Goal: Communication & Community: Answer question/provide support

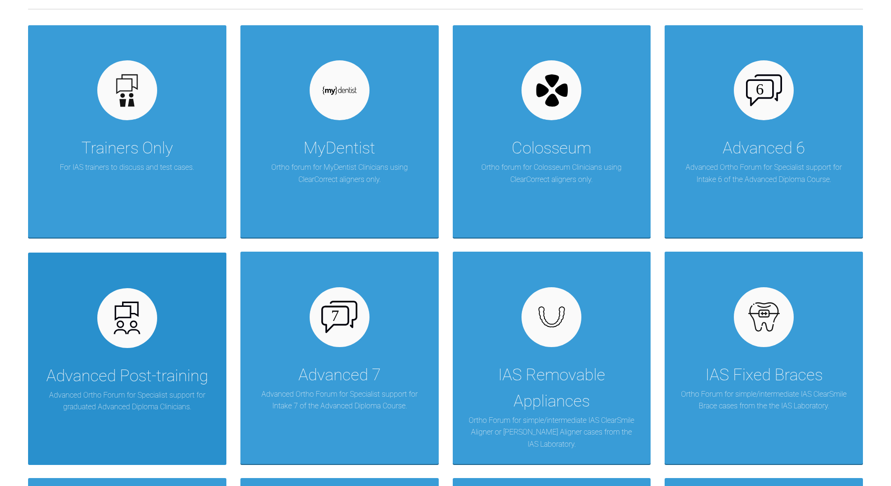
click at [132, 352] on div "Advanced Post-training Advanced Ortho Forum for Specialist support for graduate…" at bounding box center [127, 359] width 198 height 212
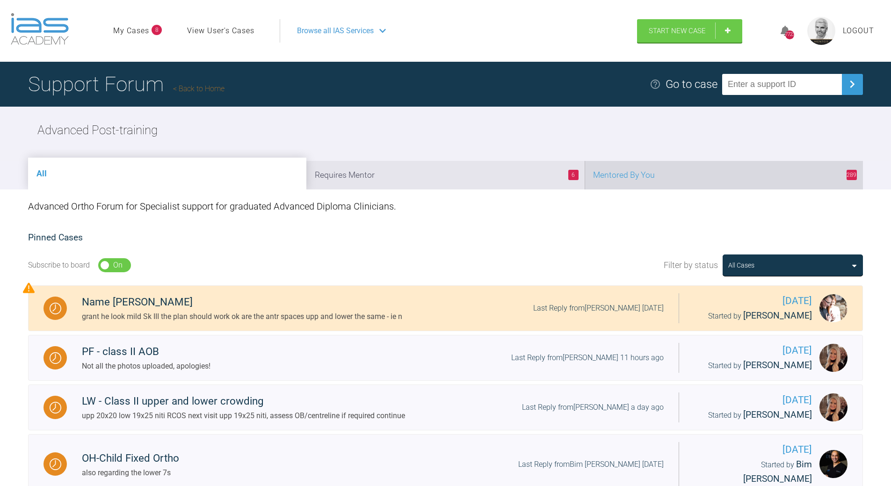
drag, startPoint x: 706, startPoint y: 172, endPoint x: 664, endPoint y: 179, distance: 43.1
click at [706, 172] on li "289 Mentored By You" at bounding box center [724, 175] width 278 height 29
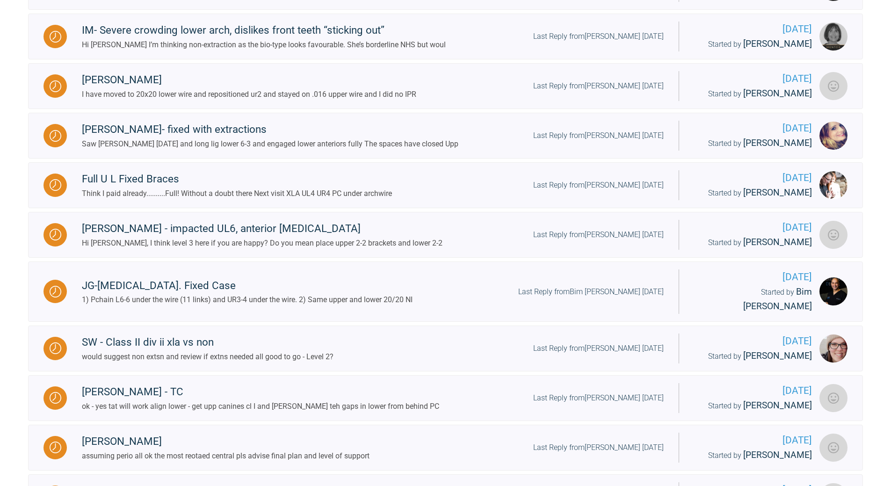
scroll to position [421, 0]
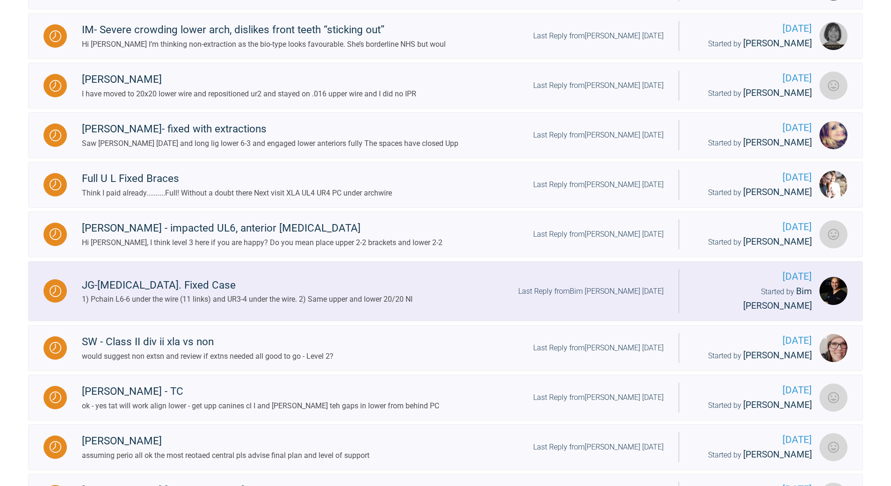
click at [599, 285] on div "Last Reply from Bim [PERSON_NAME] [DATE]" at bounding box center [591, 291] width 146 height 12
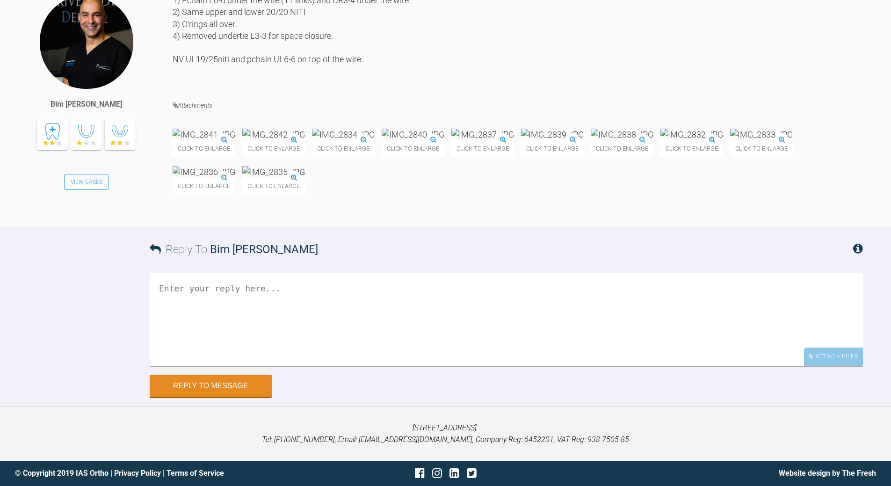
scroll to position [12677, 0]
click at [235, 178] on img at bounding box center [204, 172] width 63 height 12
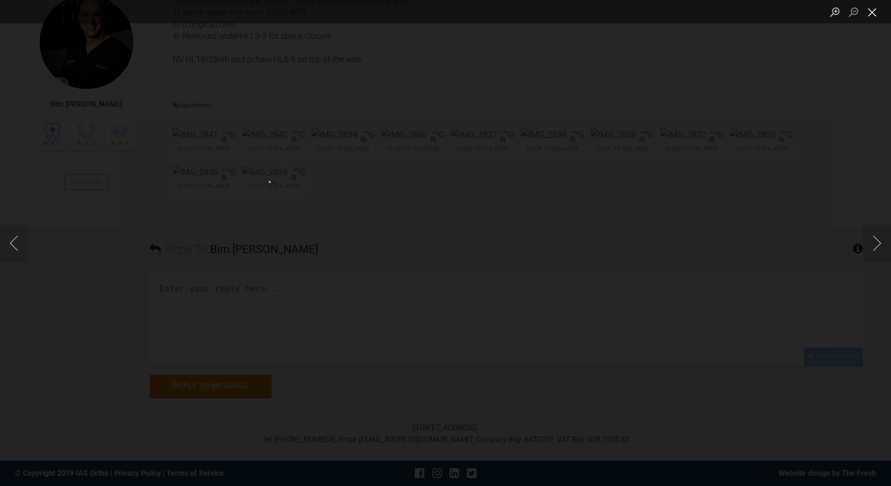
click at [874, 9] on button "Close lightbox" at bounding box center [872, 12] width 19 height 16
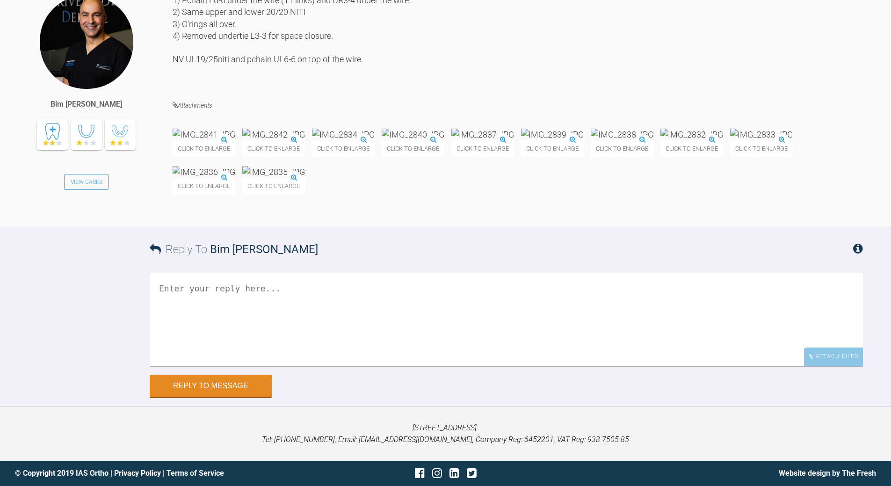
click at [396, 366] on textarea at bounding box center [506, 320] width 713 height 94
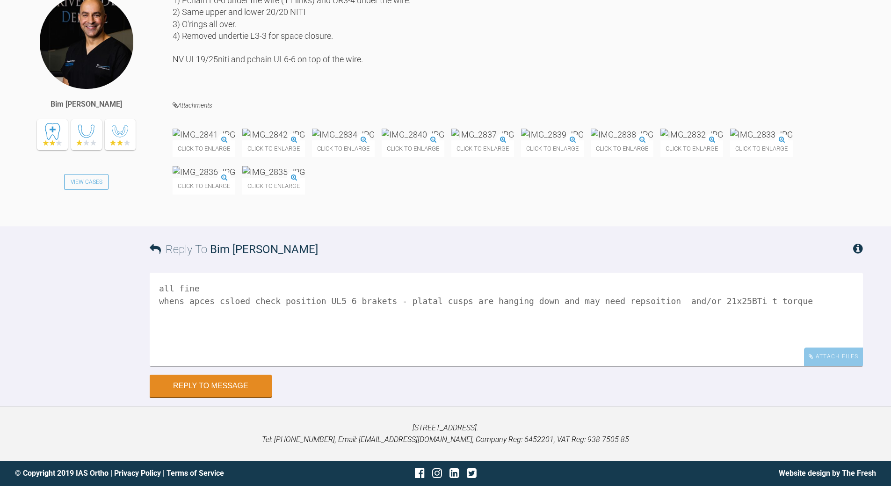
click at [725, 366] on textarea "all fine whens apces csloed check position UL5 6 brakets - platal cusps are han…" at bounding box center [506, 320] width 713 height 94
click at [191, 348] on textarea "all fine whens apces csloed check position UL5 6 brakets - platal cusps are han…" at bounding box center [506, 320] width 713 height 94
click at [191, 347] on textarea "all fine whens apces csloed check position UL5 6 brakets - platal cusps are han…" at bounding box center [506, 320] width 713 height 94
click at [222, 344] on textarea "all fine whens spaces csloed check position UL5 6 brakets - platal cusps are ha…" at bounding box center [506, 320] width 713 height 94
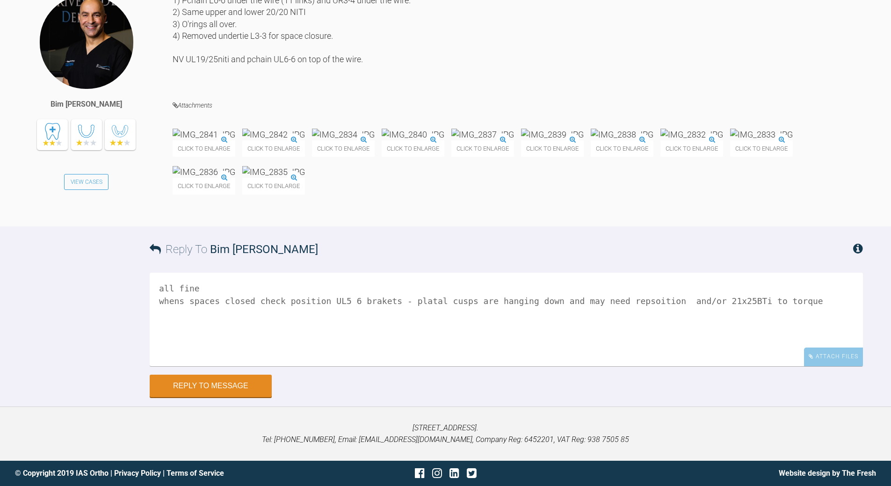
drag, startPoint x: 330, startPoint y: 349, endPoint x: 336, endPoint y: 343, distance: 7.6
click at [332, 347] on textarea "all fine whens spaces closed check position UL5 6 brakets - platal cusps are ha…" at bounding box center [506, 320] width 713 height 94
drag, startPoint x: 340, startPoint y: 345, endPoint x: 347, endPoint y: 341, distance: 8.0
click at [341, 345] on textarea "all fine whens spaces closed check position UL 5 6 brakets - platal cusps are h…" at bounding box center [506, 320] width 713 height 94
click at [375, 345] on textarea "all fine whens spaces closed check position UL 5 & 6 brakets - platal cusps are…" at bounding box center [506, 320] width 713 height 94
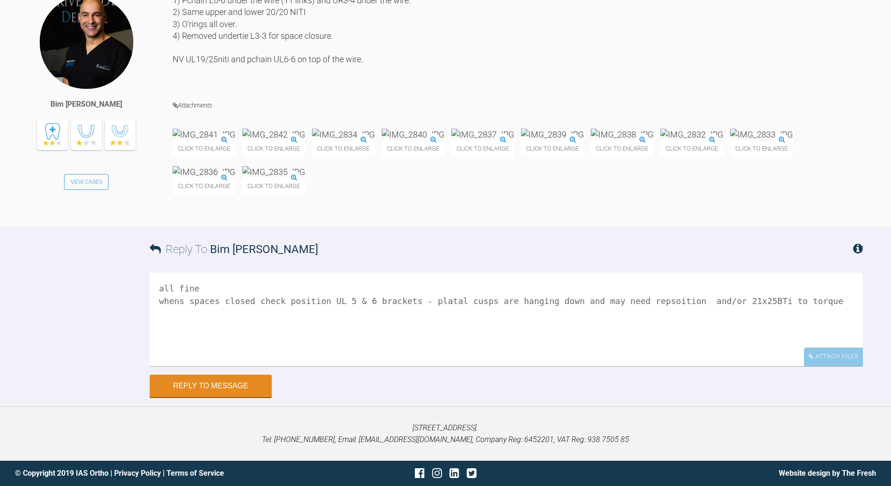
click at [421, 347] on textarea "all fine whens spaces closed check position UL 5 & 6 brackets - platal cusps ar…" at bounding box center [506, 320] width 713 height 94
type textarea "all fine whens spaces closed check position UL 5 & 6 brackets - palatal cusps a…"
click at [221, 398] on button "Reply to Message" at bounding box center [211, 387] width 122 height 22
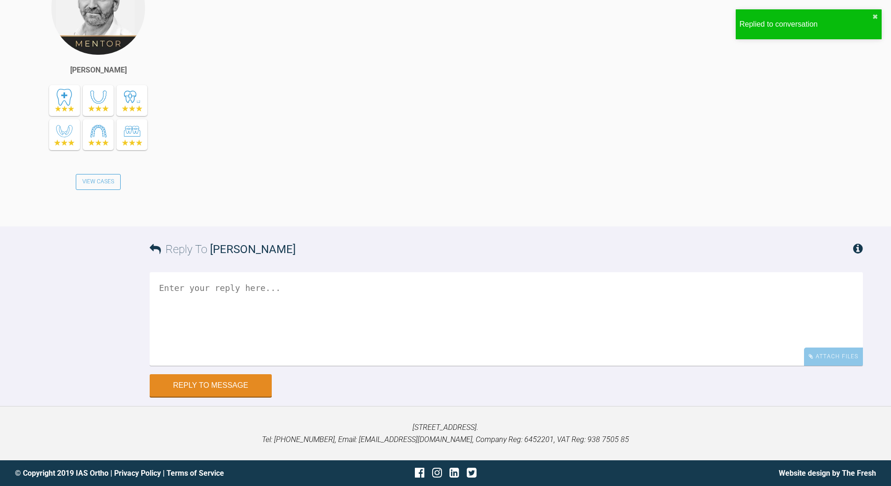
scroll to position [13171, 0]
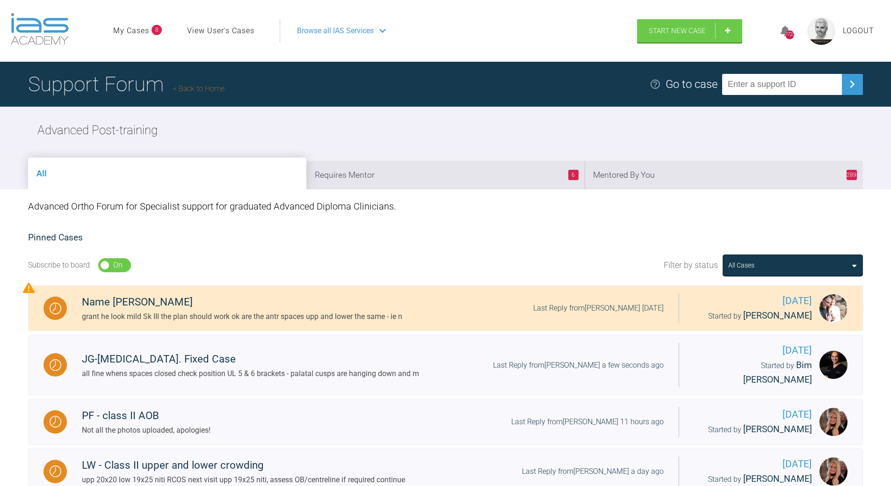
drag, startPoint x: 722, startPoint y: 169, endPoint x: 705, endPoint y: 163, distance: 18.3
click at [722, 169] on li "289 Mentored By You" at bounding box center [724, 175] width 278 height 29
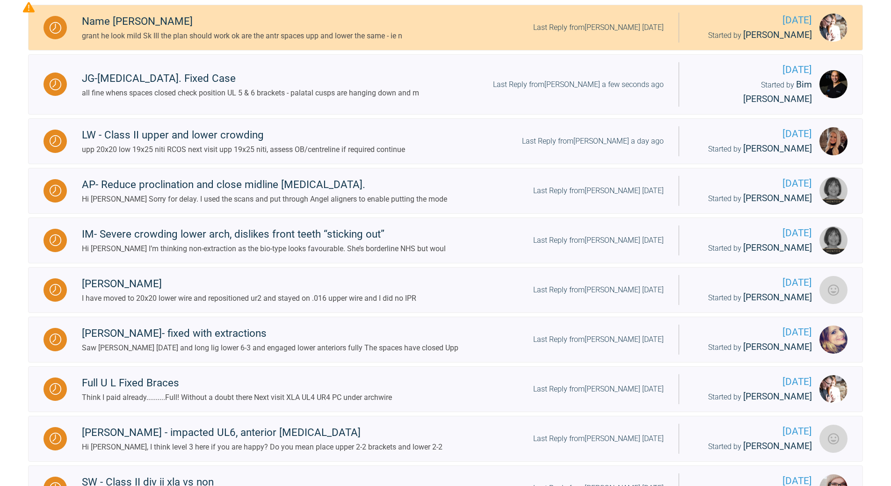
scroll to position [468, 0]
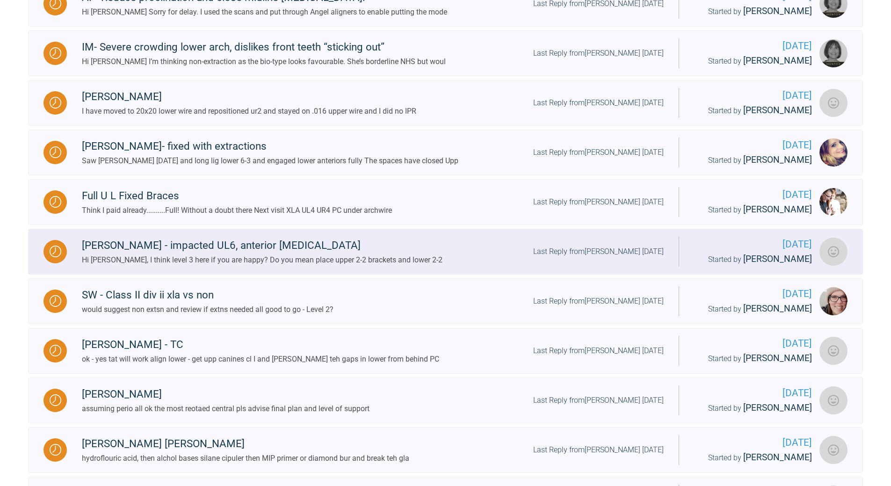
click at [623, 246] on div "Last Reply from [PERSON_NAME] [DATE]" at bounding box center [598, 252] width 131 height 12
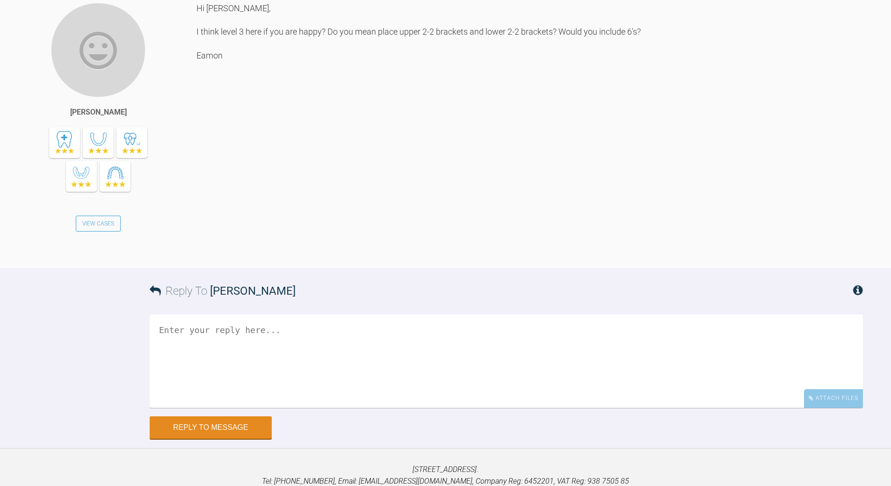
scroll to position [1683, 0]
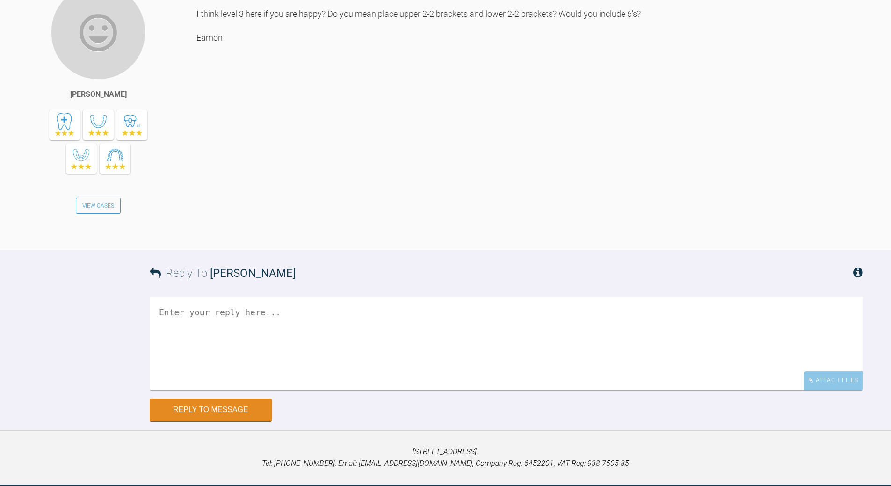
click at [385, 381] on textarea at bounding box center [506, 344] width 713 height 94
drag, startPoint x: 169, startPoint y: 373, endPoint x: 184, endPoint y: 364, distance: 17.3
click at [171, 371] on textarea "no brackets upp 2-2 and also bond teh 6's - support the long span b/n 2 and 6 w…" at bounding box center [506, 344] width 713 height 94
click at [363, 372] on textarea "no; i mane brackets upp 2-2 and also bond teh 6's - support the long span b/n 2…" at bounding box center [506, 344] width 713 height 94
drag, startPoint x: 392, startPoint y: 370, endPoint x: 395, endPoint y: 365, distance: 6.1
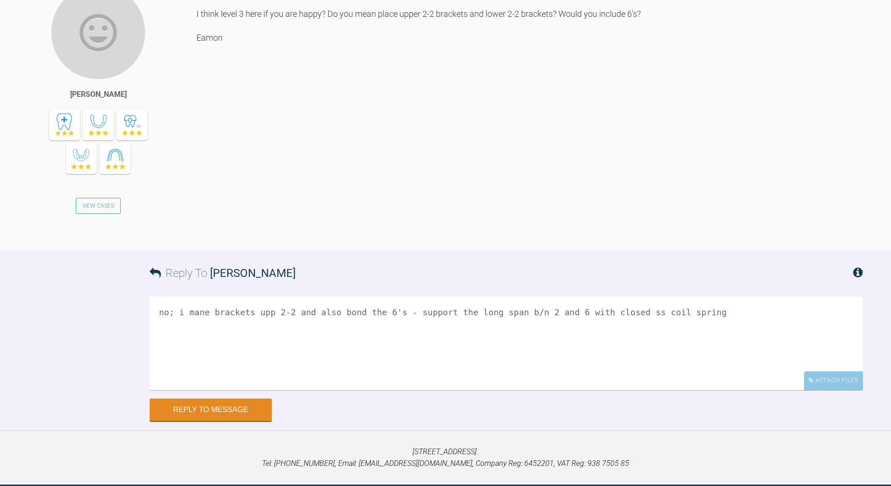
click at [392, 370] on textarea "no; i mane brackets upp 2-2 and also bond the 6's - support the long span b/n 2…" at bounding box center [506, 344] width 713 height 94
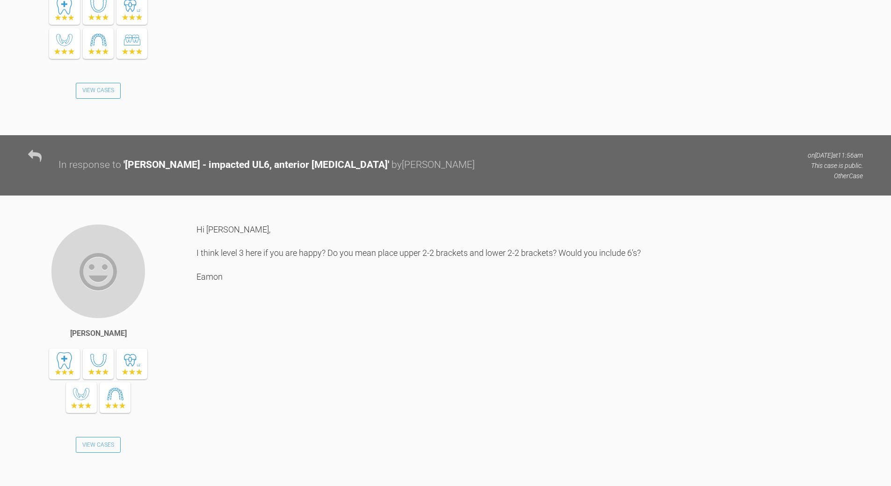
scroll to position [1636, 0]
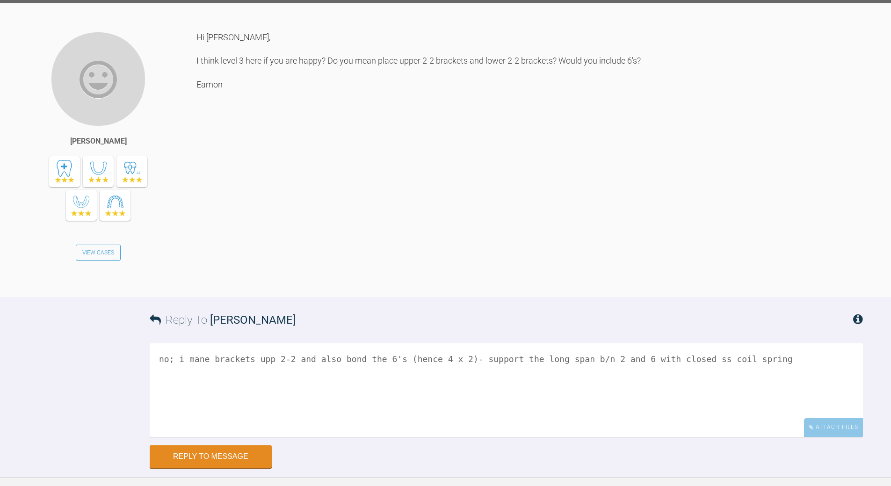
click at [756, 420] on textarea "no; i mane brackets upp 2-2 and also bond the 6's (hence 4 x 2)- support the lo…" at bounding box center [506, 390] width 713 height 94
type textarea "no; i mane brackets upp 2-2 and also bond the 6's (hence 4 x 2)- support the lo…"
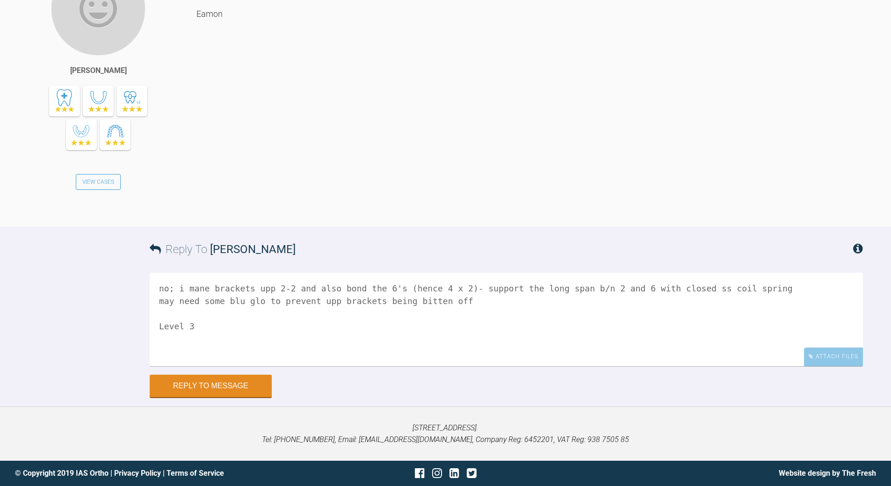
scroll to position [1768, 0]
click at [225, 385] on button "Reply to Message" at bounding box center [211, 387] width 122 height 22
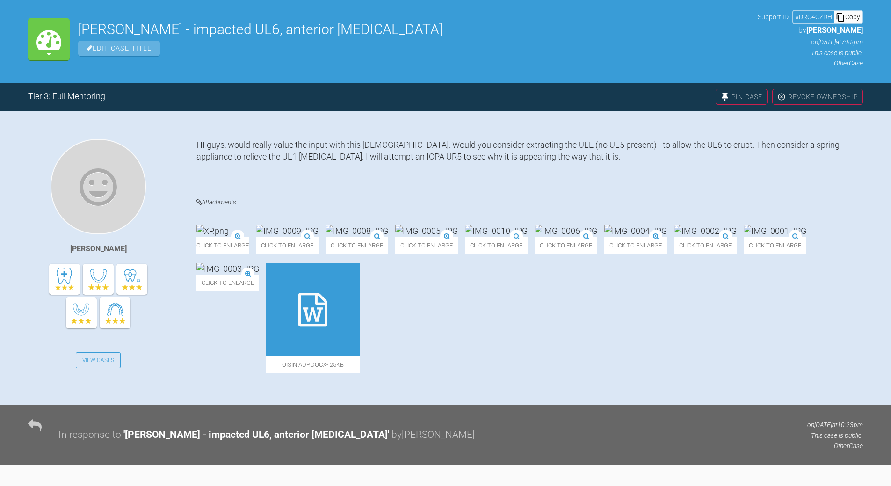
scroll to position [0, 0]
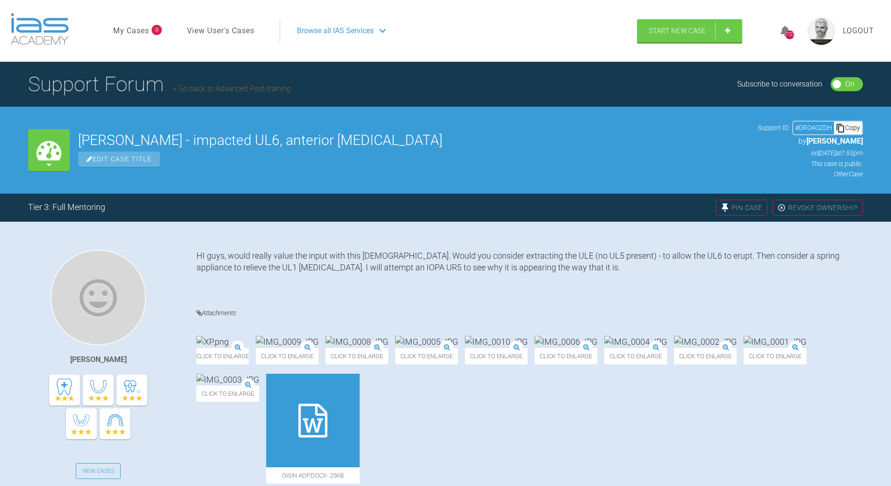
click at [851, 126] on div "Copy" at bounding box center [848, 128] width 28 height 12
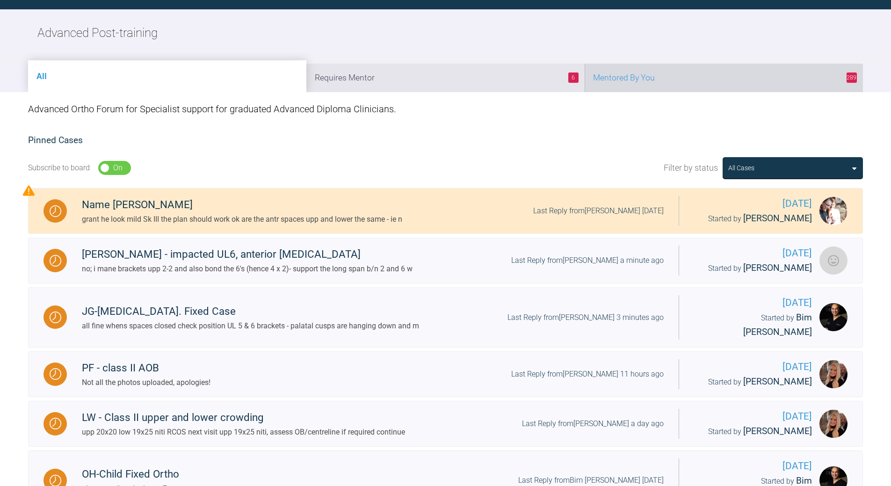
click at [651, 79] on li "289 Mentored By You" at bounding box center [724, 78] width 278 height 29
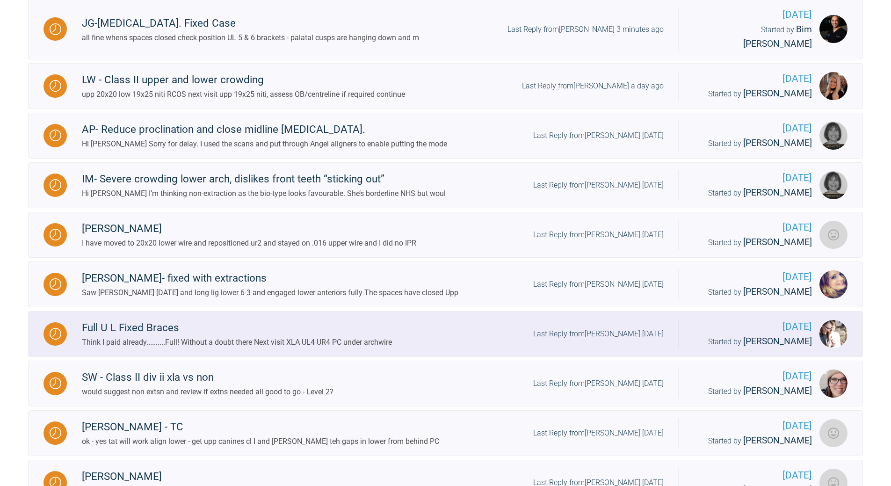
scroll to position [378, 0]
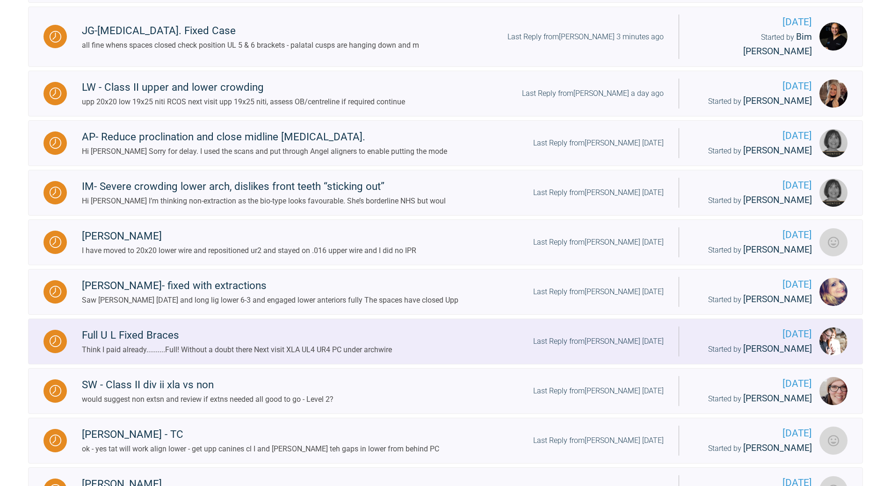
click at [609, 335] on div "Last Reply from [PERSON_NAME] [DATE]" at bounding box center [598, 341] width 131 height 12
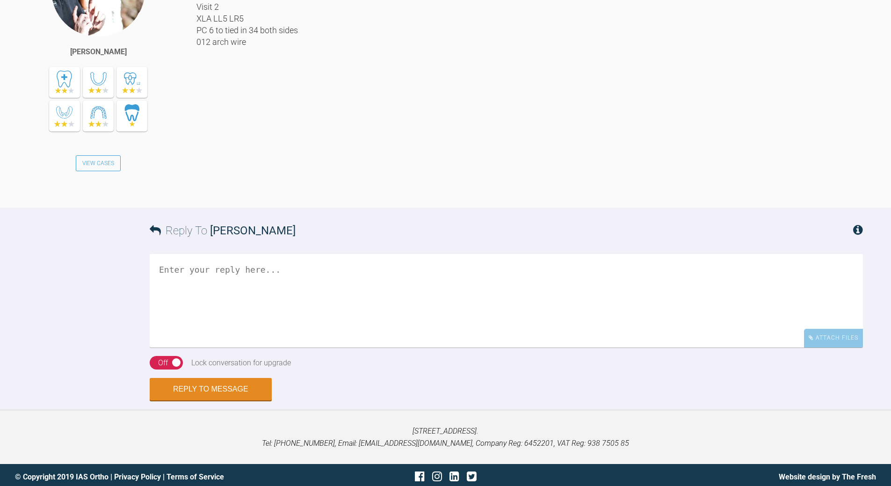
scroll to position [3273, 0]
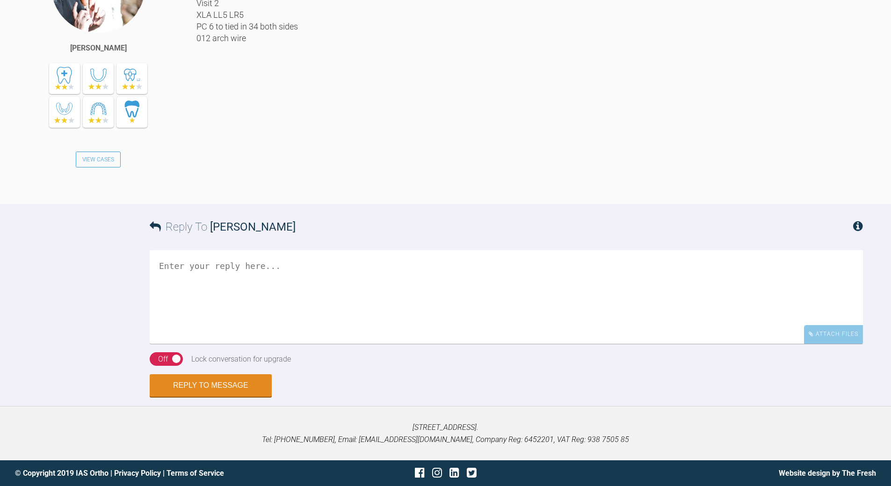
click at [274, 283] on textarea at bounding box center [506, 297] width 713 height 94
type textarea "all good - crack on Level 3"
click at [163, 365] on div "Off" at bounding box center [163, 359] width 10 height 12
click at [217, 398] on button "Reply to Message" at bounding box center [211, 386] width 122 height 22
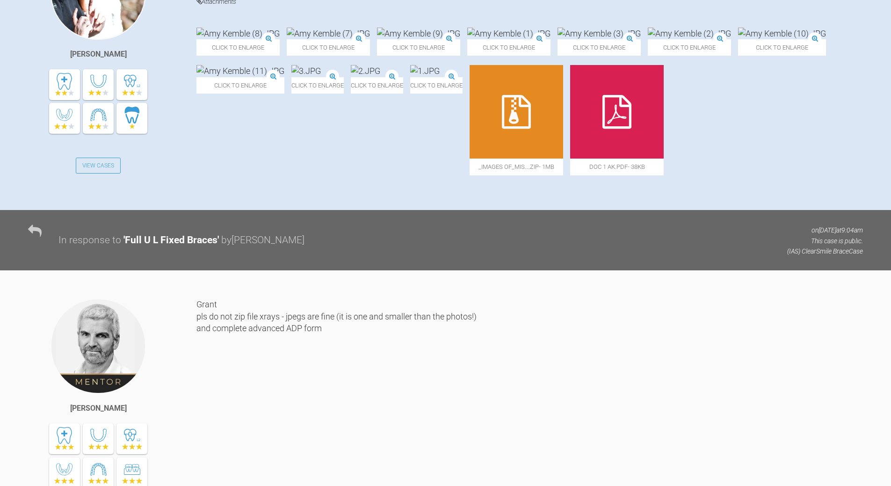
scroll to position [0, 0]
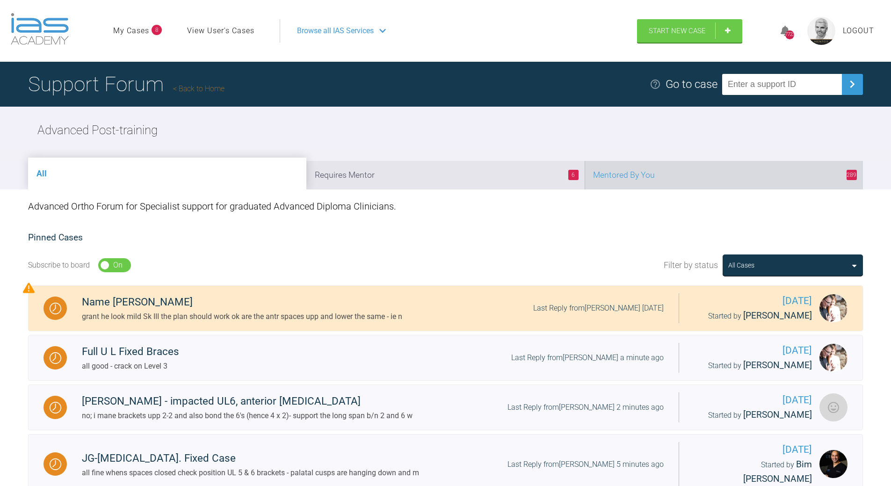
click at [662, 174] on li "289 Mentored By You" at bounding box center [724, 175] width 278 height 29
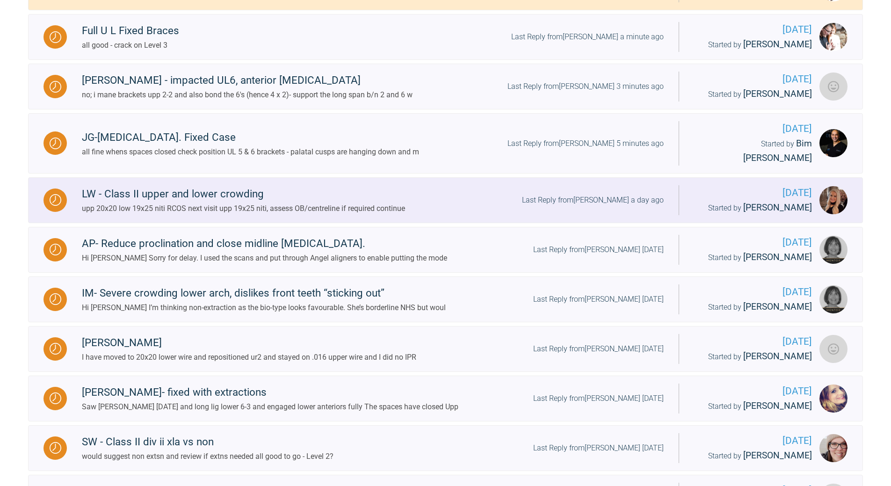
scroll to position [331, 0]
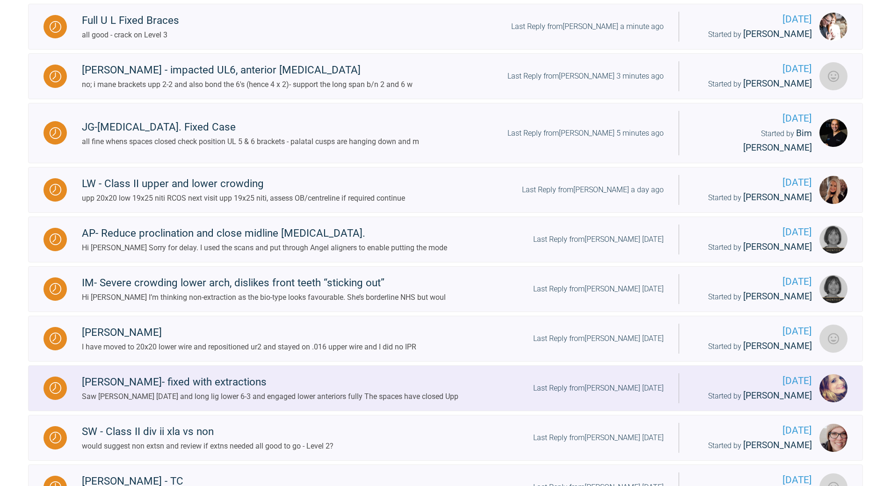
click at [615, 382] on div "Last Reply from [PERSON_NAME] [DATE]" at bounding box center [598, 388] width 131 height 12
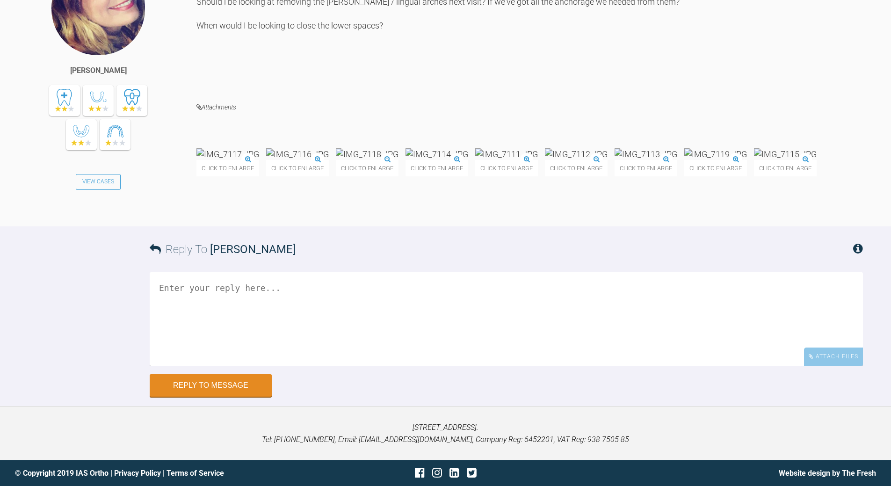
scroll to position [8198, 0]
click at [300, 303] on textarea at bounding box center [506, 319] width 713 height 94
drag, startPoint x: 175, startPoint y: 306, endPoint x: 189, endPoint y: 291, distance: 21.5
click at [186, 293] on textarea "yep [PERSON_NAME] and lingual arch and close psaces from behind ie OC 6-6" at bounding box center [506, 319] width 713 height 94
click at [174, 297] on textarea "yep [PERSON_NAME] and lingual arch and close psaces from behind ie OC 6-6" at bounding box center [506, 319] width 713 height 94
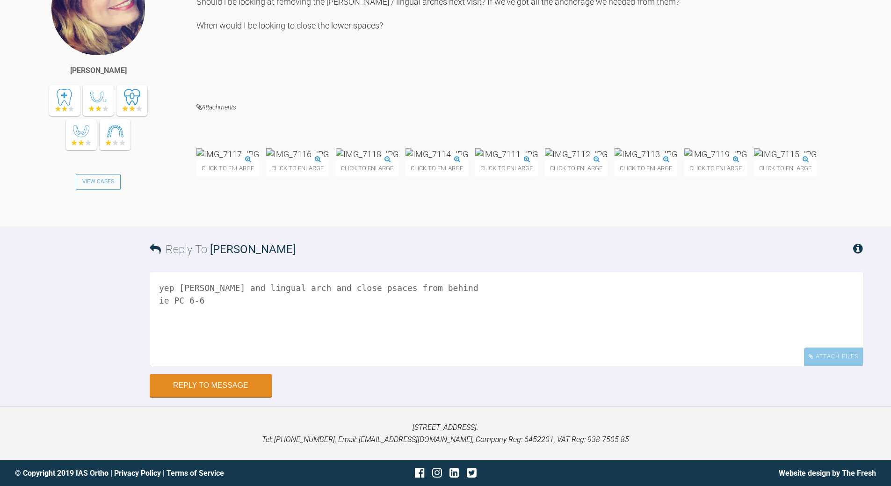
click at [191, 290] on textarea "yep [PERSON_NAME] and lingual arch and close psaces from behind ie PC 6-6" at bounding box center [506, 319] width 713 height 94
drag, startPoint x: 363, startPoint y: 285, endPoint x: 368, endPoint y: 278, distance: 8.7
click at [365, 282] on textarea "yep loose [PERSON_NAME] and lingual arch and close psaces from behind ie PC 6-6" at bounding box center [506, 319] width 713 height 94
drag, startPoint x: 394, startPoint y: 383, endPoint x: 445, endPoint y: 377, distance: 51.8
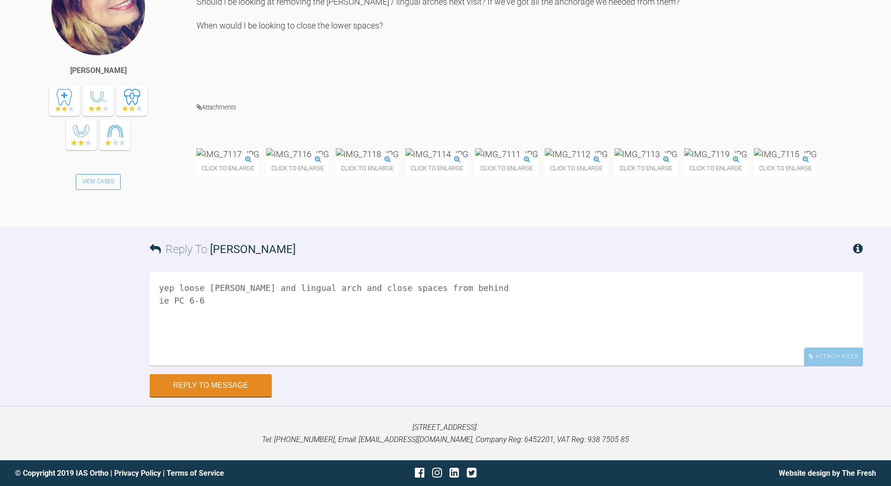
click at [445, 366] on textarea "yep loose [PERSON_NAME] and lingual arch and close spaces from behind ie PC 6-6" at bounding box center [506, 319] width 713 height 94
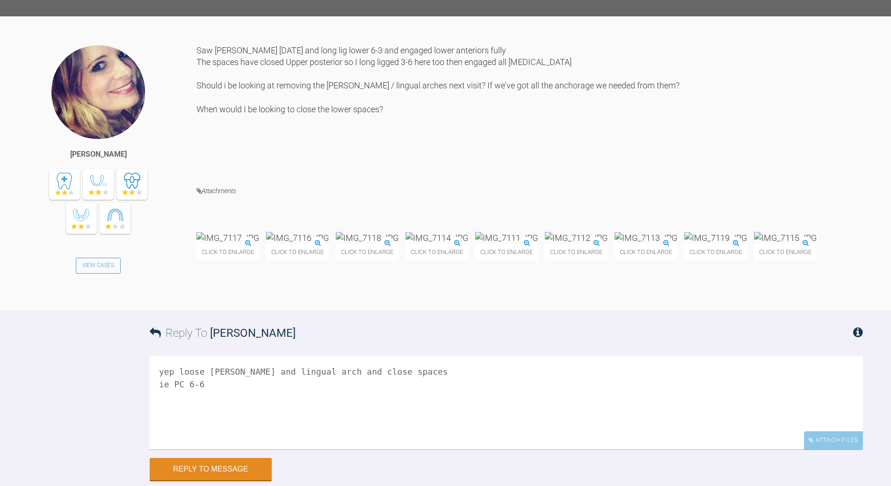
scroll to position [8151, 0]
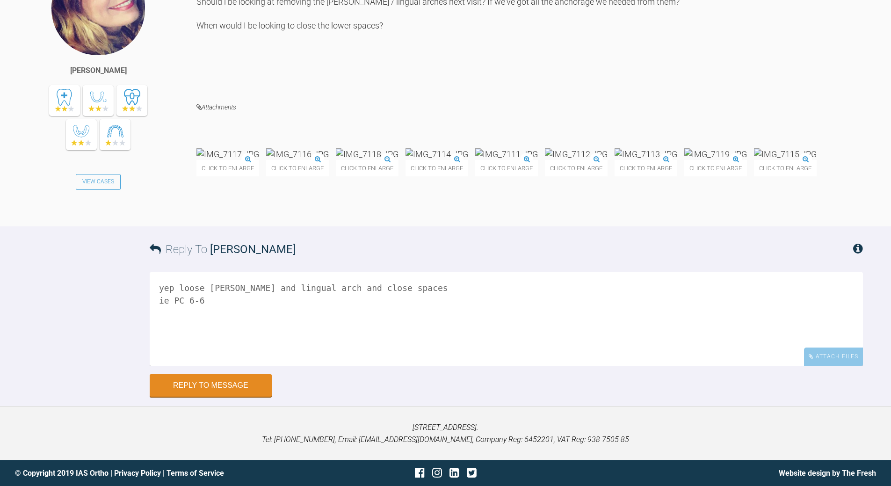
click at [311, 337] on textarea "yep loose [PERSON_NAME] and lingual arch and close spaces ie PC 6-6" at bounding box center [506, 319] width 713 height 94
click at [322, 334] on textarea "yep loose [PERSON_NAME] and lingual arch, no lacebacks, and close spaces ie PC …" at bounding box center [506, 319] width 713 height 94
click at [322, 335] on textarea "yep loose [PERSON_NAME] and lingual arch, no lacebacks, and close spaces ie PC …" at bounding box center [506, 319] width 713 height 94
type textarea "yep loose [PERSON_NAME] and lingual arch, remove lacebacks, and close spaces ie…"
click at [225, 398] on button "Reply to Message" at bounding box center [211, 386] width 122 height 22
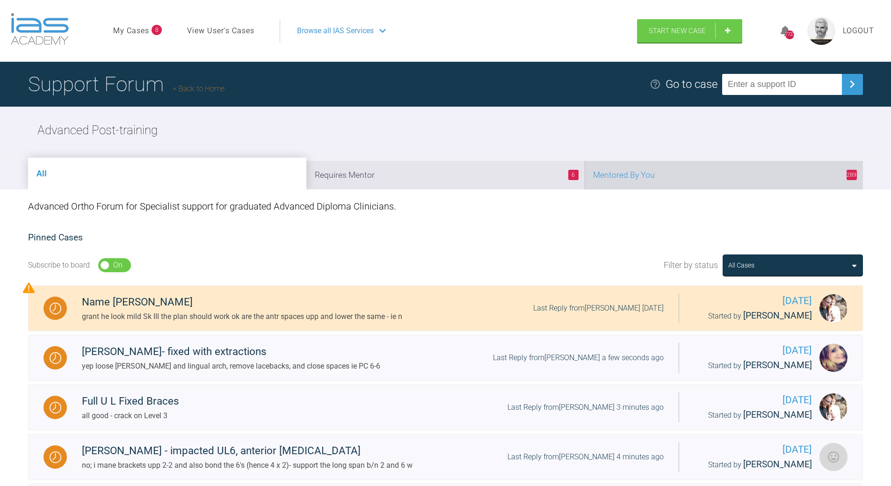
click at [699, 171] on li "289 Mentored By You" at bounding box center [724, 175] width 278 height 29
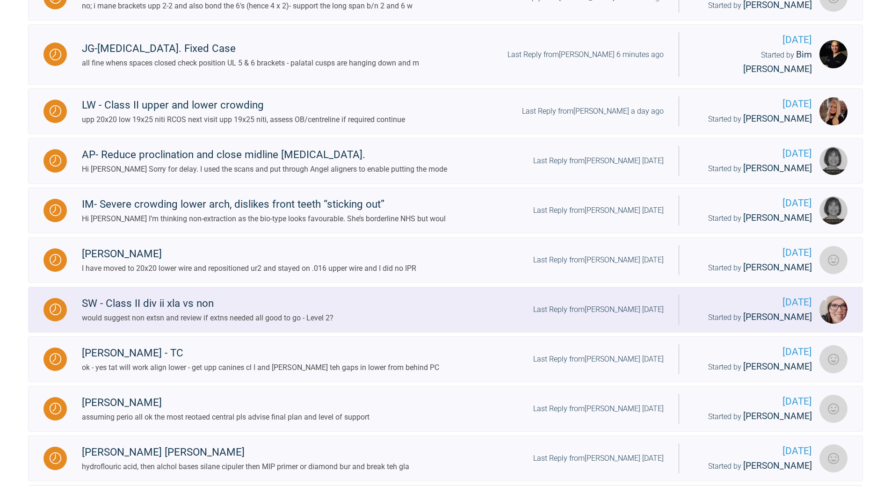
scroll to position [468, 0]
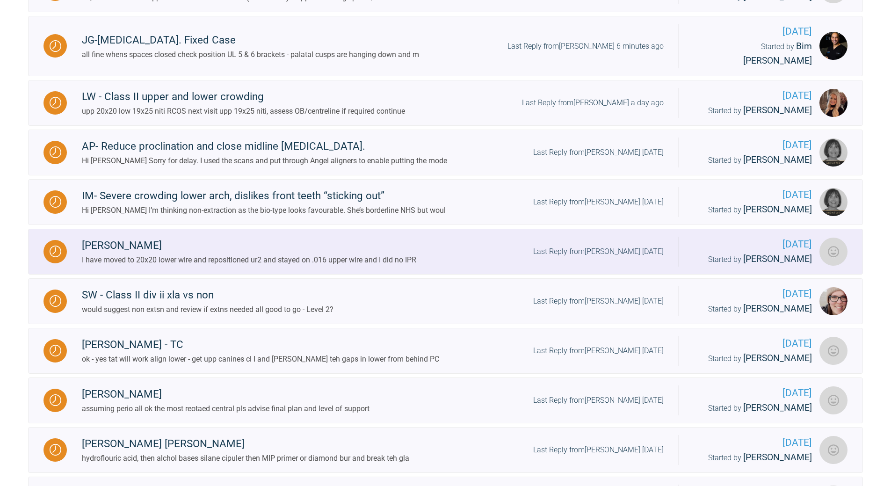
click at [613, 246] on div "Last Reply from [PERSON_NAME] [DATE]" at bounding box center [598, 252] width 131 height 12
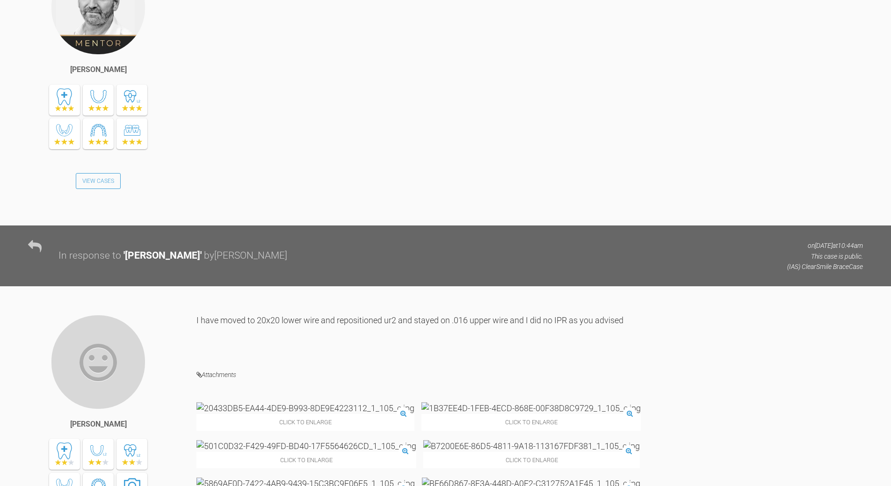
scroll to position [2992, 0]
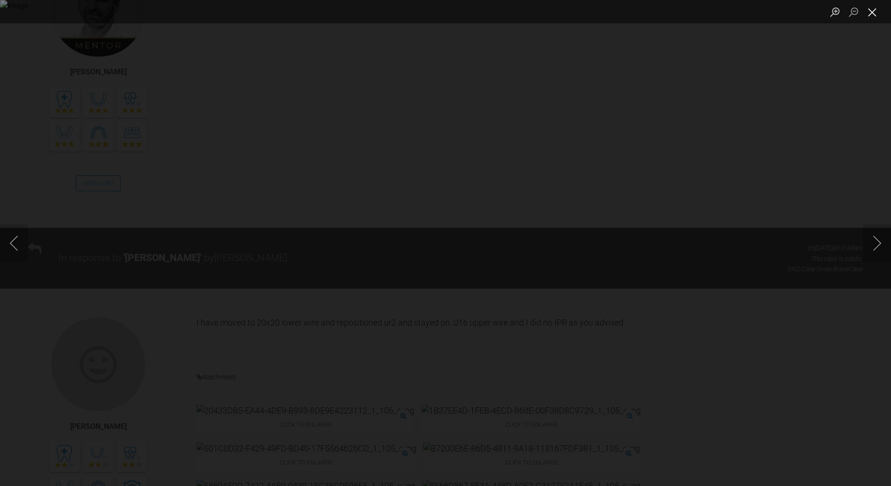
click at [875, 10] on button "Close lightbox" at bounding box center [872, 12] width 19 height 16
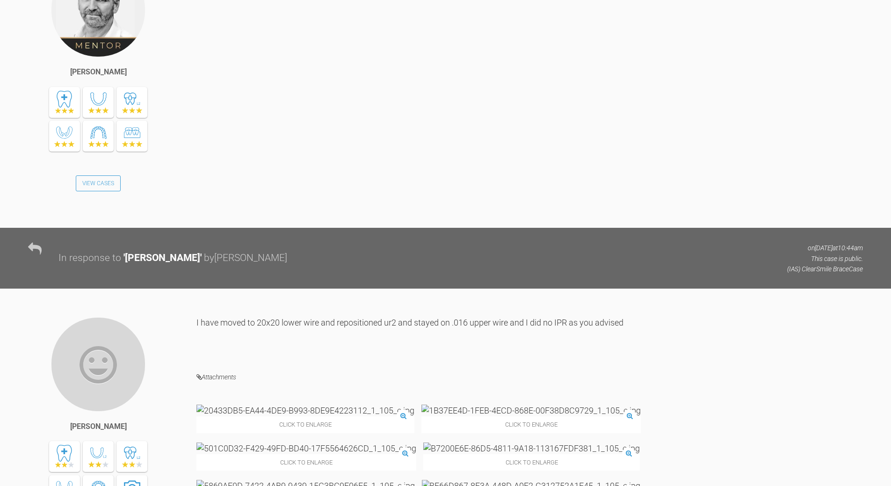
click at [640, 480] on img at bounding box center [531, 486] width 218 height 12
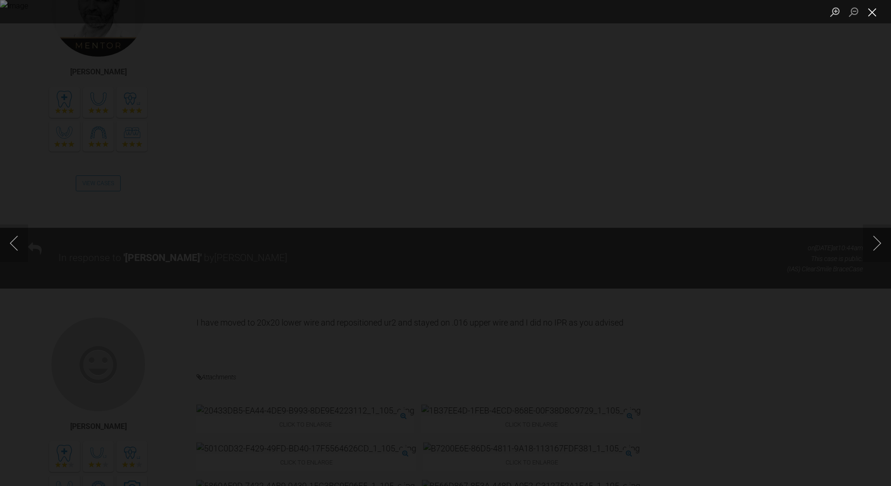
drag, startPoint x: 871, startPoint y: 12, endPoint x: 868, endPoint y: 16, distance: 5.1
click at [868, 16] on button "Close lightbox" at bounding box center [872, 12] width 19 height 16
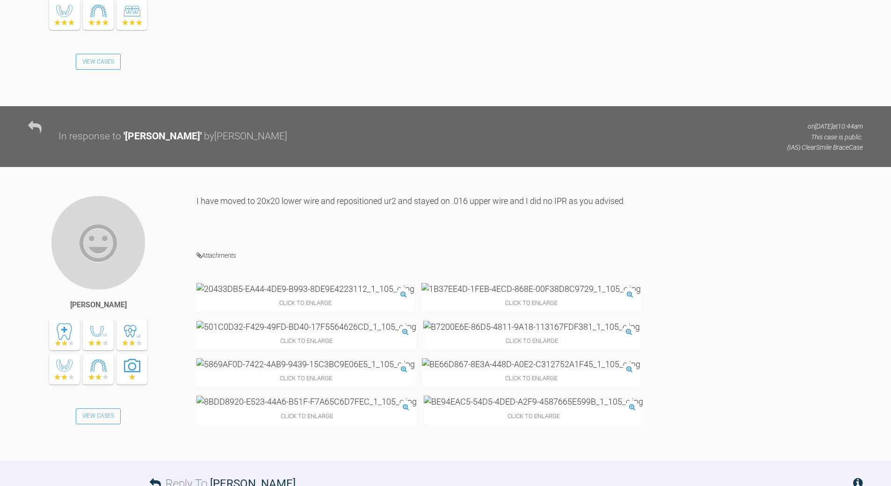
scroll to position [3211, 0]
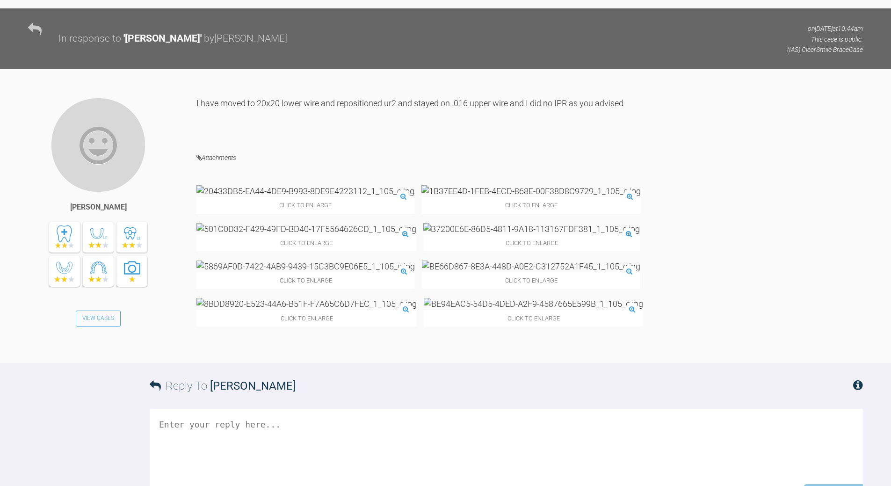
click at [293, 409] on textarea at bounding box center [506, 456] width 713 height 94
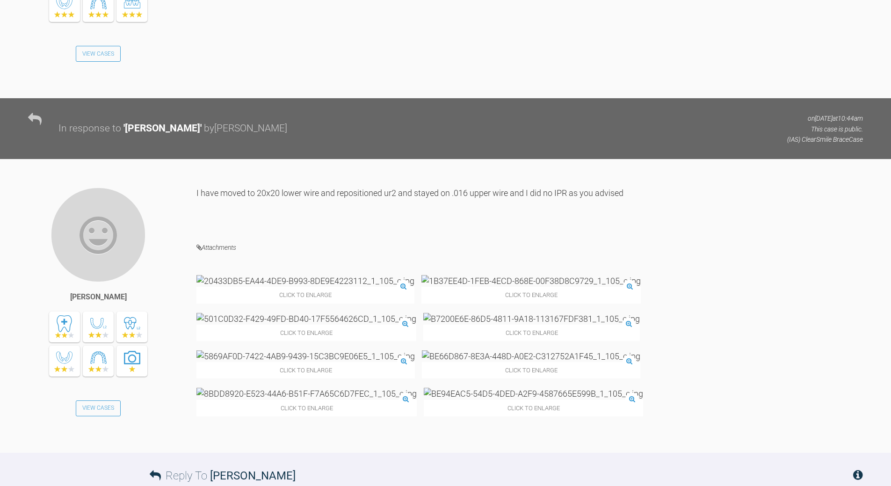
scroll to position [3118, 0]
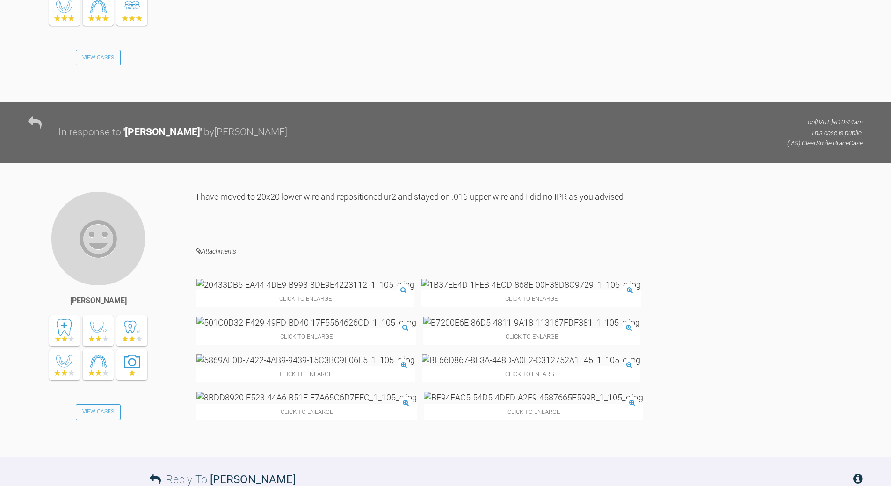
click at [640, 354] on img at bounding box center [531, 360] width 218 height 12
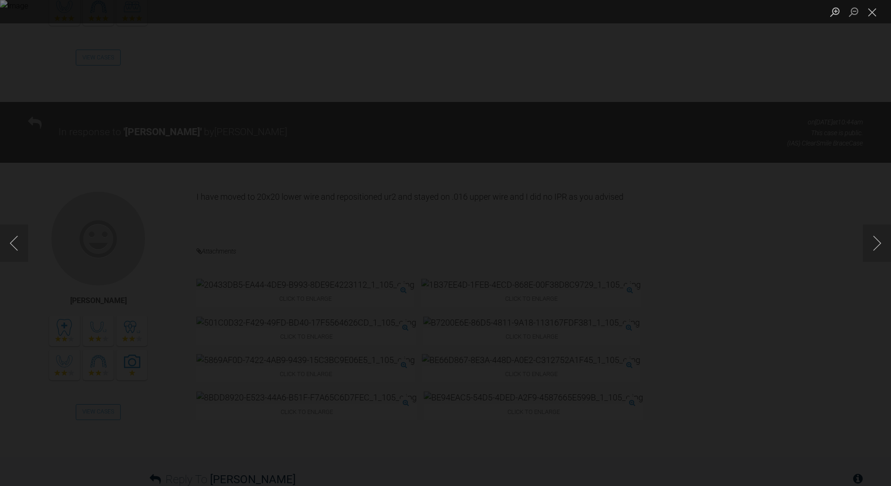
drag, startPoint x: 870, startPoint y: 7, endPoint x: 859, endPoint y: 14, distance: 13.0
click at [869, 7] on button "Close lightbox" at bounding box center [872, 12] width 19 height 16
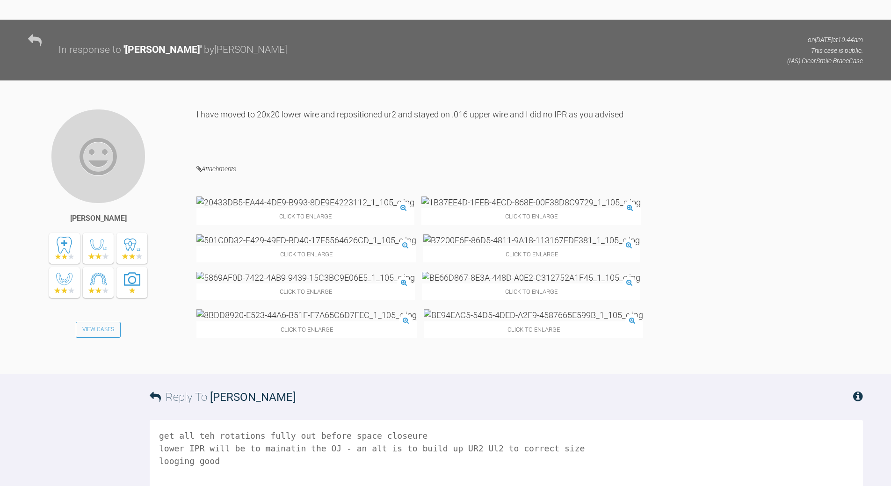
scroll to position [3211, 0]
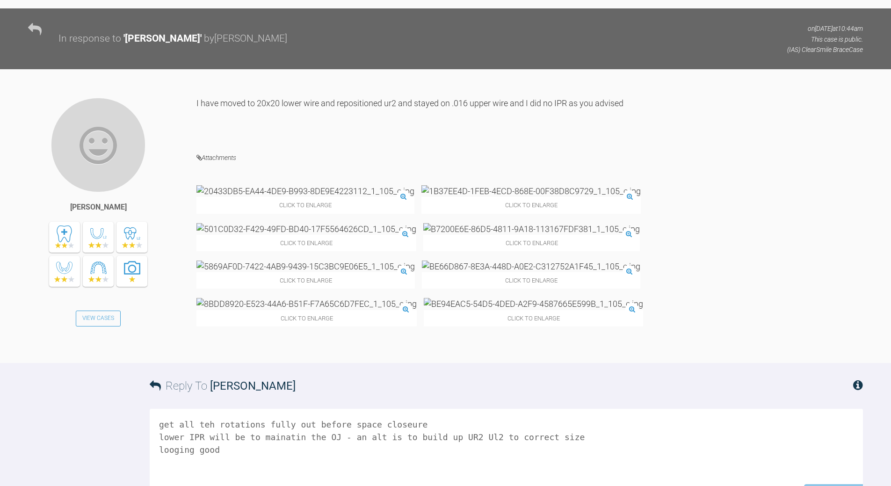
drag, startPoint x: 158, startPoint y: 302, endPoint x: 166, endPoint y: 294, distance: 11.6
click at [158, 409] on textarea "get all teh rotations fully out before space closeure lower IPR will be to main…" at bounding box center [506, 456] width 713 height 94
click at [293, 409] on textarea "get all teh rotations fully out before space closeure any lower IPR will be to …" at bounding box center [506, 456] width 713 height 94
drag, startPoint x: 567, startPoint y: 302, endPoint x: 149, endPoint y: 306, distance: 418.3
click at [149, 363] on div "Reply To [PERSON_NAME] get all teh rotations fully out before space closeure an…" at bounding box center [445, 448] width 891 height 170
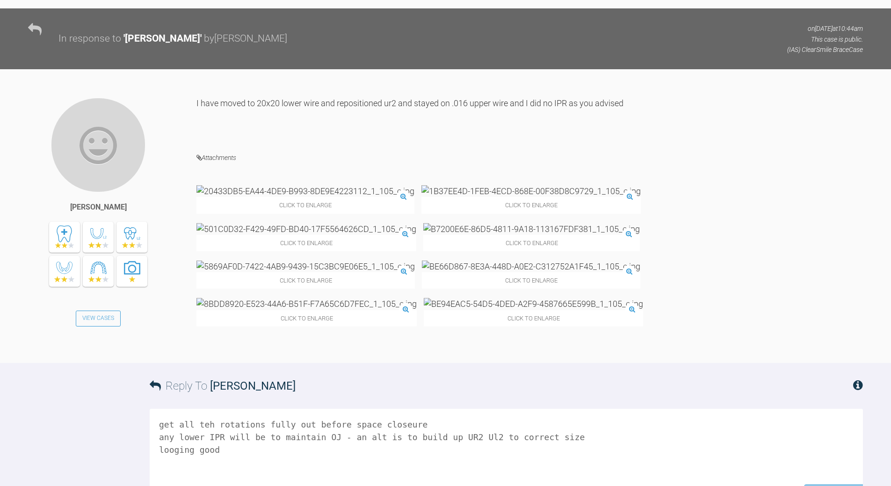
click at [294, 409] on textarea "get all teh rotations fully out before space closeure any lower IPR will be to …" at bounding box center [506, 456] width 713 height 94
drag, startPoint x: 341, startPoint y: 300, endPoint x: 365, endPoint y: 299, distance: 24.8
click at [368, 409] on textarea "get all teh rotations fully out before space closeure any lower IPR will be to …" at bounding box center [506, 456] width 713 height 94
click at [598, 409] on textarea "get all teh rotations fully out before space closeure any lower IPR will be to …" at bounding box center [506, 456] width 713 height 94
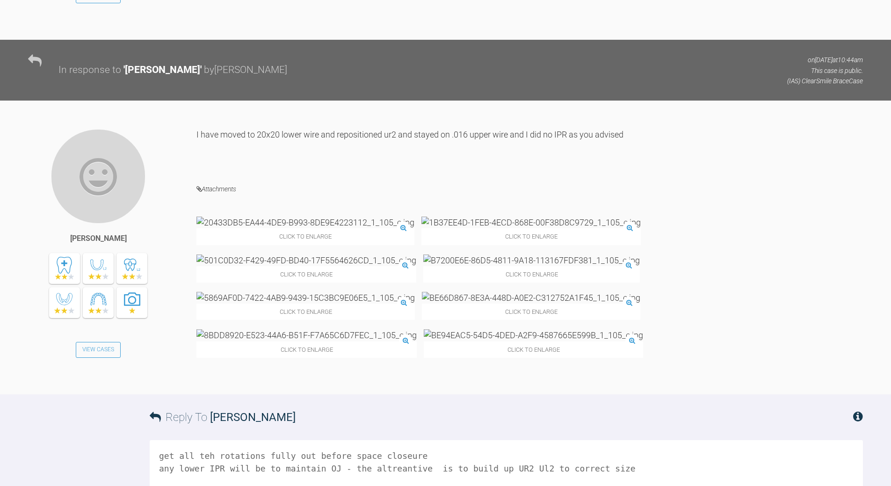
scroll to position [3165, 0]
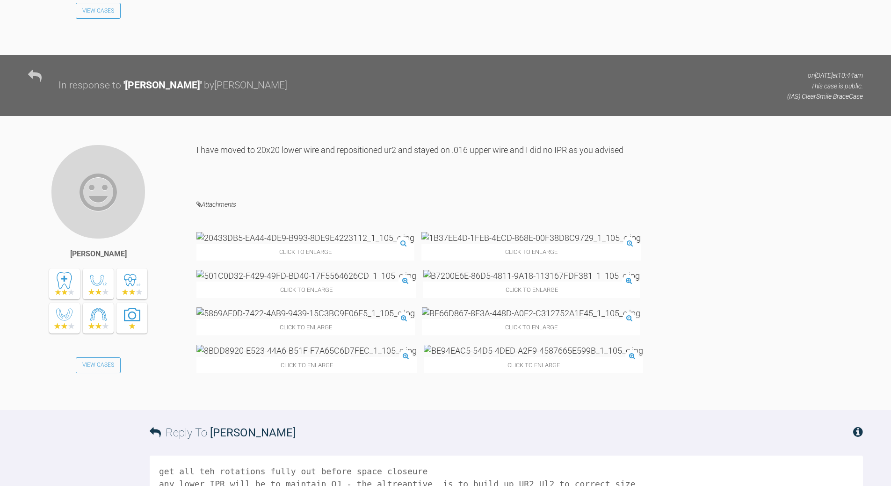
drag, startPoint x: 171, startPoint y: 371, endPoint x: 172, endPoint y: 361, distance: 9.9
type textarea "get all teh rotations fully out before space closeure any lower IPR will be to …"
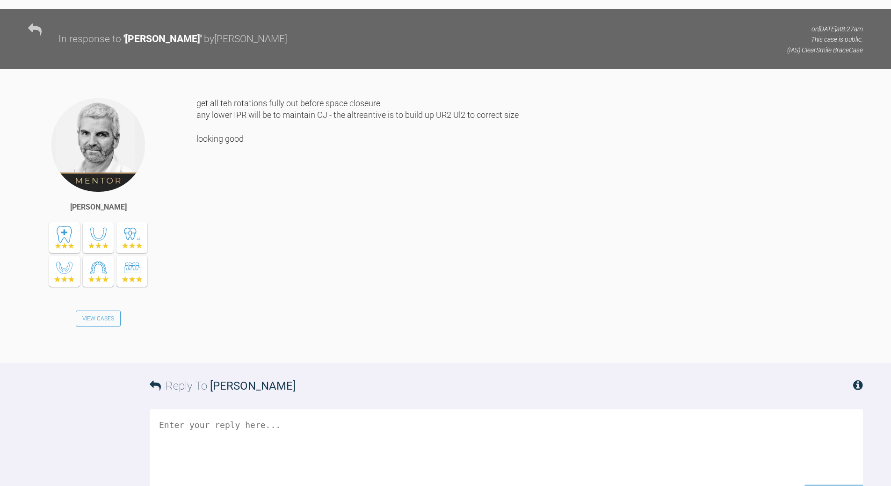
scroll to position [3566, 0]
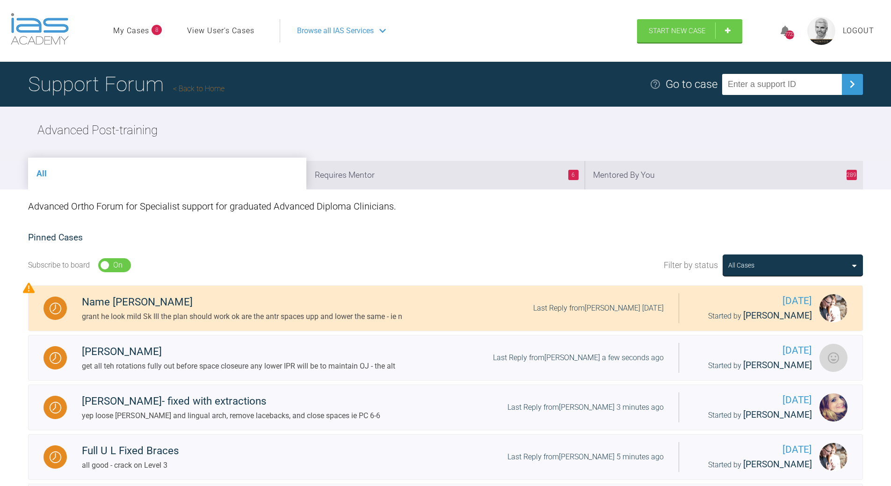
click at [682, 165] on li "289 Mentored By You" at bounding box center [724, 175] width 278 height 29
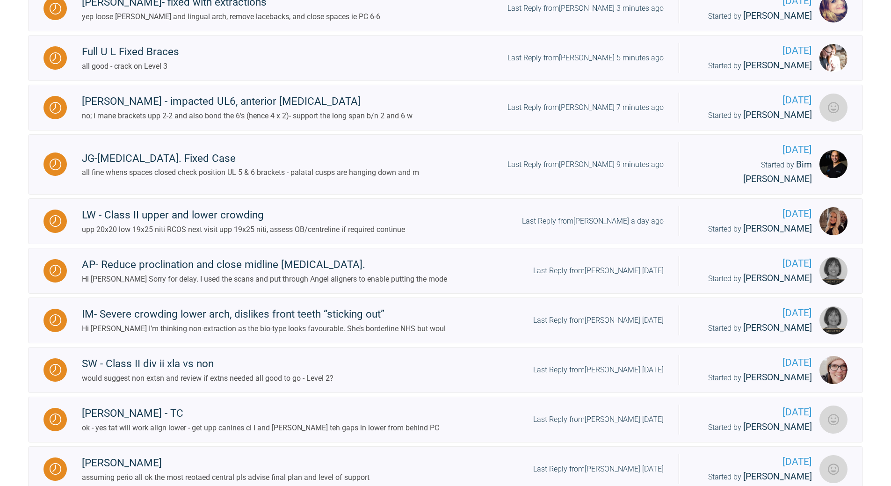
scroll to position [421, 0]
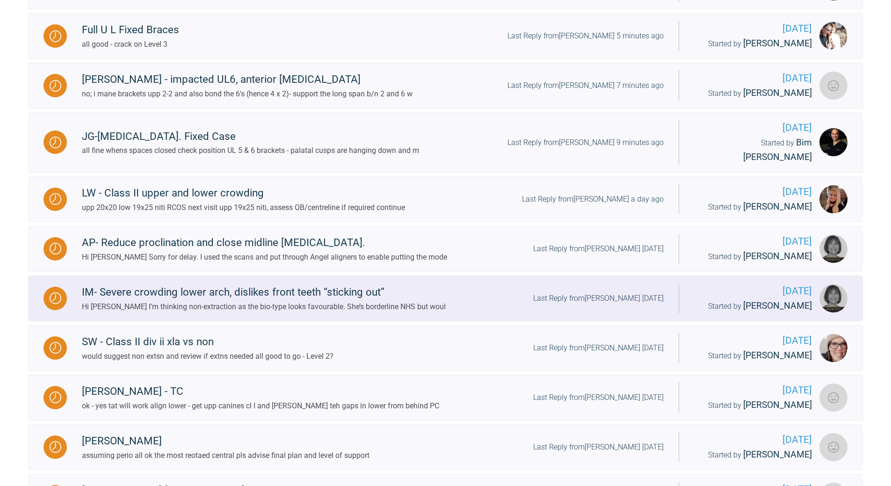
click at [619, 292] on div "Last Reply from [PERSON_NAME] [DATE]" at bounding box center [598, 298] width 131 height 12
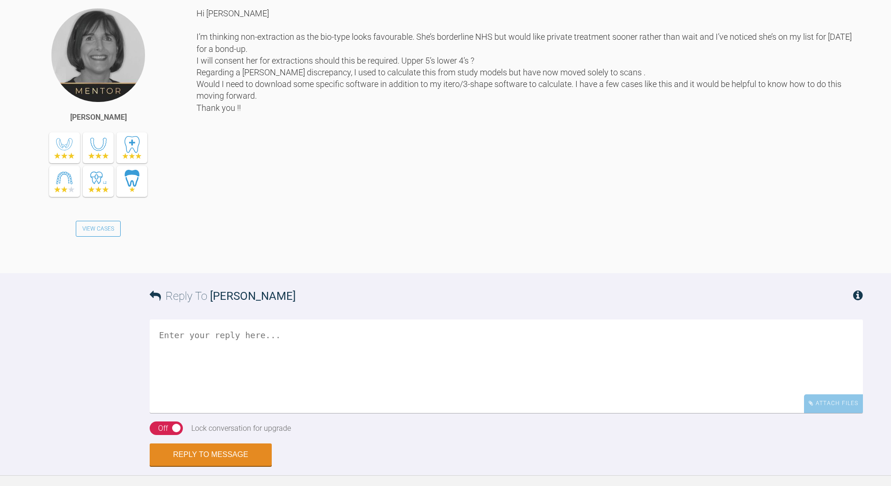
scroll to position [1050, 0]
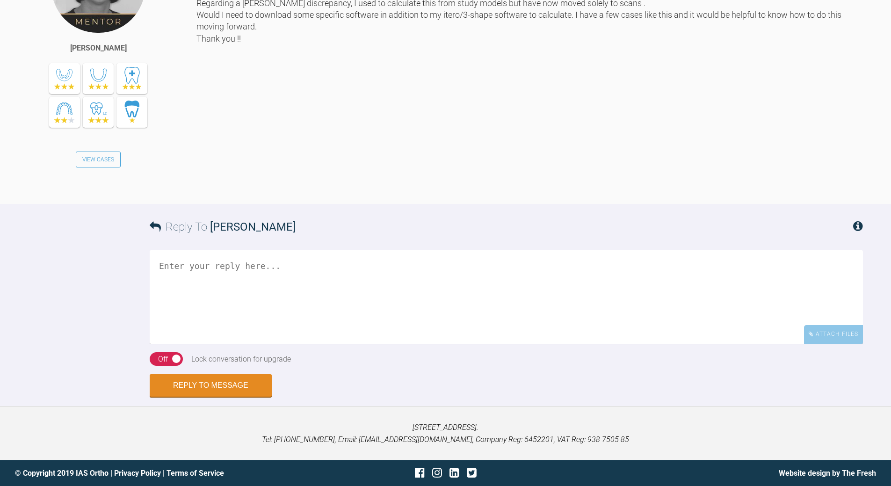
click at [377, 285] on textarea at bounding box center [506, 297] width 713 height 94
type textarea "j"
click at [201, 277] on textarea "ues teh csn measurement tootol to meaure OR use teh patinet and a veriner gauage" at bounding box center [506, 297] width 713 height 94
click at [291, 267] on textarea "ues teh csn measurement tootol to meaure OR use the patinet and a veriner gauage" at bounding box center [506, 297] width 713 height 94
click at [200, 268] on textarea "ues teh csn measurement tool to meaure OR use the patinet and a veriner gauage" at bounding box center [506, 297] width 713 height 94
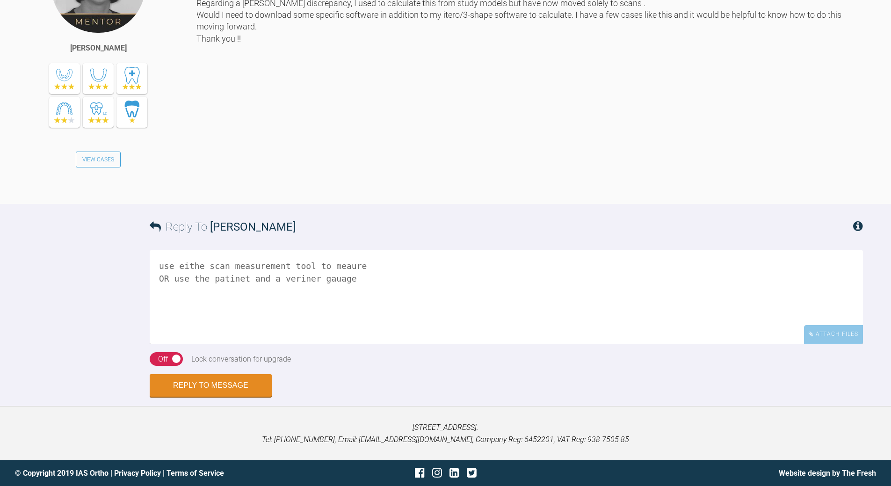
drag, startPoint x: 312, startPoint y: 266, endPoint x: 357, endPoint y: 260, distance: 45.8
click at [358, 260] on textarea "use eithe scan measurement tool to meaure OR use the patinet and a veriner gaua…" at bounding box center [506, 297] width 713 height 94
click at [201, 264] on textarea "use eithe scan measurement tool t OR use the patinet and a veriner gauage" at bounding box center [506, 297] width 713 height 94
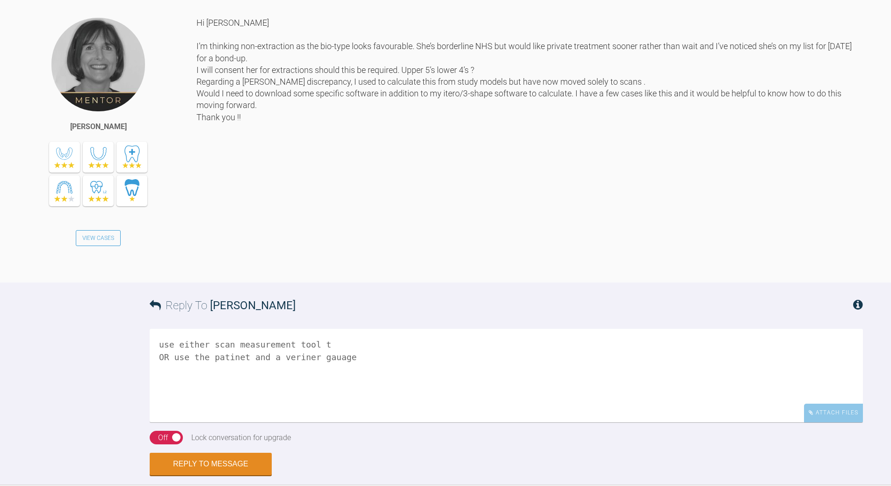
scroll to position [949, 0]
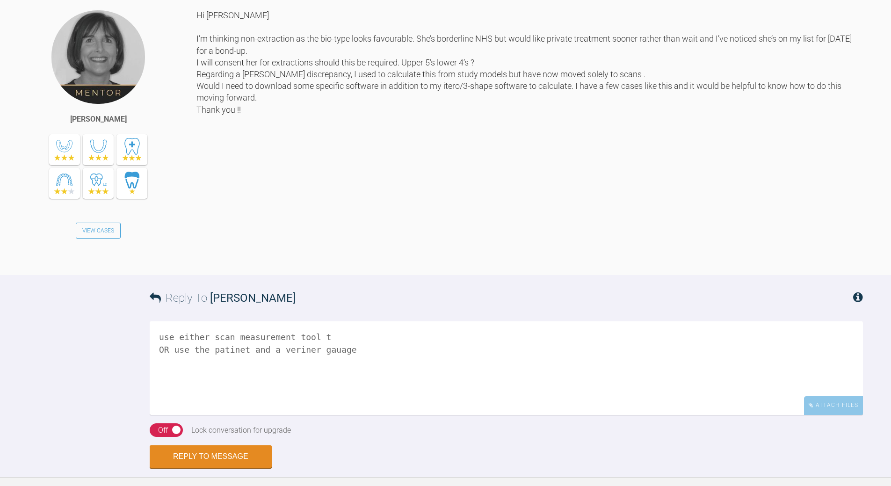
click at [408, 391] on textarea "use either scan measurement tool t OR use the patinet and a veriner gauage" at bounding box center [506, 368] width 713 height 94
click at [330, 381] on textarea "use either scan measurement tool t OR use the patinet and a veriner gauage" at bounding box center [506, 368] width 713 height 94
click at [348, 377] on textarea "use either scan measurement tool t OR use the patinet and a veriner gauge" at bounding box center [506, 368] width 713 height 94
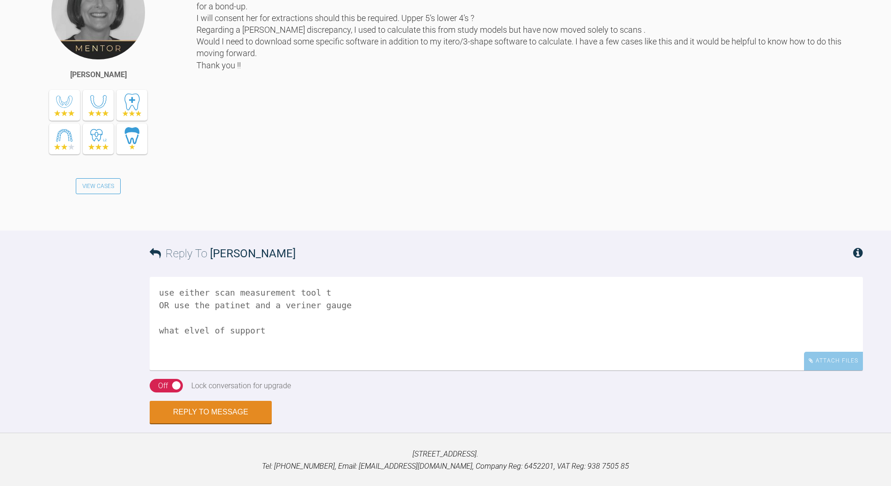
scroll to position [1050, 0]
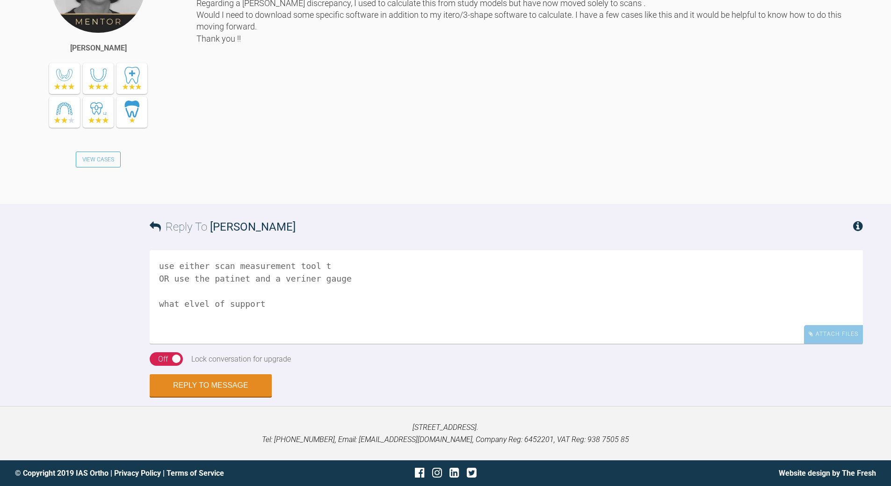
click at [194, 302] on textarea "use either scan measurement tool t OR use the patinet and a veriner gauge what …" at bounding box center [506, 297] width 713 height 94
click at [194, 303] on textarea "use either scan measurement tool t OR use the patinet and a veriner gauge what …" at bounding box center [506, 297] width 713 height 94
type textarea "use either scan measurement tool t OR use the patinet and a veriner gauge what …"
click at [167, 357] on div "Off" at bounding box center [163, 359] width 10 height 12
click at [206, 386] on button "Reply to Message" at bounding box center [211, 386] width 122 height 22
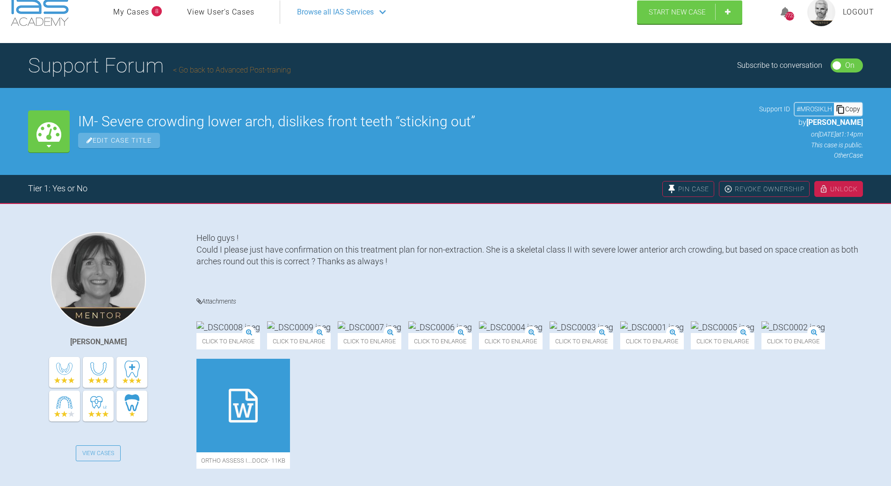
scroll to position [7, 0]
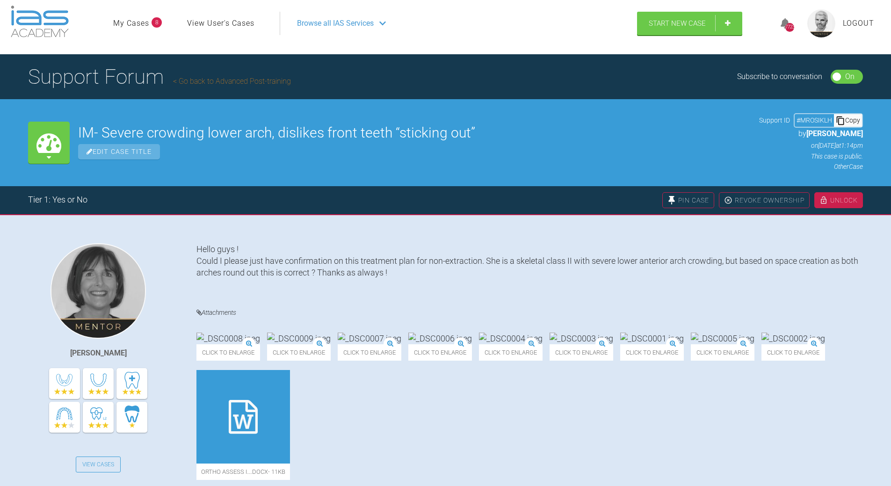
click at [858, 119] on div "Copy" at bounding box center [848, 120] width 28 height 12
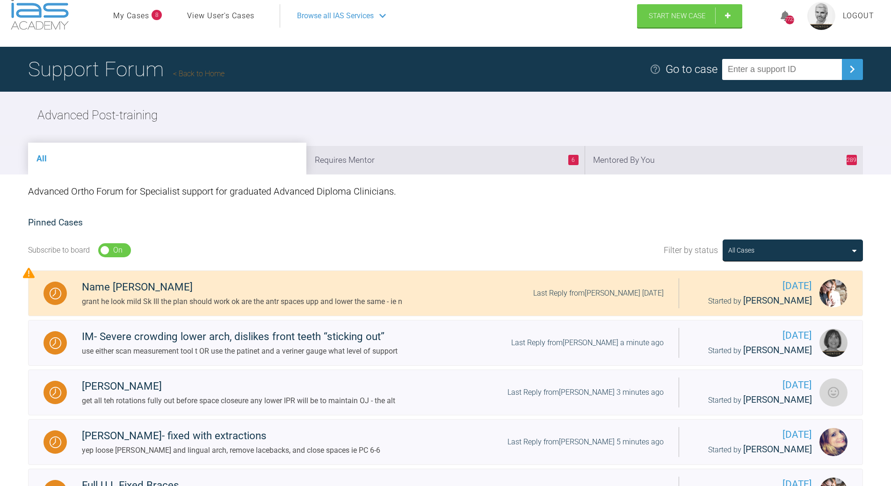
scroll to position [4, 0]
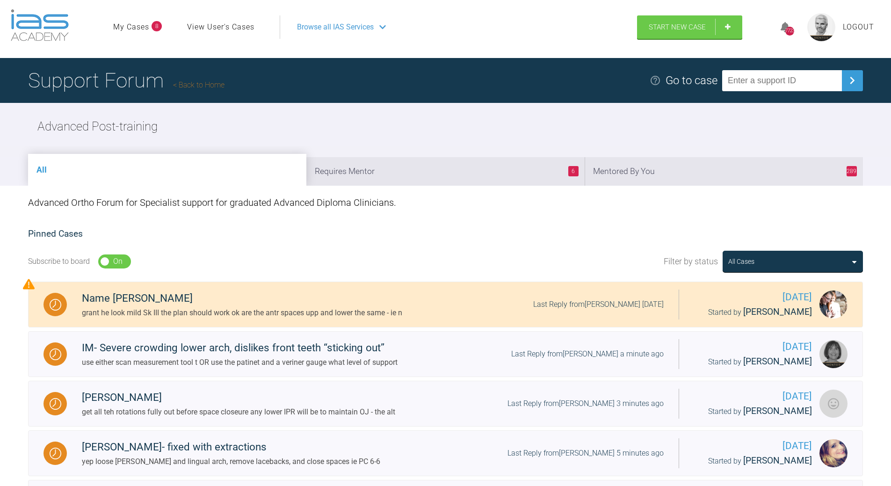
drag, startPoint x: 704, startPoint y: 175, endPoint x: 699, endPoint y: 178, distance: 4.8
click at [704, 175] on li "289 Mentored By You" at bounding box center [724, 171] width 278 height 29
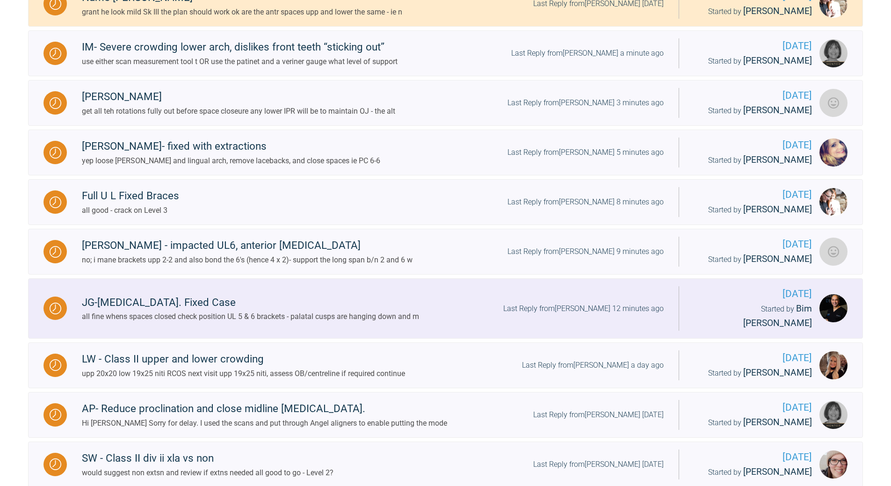
scroll to position [425, 0]
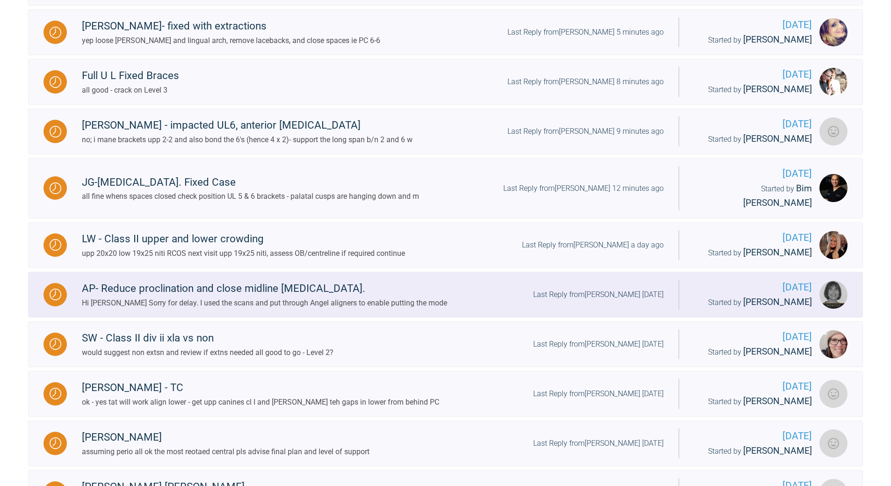
click at [609, 289] on div "Last Reply from [PERSON_NAME] [DATE]" at bounding box center [598, 295] width 131 height 12
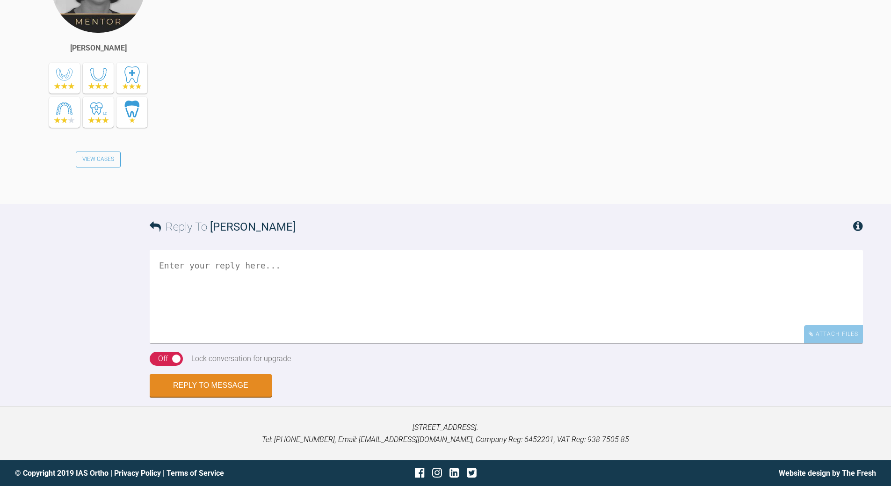
scroll to position [1127, 0]
click at [305, 343] on textarea at bounding box center [506, 297] width 713 height 94
type textarea "I"
drag, startPoint x: 436, startPoint y: 335, endPoint x: 429, endPoint y: 340, distance: 8.2
click at [429, 340] on textarea "need images of teeth in occlusion - need to see and underatsnd what is casue of…" at bounding box center [506, 297] width 713 height 94
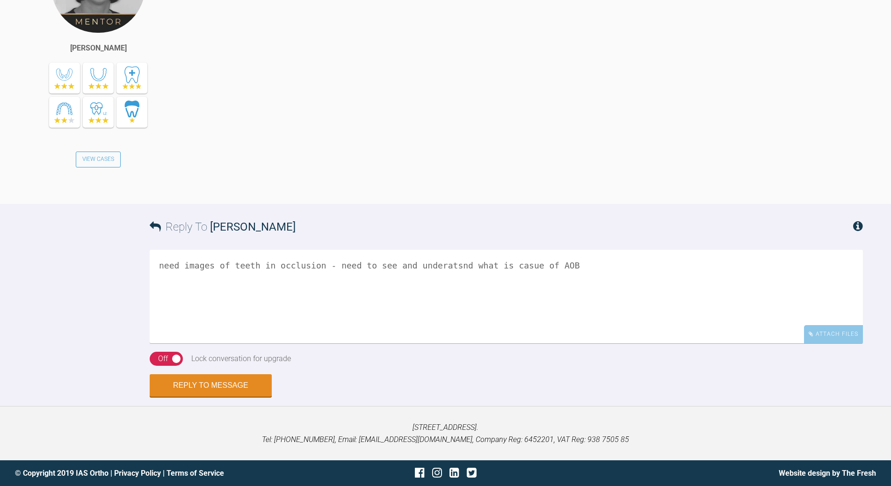
click at [429, 340] on textarea "need images of teeth in occlusion - need to see and underatsnd what is casue of…" at bounding box center [506, 297] width 713 height 94
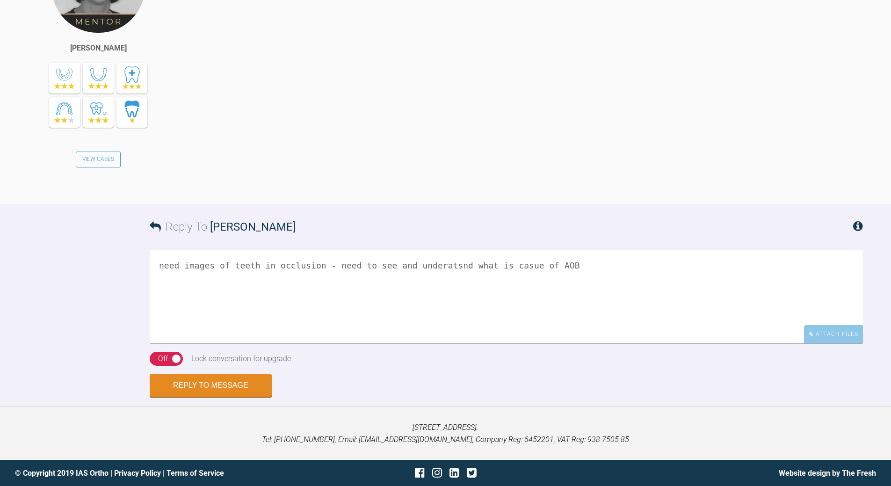
drag, startPoint x: 414, startPoint y: 364, endPoint x: 414, endPoint y: 358, distance: 5.2
click at [414, 343] on textarea "need images of teeth in occlusion - need to see and underatsnd what is casue of…" at bounding box center [506, 297] width 713 height 94
drag, startPoint x: 423, startPoint y: 363, endPoint x: 424, endPoint y: 357, distance: 5.7
click at [423, 343] on textarea "need images of teeth in occlusion - need to see and underatsnd what is casue of…" at bounding box center [506, 297] width 713 height 94
click at [420, 339] on textarea "need images of teeth in occlusion - need to see and underatsnd what is casue of…" at bounding box center [506, 297] width 713 height 94
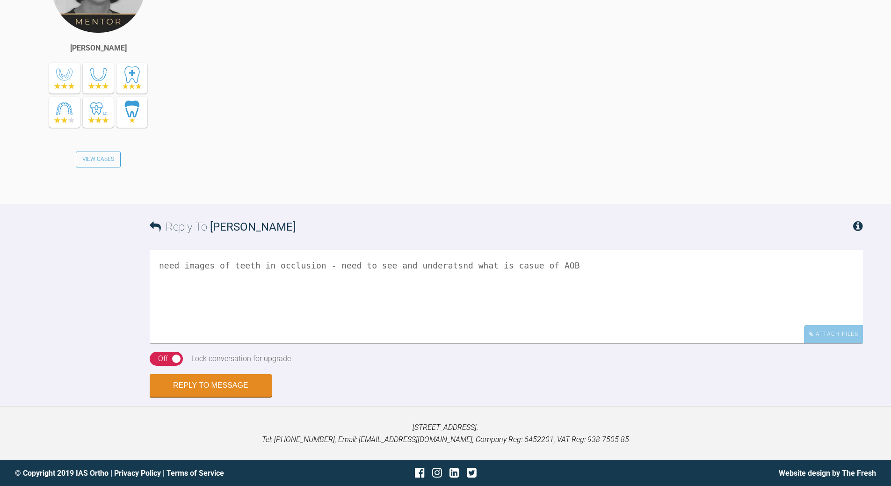
click at [388, 343] on textarea "need images of teeth in occlusion - need to see and underatsnd what is casue of…" at bounding box center [506, 297] width 713 height 94
click at [390, 343] on textarea "need images of teeth in occlusion - need to see and underatsnd what is casue of…" at bounding box center [506, 297] width 713 height 94
drag, startPoint x: 390, startPoint y: 360, endPoint x: 362, endPoint y: 370, distance: 29.7
click at [357, 343] on textarea "need images of teeth in occlusion - need to see and underatsnd what is casue of…" at bounding box center [506, 297] width 713 height 94
click at [427, 336] on textarea "need images of teeth in occlusion - need to see and underatsnd what is casue of…" at bounding box center [506, 297] width 713 height 94
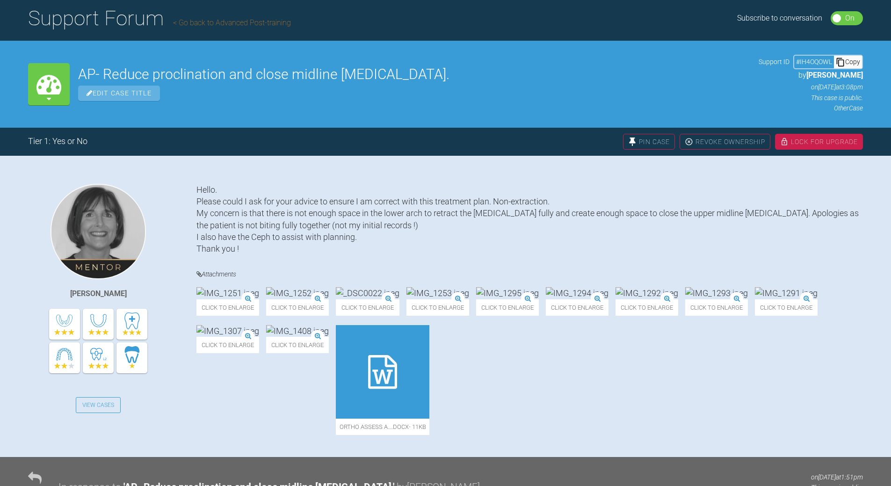
scroll to position [51, 0]
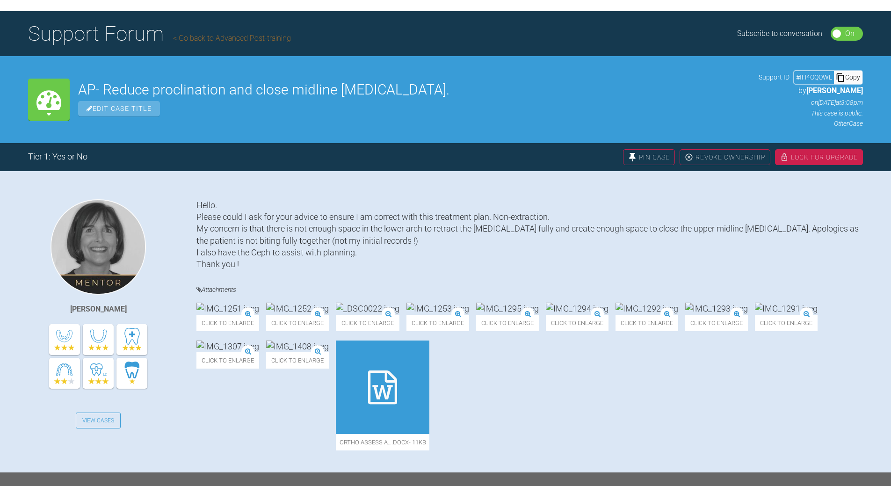
click at [857, 76] on div "Copy" at bounding box center [848, 77] width 28 height 12
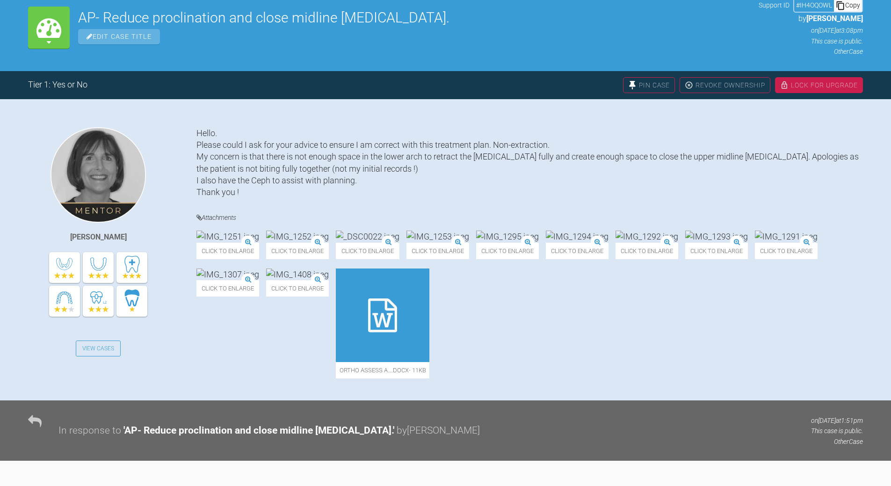
scroll to position [238, 0]
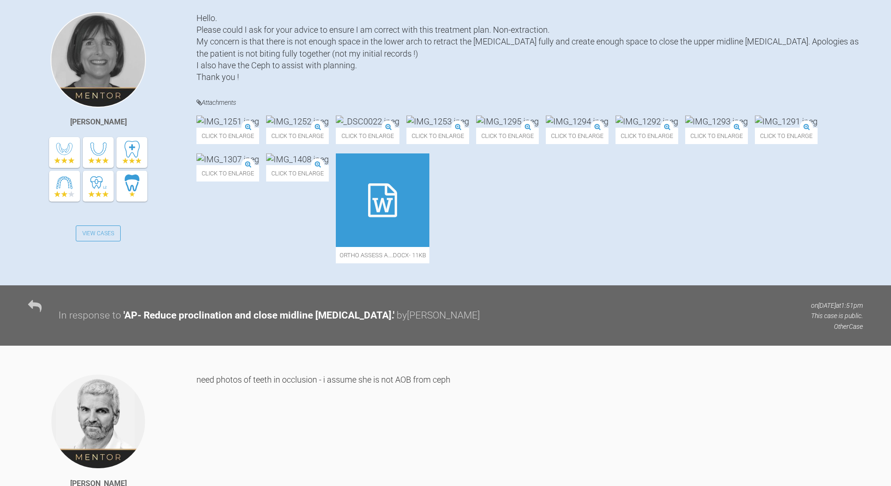
click at [397, 217] on icon at bounding box center [382, 200] width 29 height 34
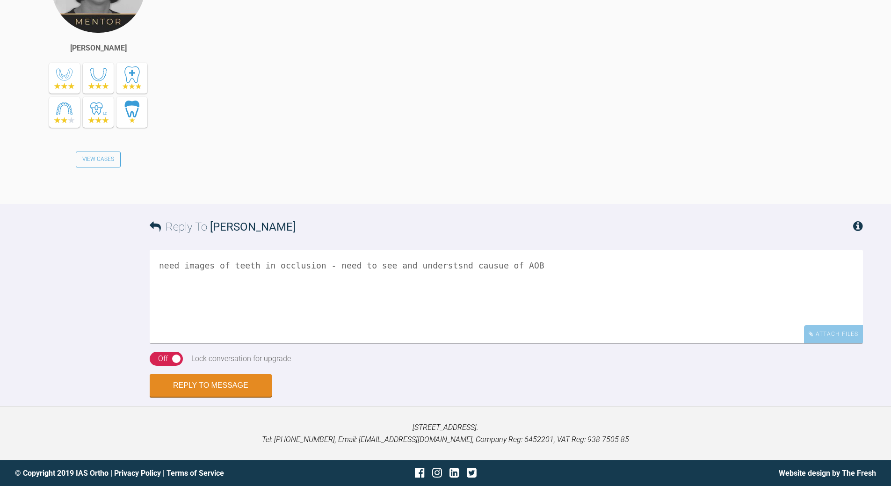
scroll to position [1200, 0]
click at [382, 266] on textarea "need images of teeth in occlusion - need to see and understsnd causue of AOB" at bounding box center [506, 297] width 713 height 94
click at [174, 278] on textarea "need images of teeth in occlusion - need to see teh occlusion and understsnd ca…" at bounding box center [506, 297] width 713 height 94
click at [270, 343] on textarea "need images of teeth in occlusion - need to see teh occlusion and understsnd ca…" at bounding box center [506, 297] width 713 height 94
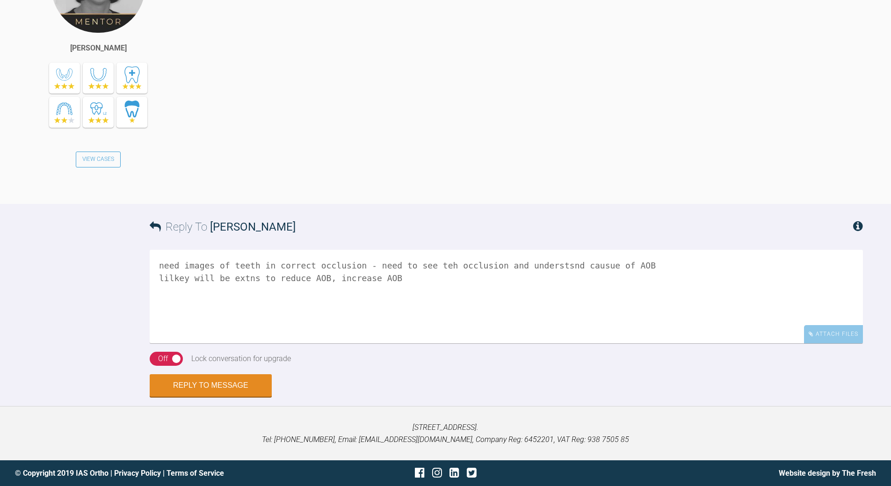
click at [423, 343] on textarea "need images of teeth in correct occlusion - need to see teh occlusion and under…" at bounding box center [506, 297] width 713 height 94
click at [424, 343] on textarea "need images of teeth in correct occlusion - need to see teh occlusion and under…" at bounding box center [506, 297] width 713 height 94
type textarea "need images of teeth in correct occlusion - need to see occlusion and understsn…"
click at [224, 385] on button "Reply to Message" at bounding box center [211, 386] width 122 height 22
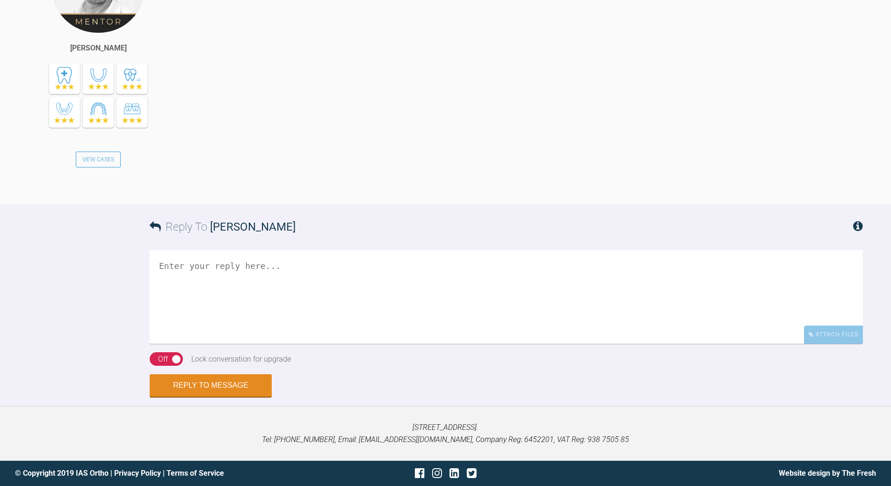
scroll to position [1554, 0]
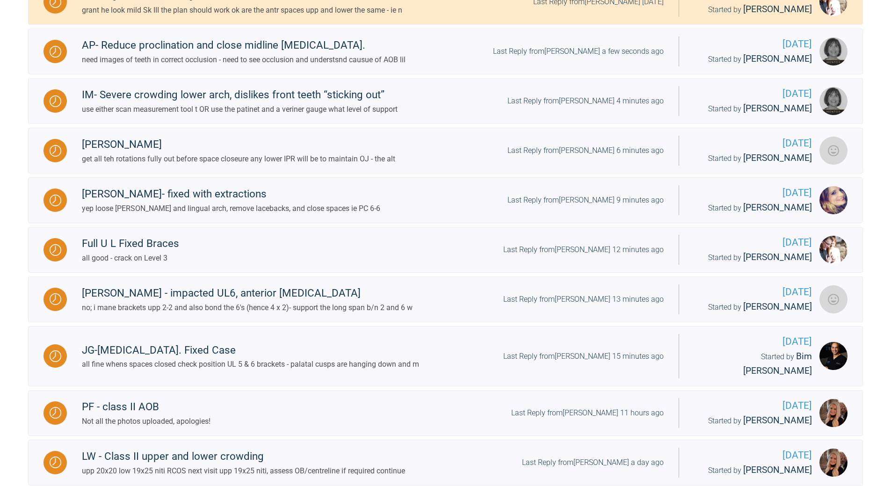
scroll to position [26, 0]
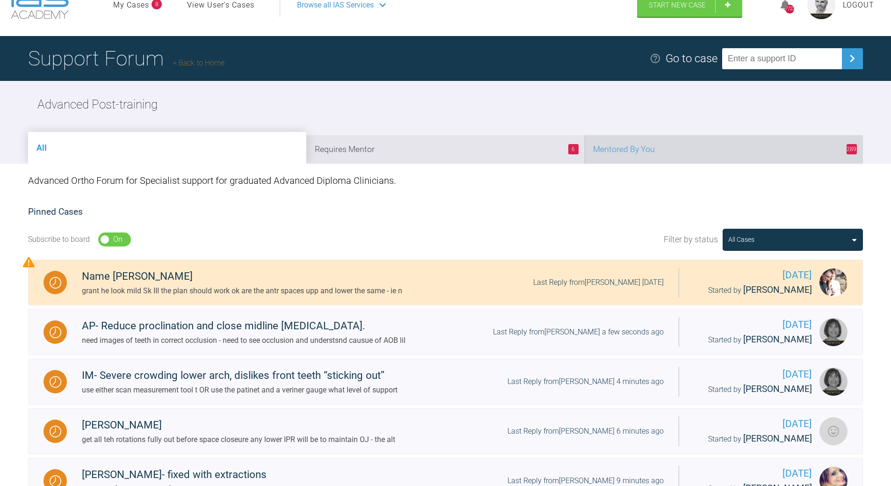
click at [720, 155] on li "289 Mentored By You" at bounding box center [724, 149] width 278 height 29
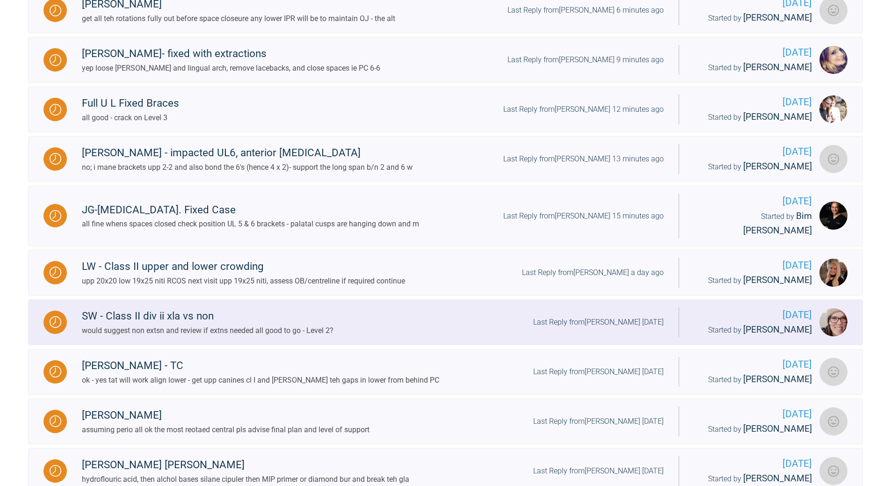
scroll to position [540, 0]
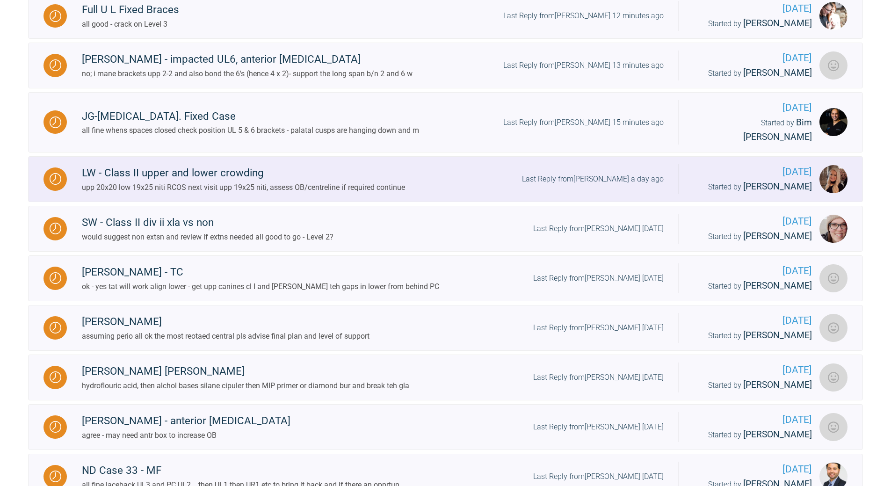
click at [621, 173] on div "Last Reply from [PERSON_NAME] a day ago" at bounding box center [593, 179] width 142 height 12
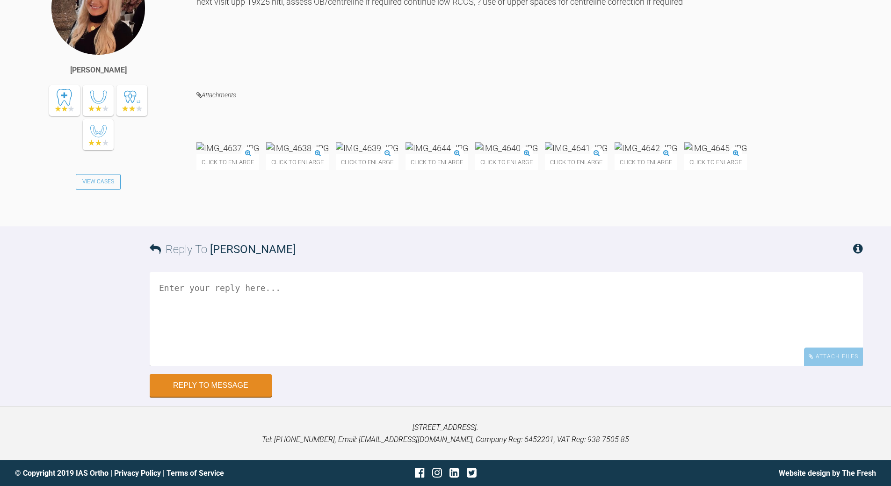
scroll to position [6048, 0]
click at [237, 366] on textarea at bounding box center [506, 319] width 713 height 94
drag, startPoint x: 329, startPoint y: 464, endPoint x: 210, endPoint y: 465, distance: 119.3
click at [210, 366] on textarea "a bit more OB reduction looking good [PERSON_NAME] left to sock in buccal occl," at bounding box center [506, 319] width 713 height 94
click at [227, 366] on textarea "a bit more OB reduction looking good [PERSON_NAME] left and start c/line correc…" at bounding box center [506, 319] width 713 height 94
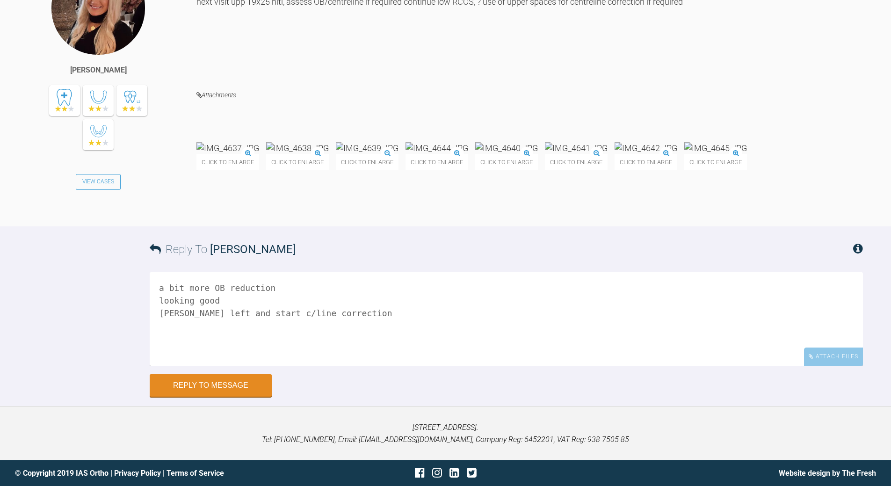
scroll to position [6201, 0]
drag, startPoint x: 161, startPoint y: 313, endPoint x: 166, endPoint y: 307, distance: 8.0
click at [161, 313] on textarea "a bit more OB reduction looking good [PERSON_NAME] left and start c/line correc…" at bounding box center [506, 319] width 713 height 94
type textarea "a bit more OB reduction looking good suggest - [PERSON_NAME] left and start c/l…"
click at [210, 385] on button "Reply to Message" at bounding box center [211, 386] width 122 height 22
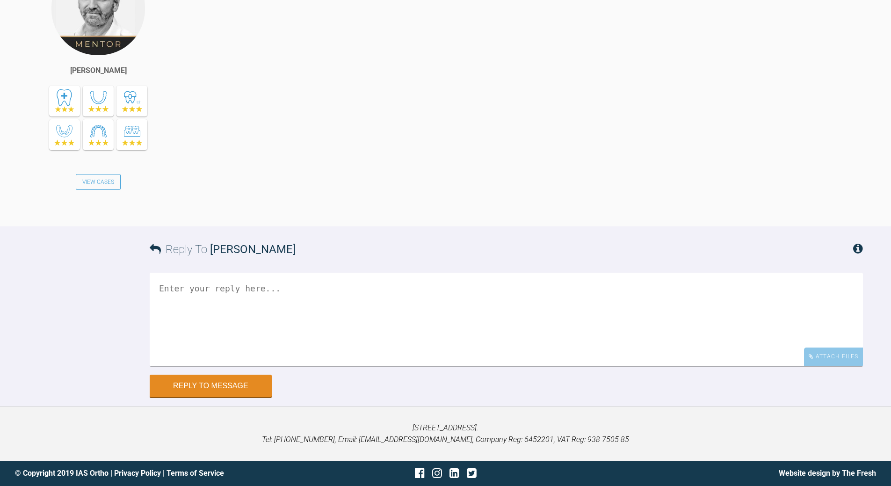
scroll to position [6556, 0]
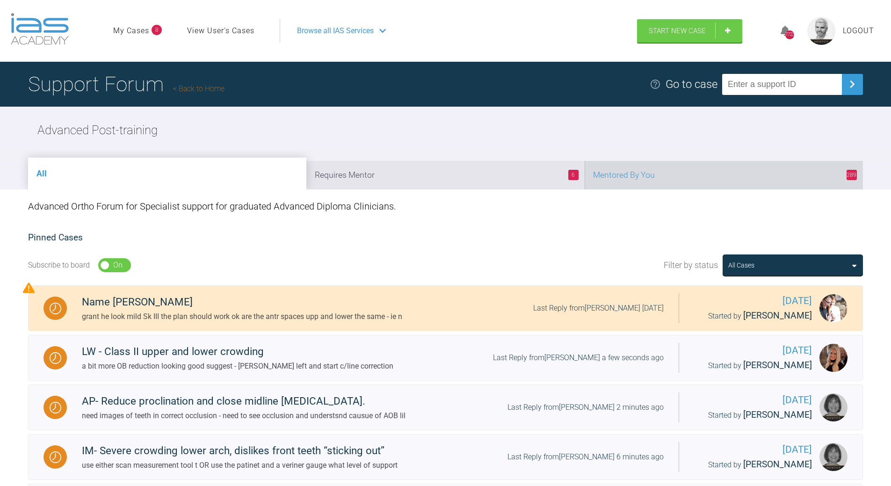
click at [718, 180] on li "289 Mentored By You" at bounding box center [724, 175] width 278 height 29
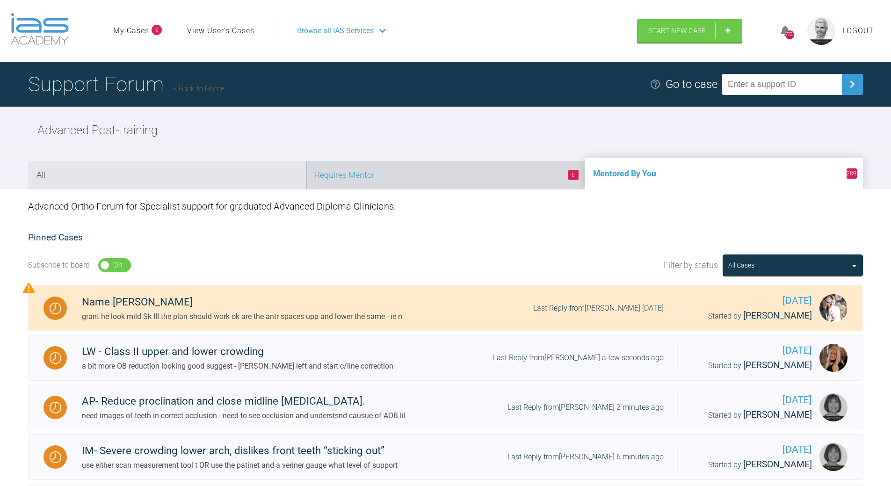
click at [440, 175] on li "6 Requires Mentor" at bounding box center [445, 175] width 278 height 29
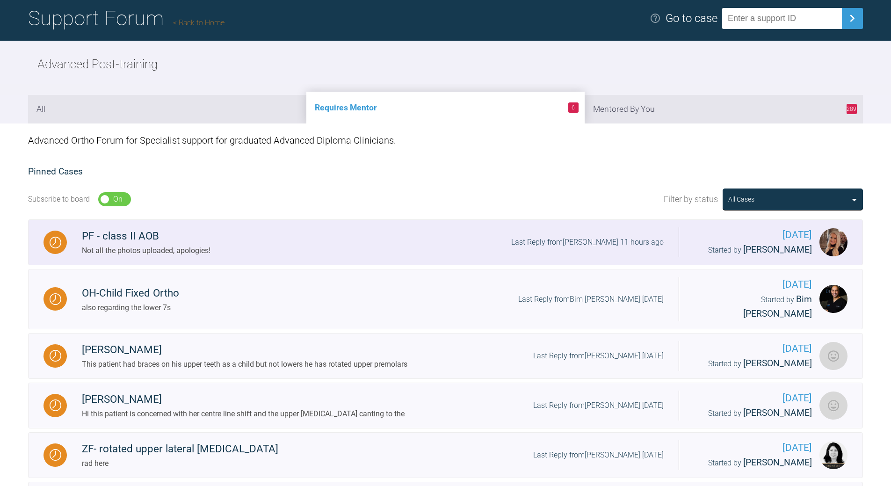
scroll to position [177, 0]
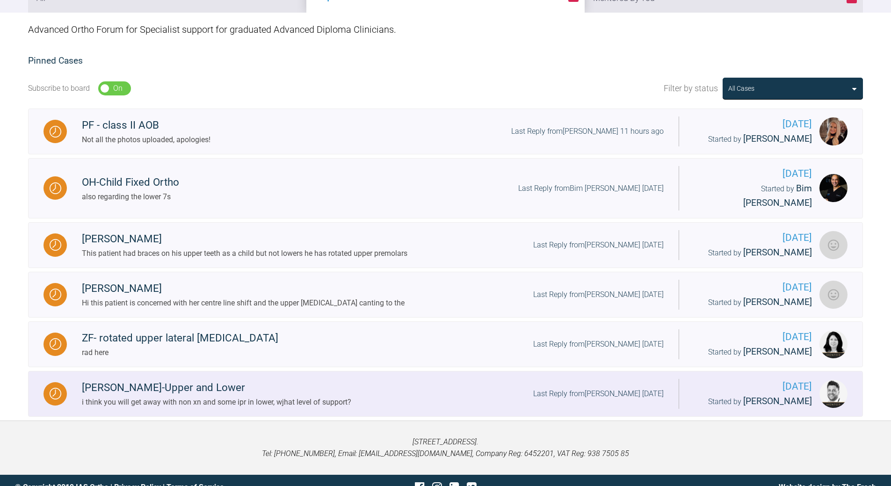
click at [324, 396] on div "i think you will get away with non xn and some ipr in lower, wjhat level of sup…" at bounding box center [216, 402] width 269 height 12
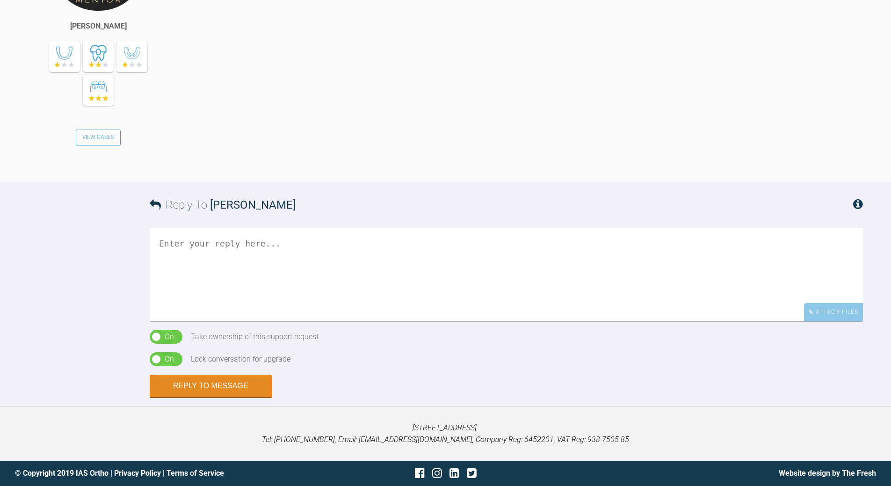
scroll to position [874, 0]
click at [175, 285] on textarea at bounding box center [506, 275] width 713 height 94
type textarea "Guy this is 'reappeared' - can you pls advise"
click at [224, 398] on button "Reply to Message" at bounding box center [211, 387] width 122 height 22
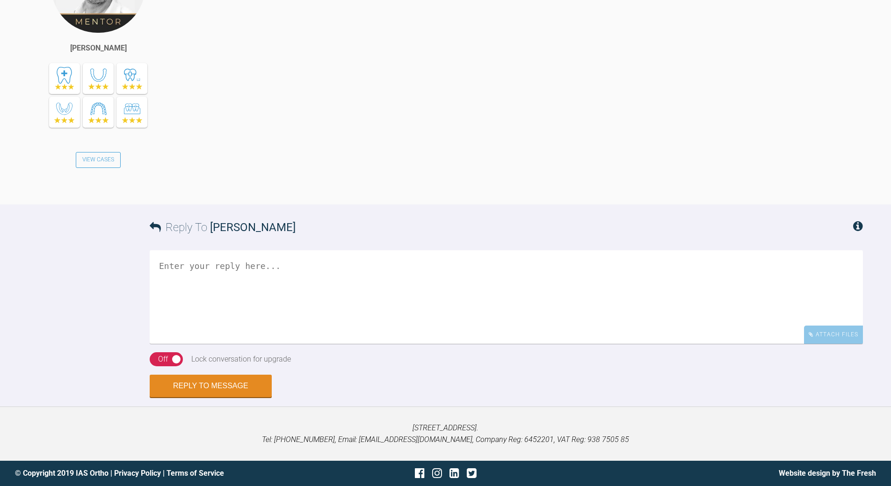
scroll to position [0, 0]
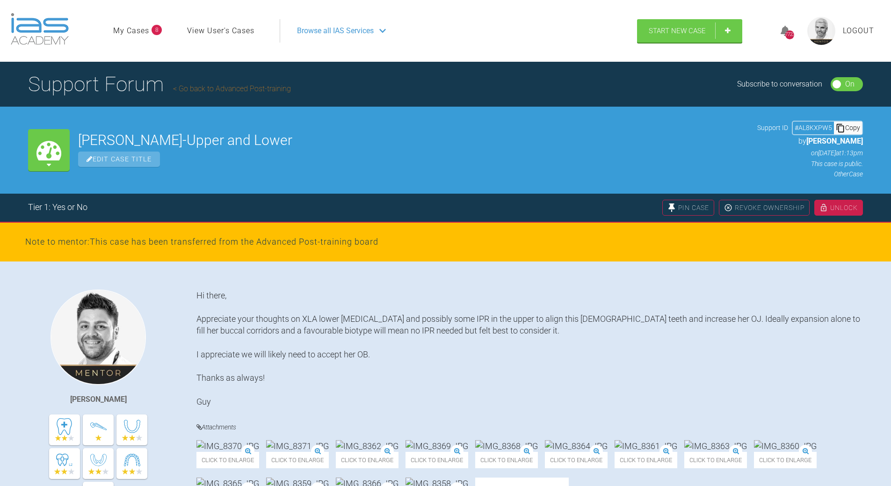
click at [853, 129] on div "Copy" at bounding box center [848, 128] width 28 height 12
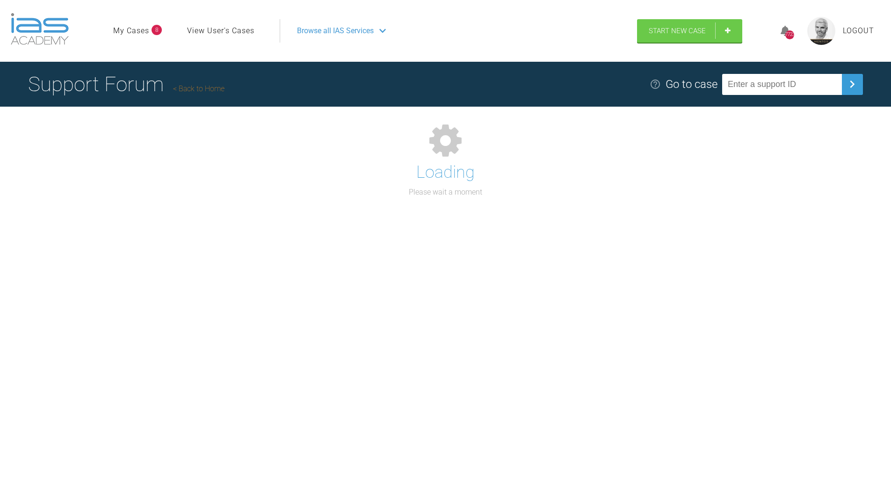
scroll to position [97, 0]
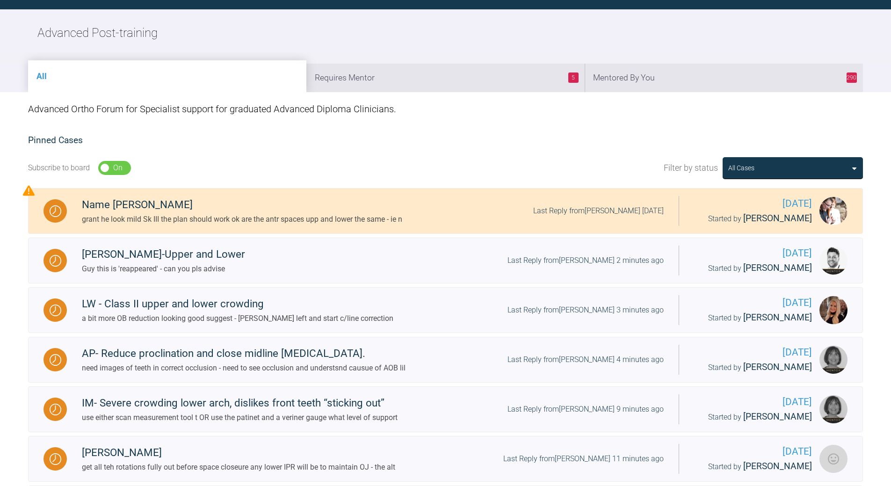
click at [482, 83] on li "5 Requires Mentor" at bounding box center [445, 78] width 278 height 29
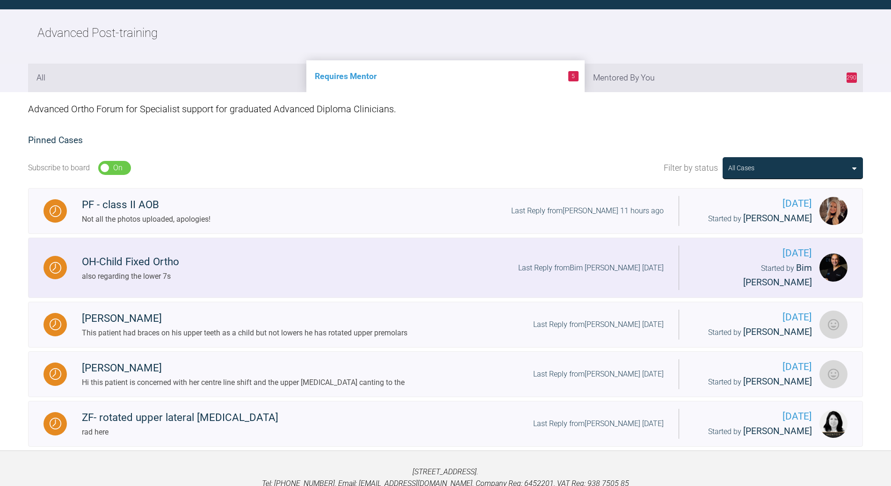
scroll to position [127, 0]
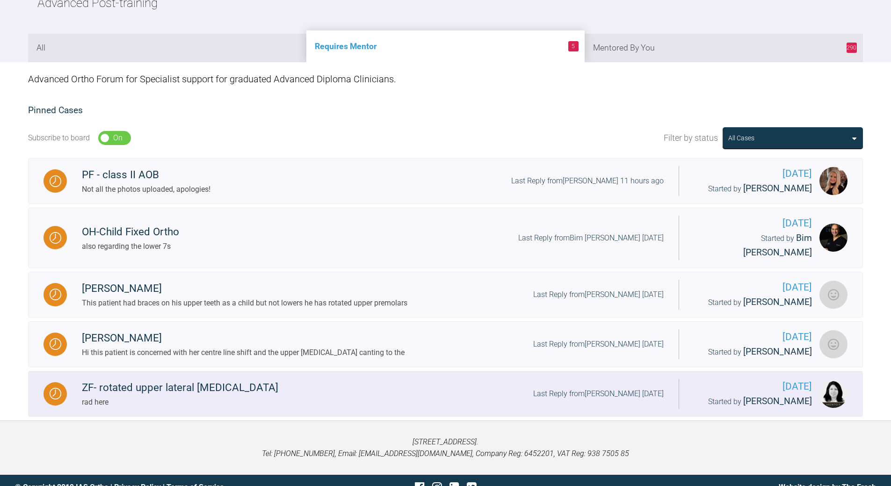
click at [593, 388] on div "Last Reply from [PERSON_NAME] [DATE]" at bounding box center [598, 394] width 131 height 12
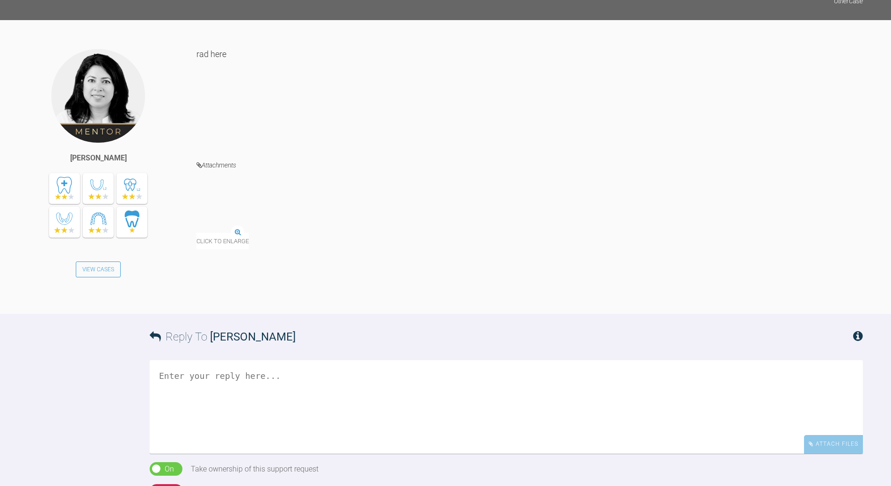
scroll to position [969, 0]
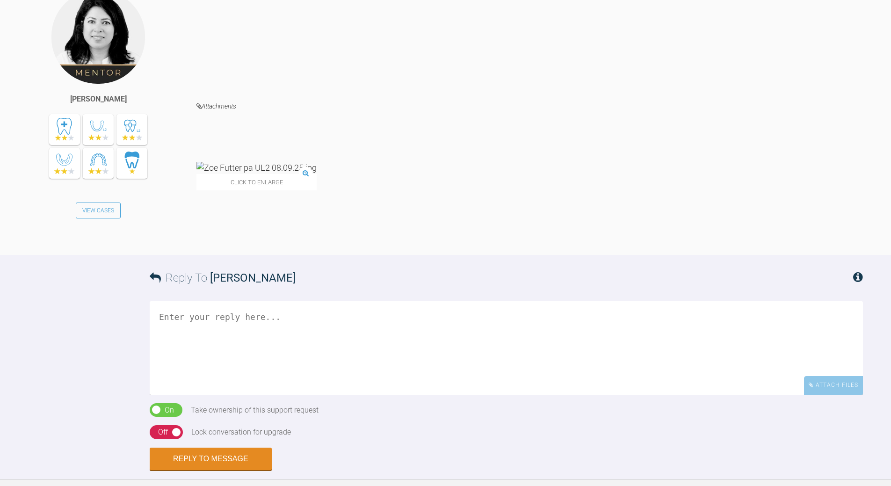
click at [283, 395] on textarea at bounding box center [506, 348] width 713 height 94
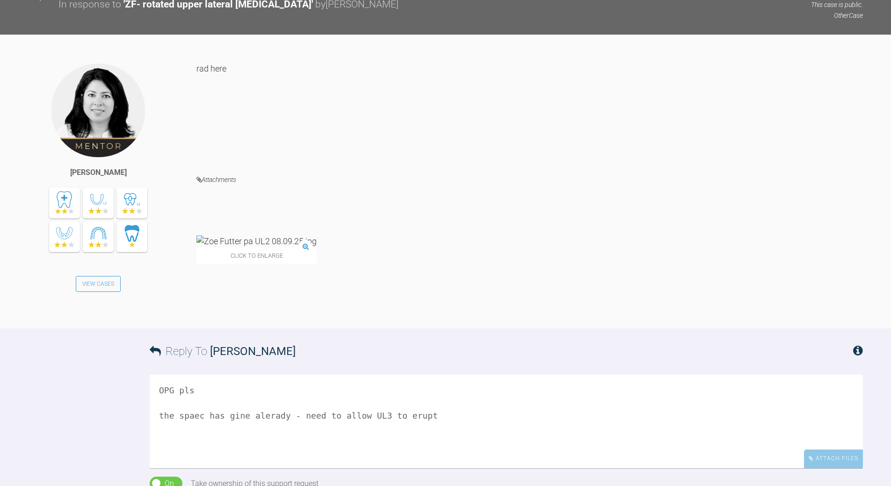
scroll to position [1063, 0]
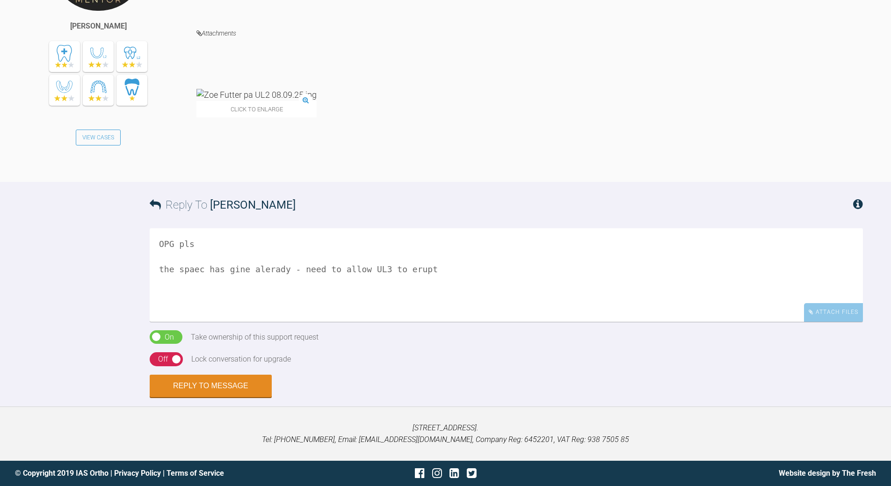
click at [231, 322] on textarea "OPG pls the spaec has gine alerady - need to allow UL3 to erupt" at bounding box center [506, 275] width 713 height 94
click at [192, 322] on textarea "OPG pls the spaec has gone alerady - need to allow UL3 to erupt" at bounding box center [506, 275] width 713 height 94
click at [154, 269] on textarea "OPG pls the space has gone alerady - need to allow UL3 to erupt" at bounding box center [506, 275] width 713 height 94
click at [299, 267] on textarea "OPG pls look like the space has gone alerady - need to allow UL3 to erupt" at bounding box center [506, 275] width 713 height 94
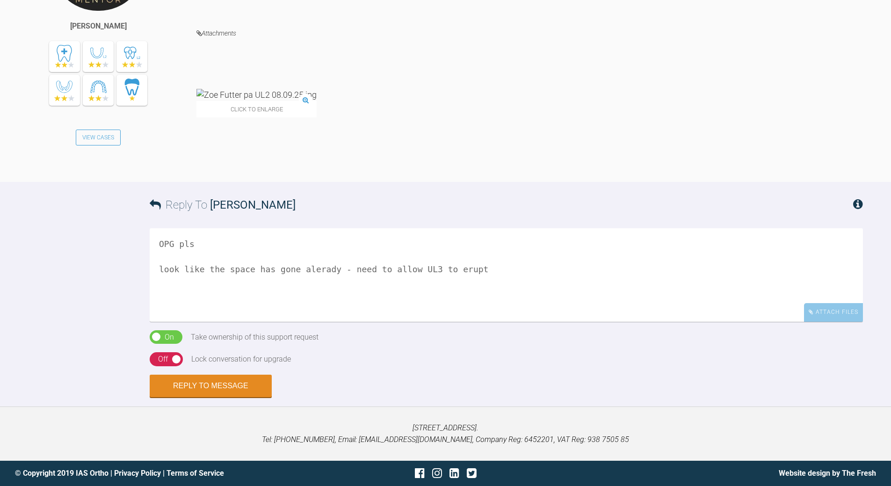
click at [299, 266] on textarea "OPG pls look like the space has gone alerady - need to allow UL3 to erupt" at bounding box center [506, 275] width 713 height 94
click at [304, 269] on textarea "OPG pls look like the space has gone alerady - need to allow UL3 to erupt" at bounding box center [506, 275] width 713 height 94
click at [491, 269] on textarea "OPG pls look like the space has gone alreday so looking at doing something soon…" at bounding box center [506, 275] width 713 height 94
click at [639, 271] on textarea "OPG pls look like the space has gone alreday so looking at doing something soon…" at bounding box center [506, 275] width 713 height 94
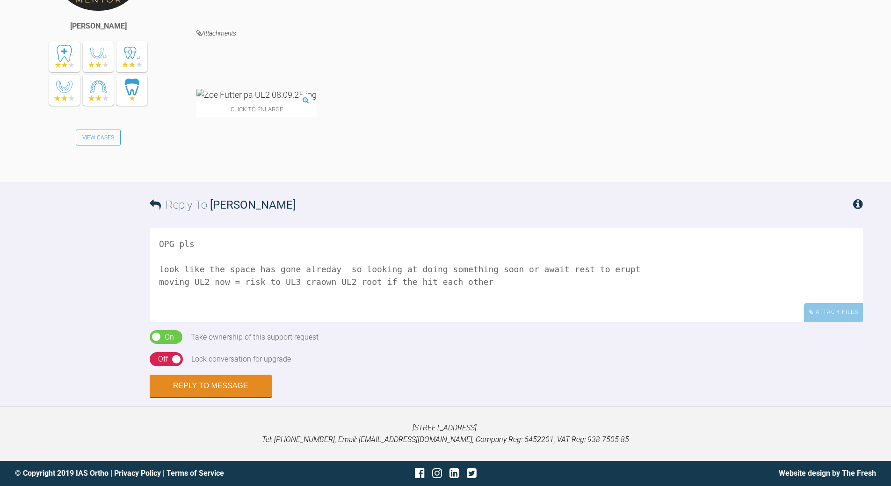
drag, startPoint x: 311, startPoint y: 271, endPoint x: 318, endPoint y: 268, distance: 7.7
click at [312, 271] on textarea "OPG pls look like the space has gone alreday so looking at doing something soon…" at bounding box center [506, 275] width 713 height 94
click at [321, 267] on textarea "OPG pls look like the space has gone alreaday so looking at doing something soo…" at bounding box center [506, 275] width 713 height 94
drag, startPoint x: 557, startPoint y: 266, endPoint x: 567, endPoint y: 255, distance: 14.6
click at [557, 264] on textarea "OPG pls look like the space has gone already so looking at doing something soon…" at bounding box center [506, 275] width 713 height 94
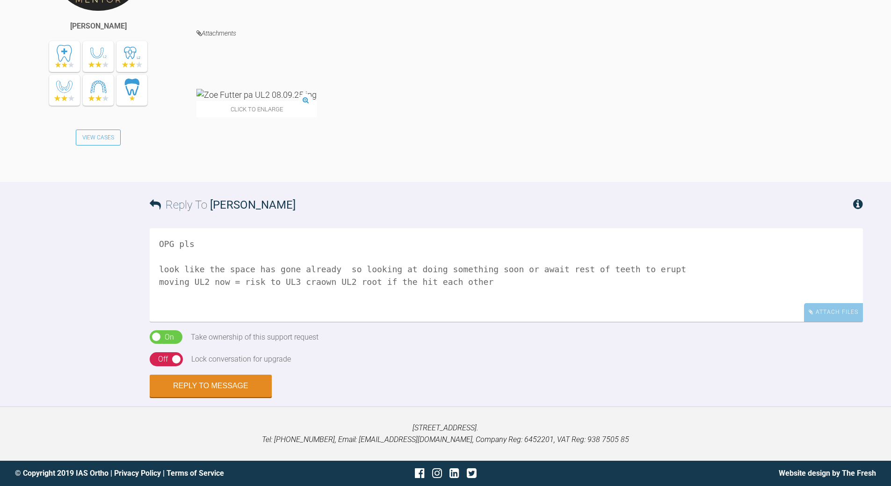
click at [476, 271] on textarea "OPG pls look like the space has gone already so looking at doing something soon…" at bounding box center [506, 275] width 713 height 94
drag, startPoint x: 476, startPoint y: 271, endPoint x: 488, endPoint y: 264, distance: 14.3
click at [478, 269] on textarea "OPG pls look like the space has gone already so looking at doing something soon…" at bounding box center [506, 275] width 713 height 94
click at [311, 277] on textarea "OPG pls look like the space has gone already so looking at doing something or a…" at bounding box center [506, 275] width 713 height 94
click at [393, 277] on textarea "OPG pls look like the space has gone already so looking at doing something or a…" at bounding box center [506, 275] width 713 height 94
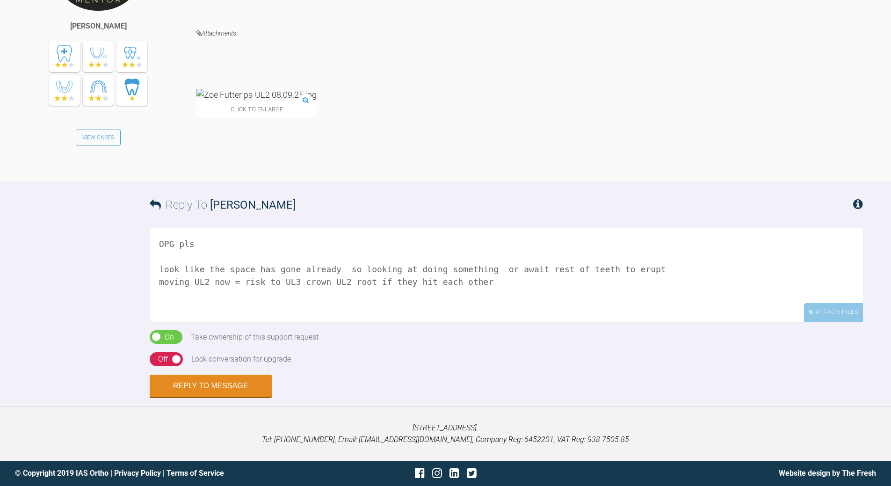
click at [319, 280] on textarea "OPG pls look like the space has gone already so looking at doing something or a…" at bounding box center [506, 275] width 713 height 94
click at [476, 279] on textarea "OPG pls look like the space has gone already so looking at doing something or a…" at bounding box center [506, 275] width 713 height 94
type textarea "OPG pls look like the space has gone already so looking at doing something or a…"
click at [200, 386] on button "Reply to Message" at bounding box center [211, 387] width 122 height 22
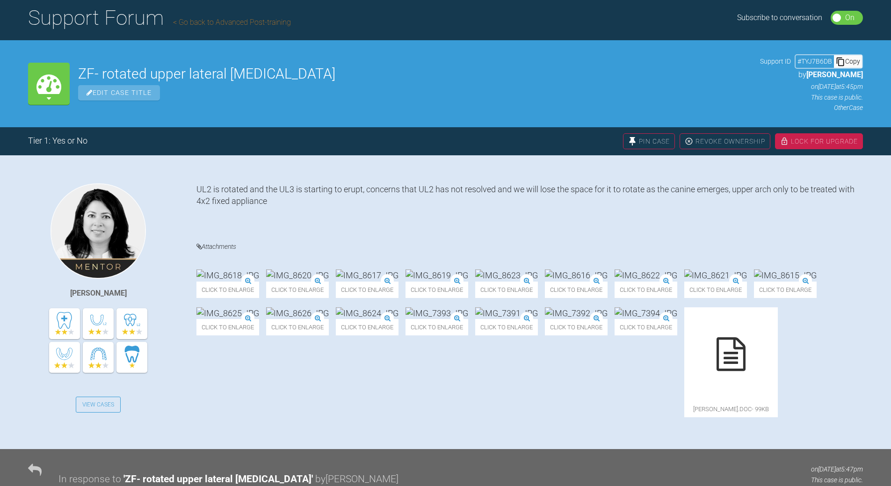
scroll to position [22, 0]
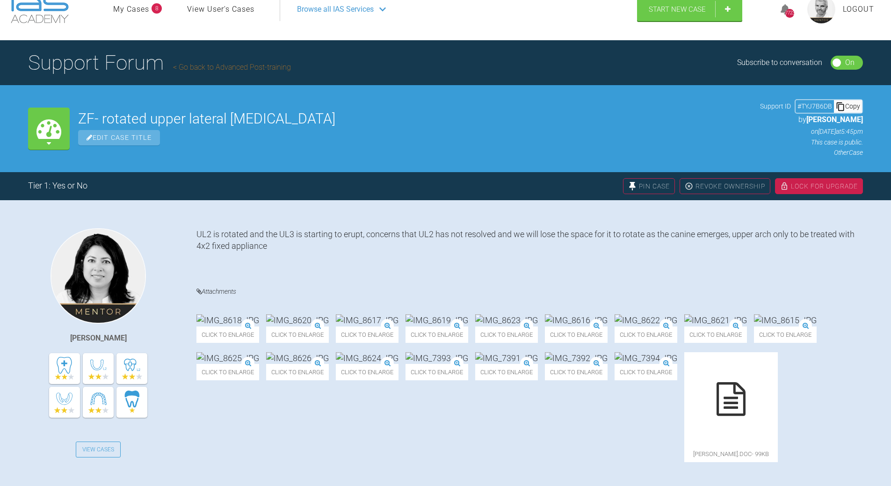
click at [854, 105] on div "Copy" at bounding box center [848, 106] width 28 height 12
click at [853, 107] on div "Copy" at bounding box center [848, 106] width 28 height 12
click at [238, 66] on link "Go back to Advanced Post-training" at bounding box center [232, 67] width 118 height 9
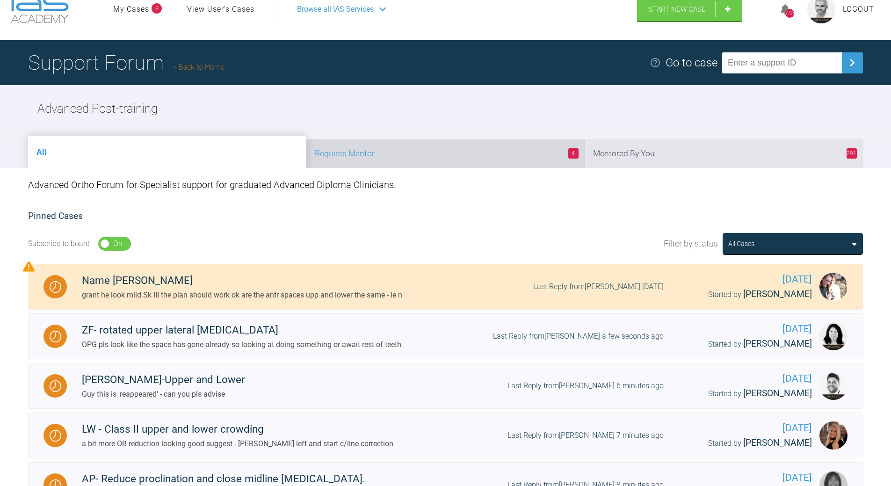
click at [501, 156] on li "4 Requires Mentor" at bounding box center [445, 153] width 278 height 29
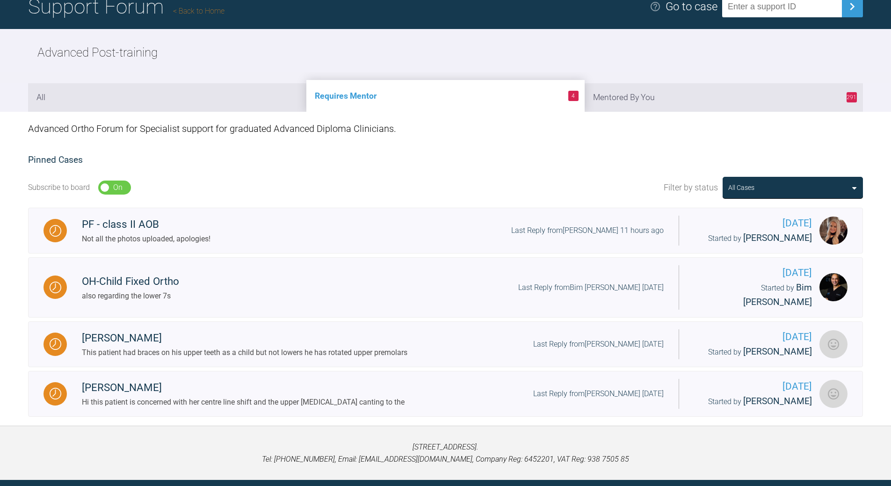
scroll to position [97, 0]
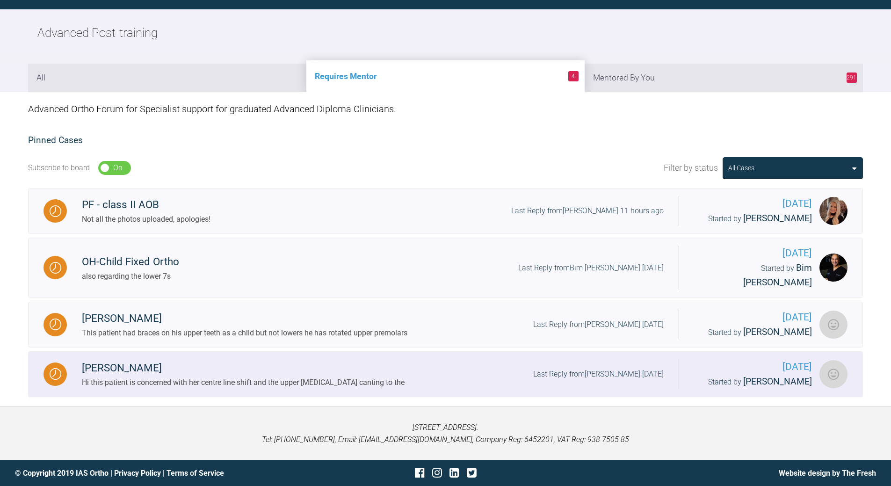
click at [567, 368] on div "Last Reply from [PERSON_NAME] [DATE]" at bounding box center [598, 374] width 131 height 12
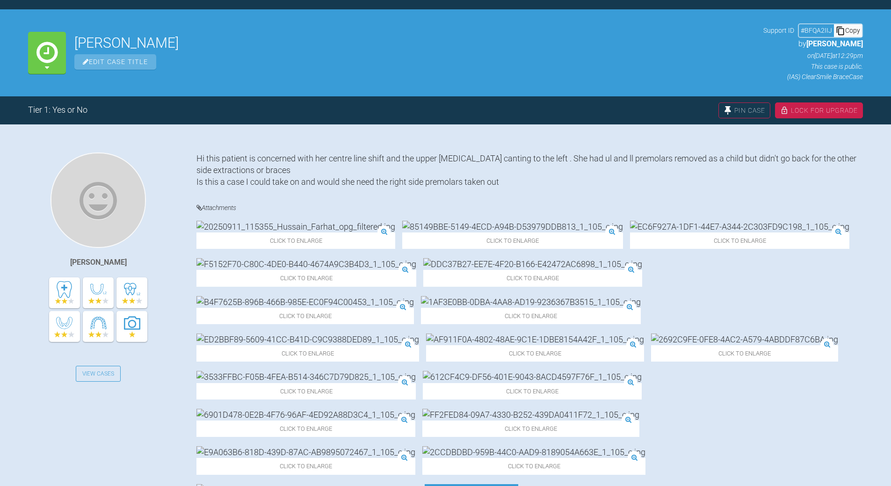
click at [273, 233] on img at bounding box center [295, 227] width 199 height 12
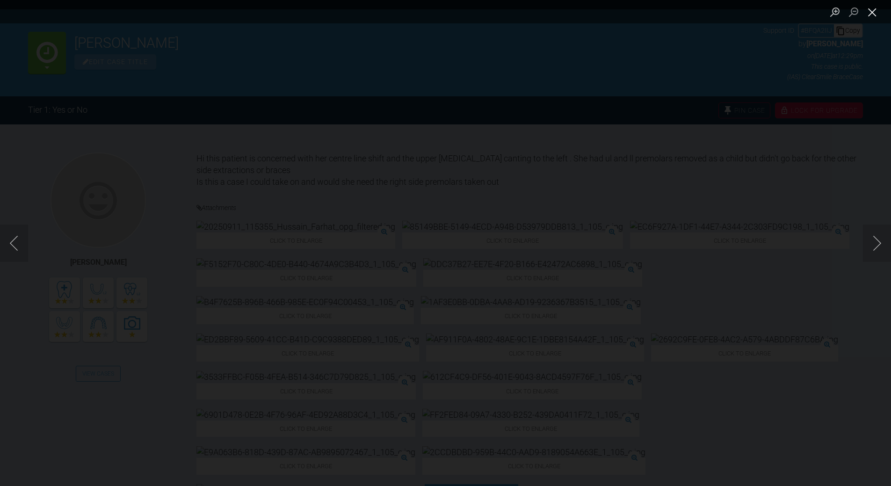
click at [877, 10] on button "Close lightbox" at bounding box center [872, 12] width 19 height 16
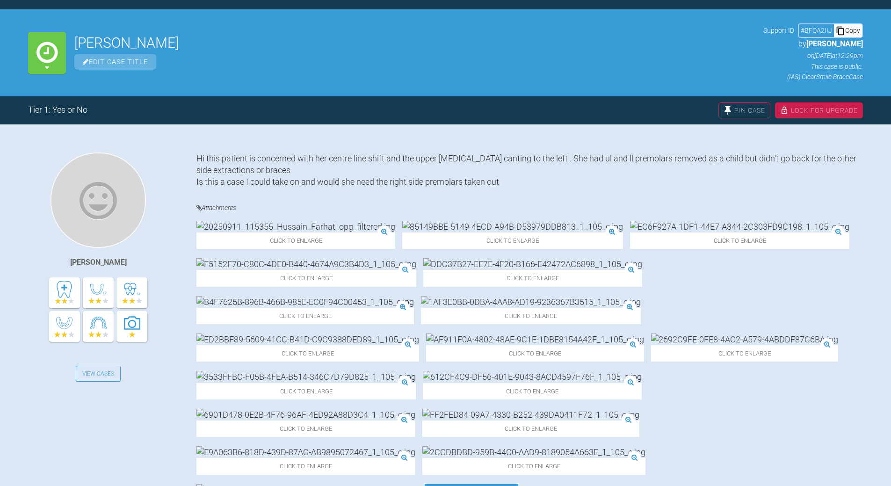
click at [402, 233] on img at bounding box center [512, 227] width 221 height 12
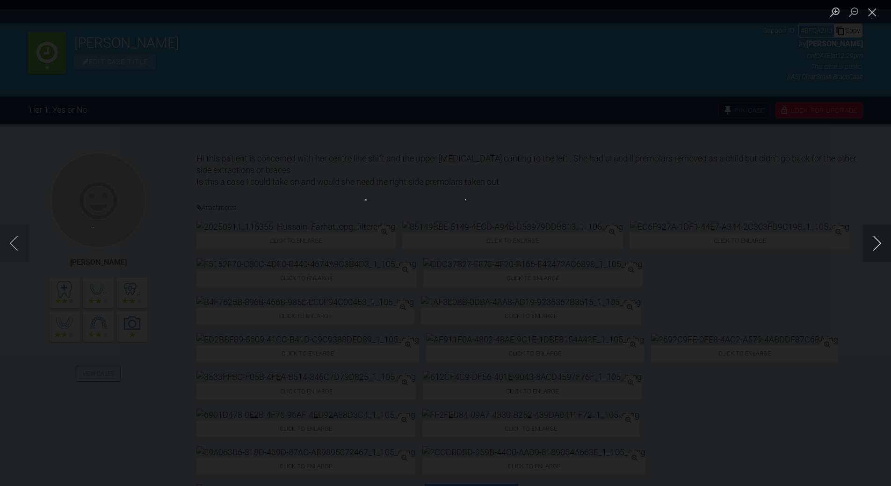
click at [868, 234] on button "Next image" at bounding box center [877, 243] width 28 height 37
click at [873, 240] on button "Next image" at bounding box center [877, 243] width 28 height 37
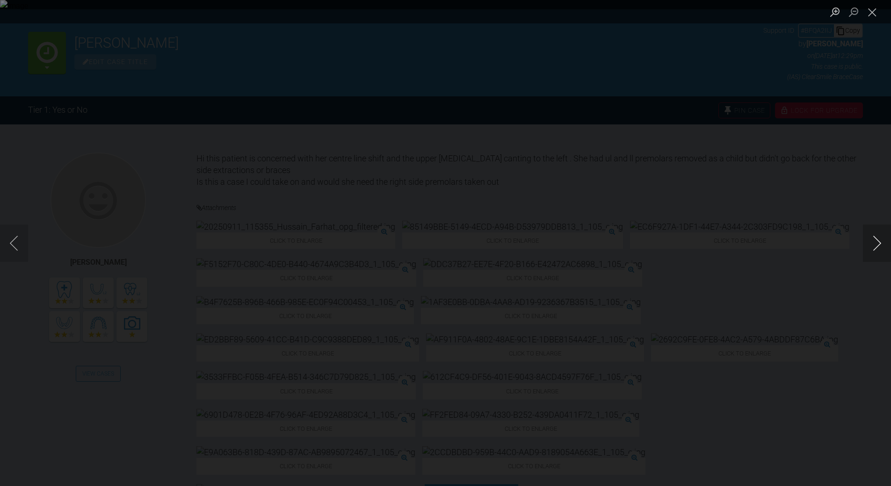
click at [873, 240] on button "Next image" at bounding box center [877, 243] width 28 height 37
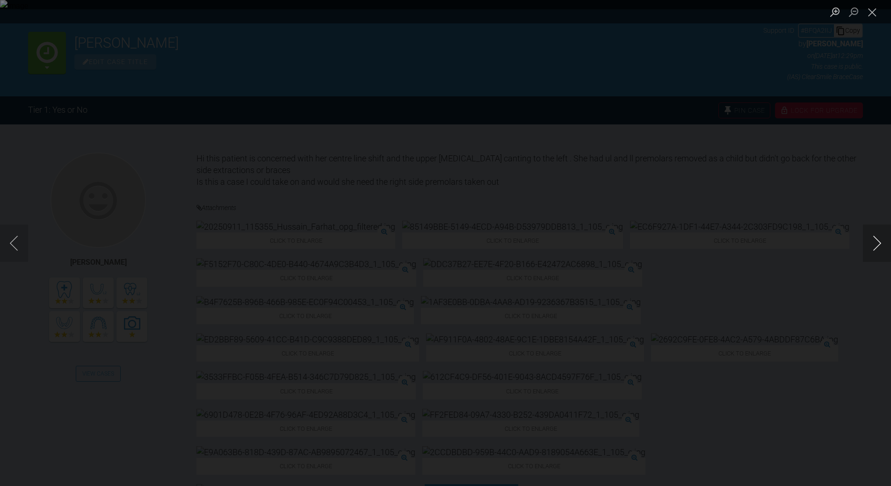
click at [873, 240] on button "Next image" at bounding box center [877, 243] width 28 height 37
click at [874, 240] on button "Next image" at bounding box center [877, 243] width 28 height 37
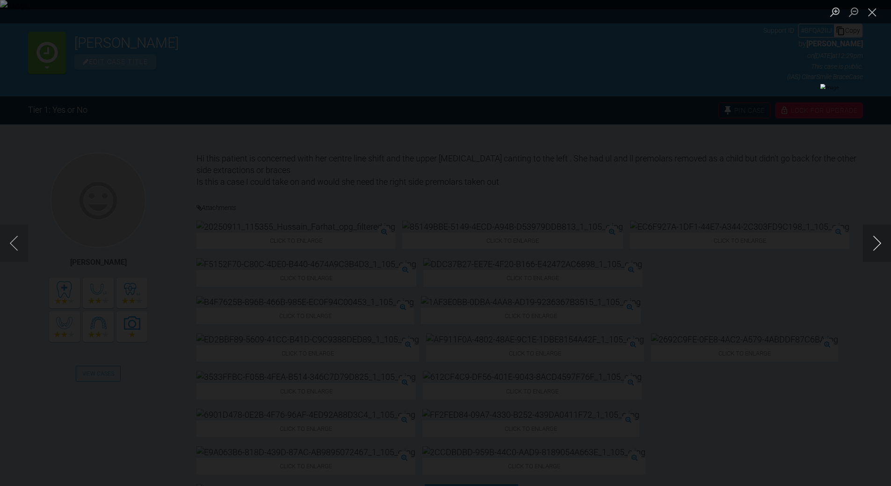
click at [874, 240] on button "Next image" at bounding box center [877, 243] width 28 height 37
click at [879, 11] on button "Close lightbox" at bounding box center [872, 12] width 19 height 16
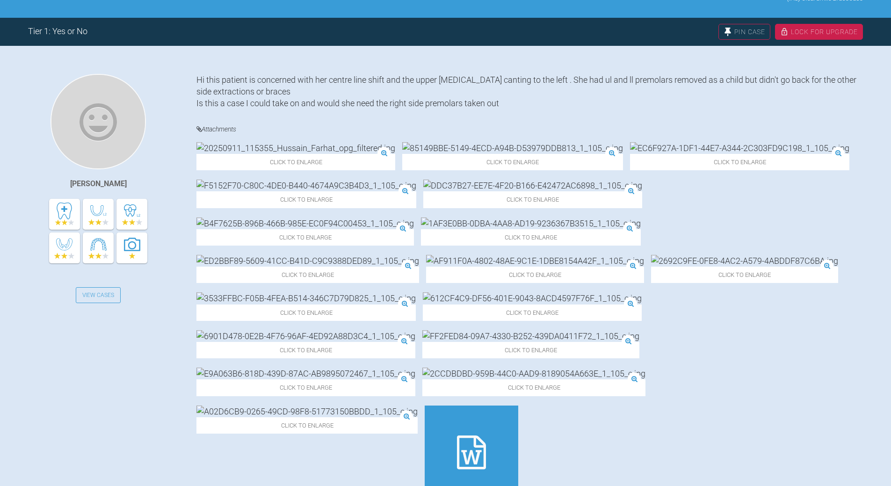
scroll to position [191, 0]
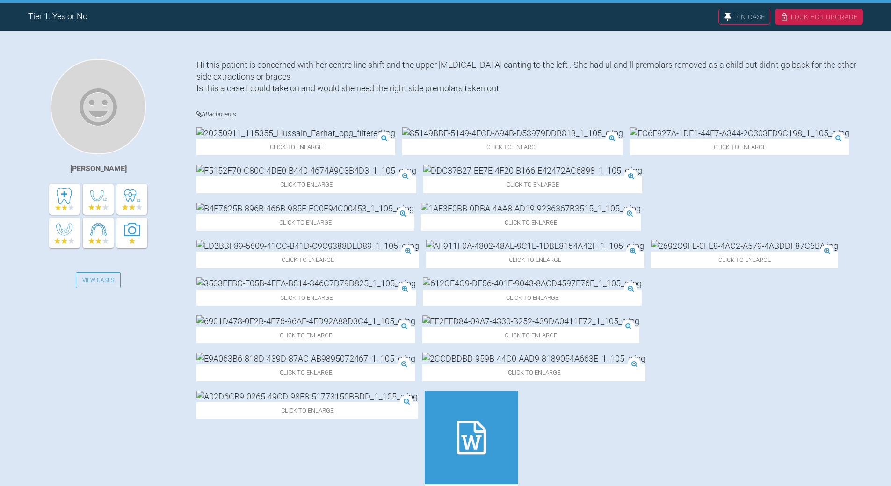
click at [486, 421] on icon at bounding box center [471, 438] width 29 height 34
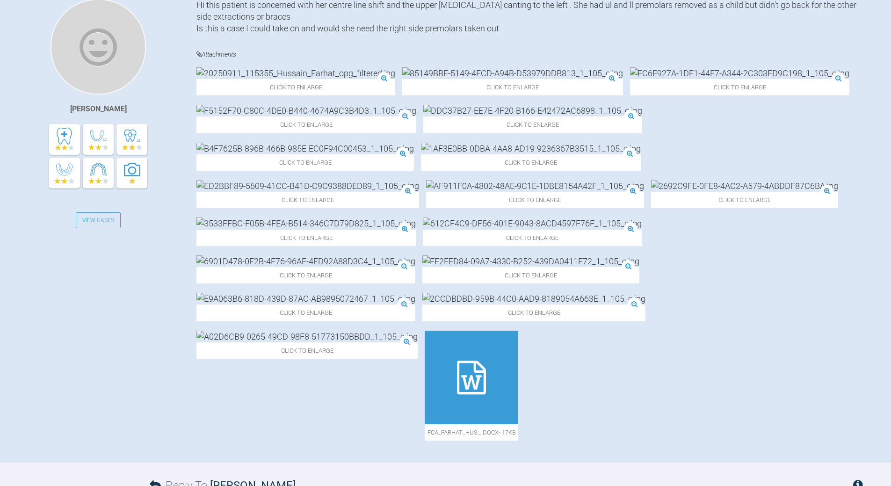
scroll to position [331, 0]
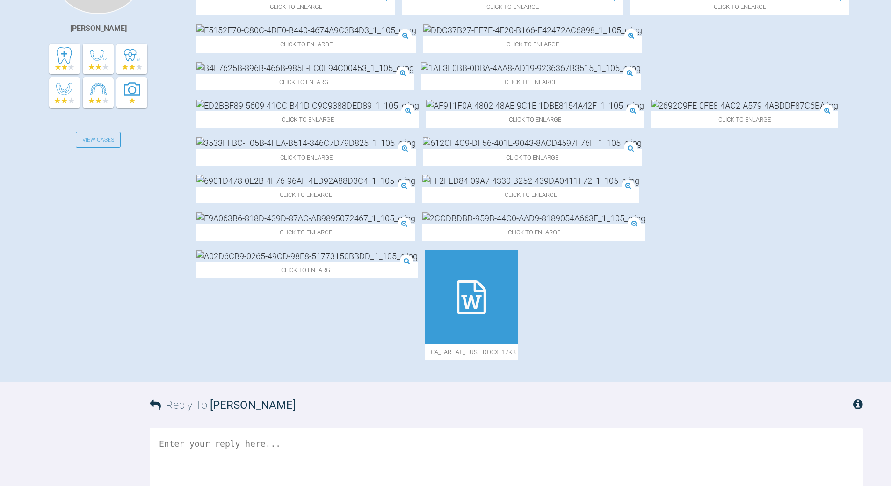
click at [267, 428] on textarea at bounding box center [506, 475] width 713 height 94
type textarea "Y"
click at [214, 428] on textarea "problemw ith unliateral extn - loss of c/line so needs extsn L side" at bounding box center [506, 475] width 713 height 94
click at [244, 428] on textarea "problemw ith unliateral extn - loss of c/line so needs extns L side" at bounding box center [506, 475] width 713 height 94
click at [264, 428] on textarea "problemw ith unliateral extn - loss of c/line so needs extns L side" at bounding box center [506, 475] width 713 height 94
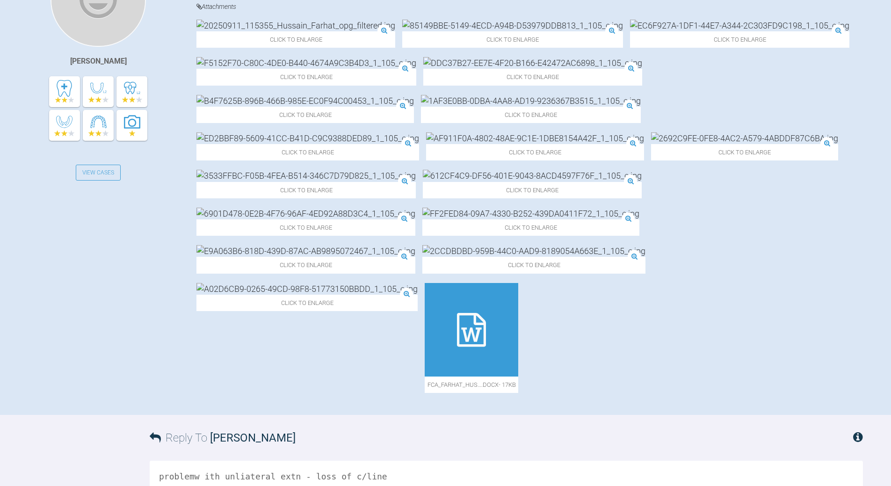
scroll to position [284, 0]
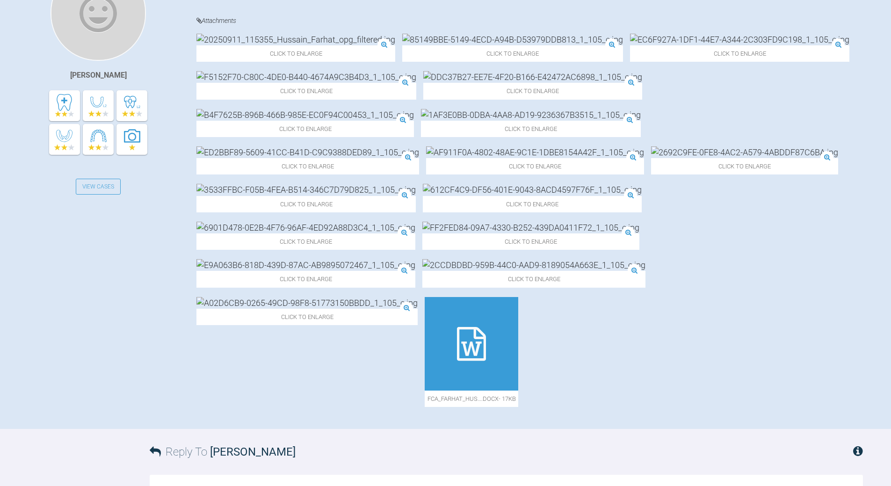
type textarea "problemw ith unliateral extn - loss of c/line so needs extns L side do you plan…"
click at [415, 264] on img at bounding box center [305, 265] width 219 height 12
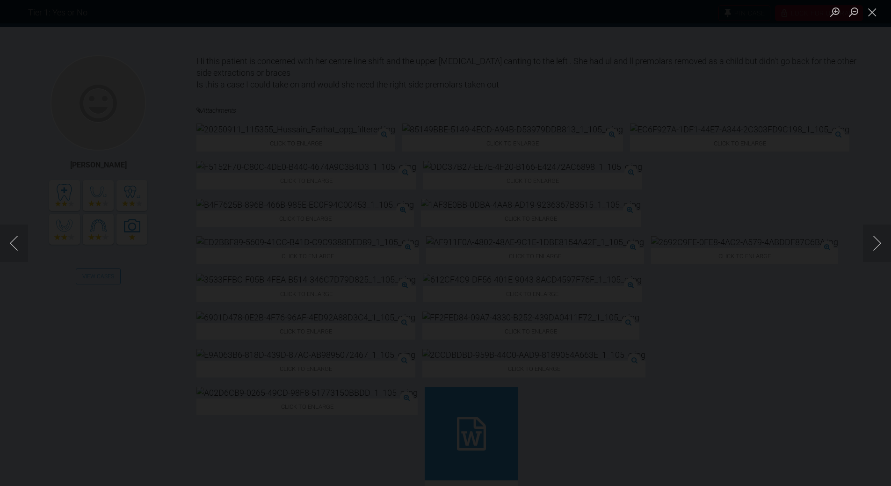
scroll to position [191, 0]
click at [875, 15] on button "Close lightbox" at bounding box center [872, 12] width 19 height 16
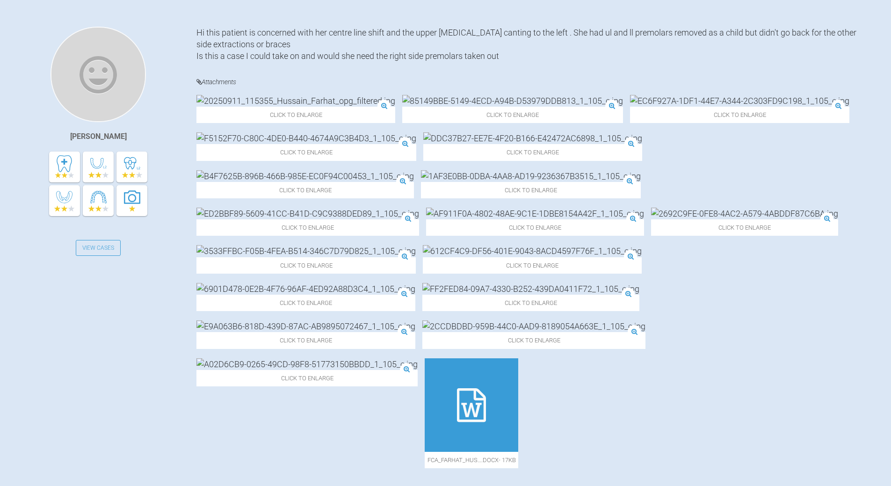
scroll to position [378, 0]
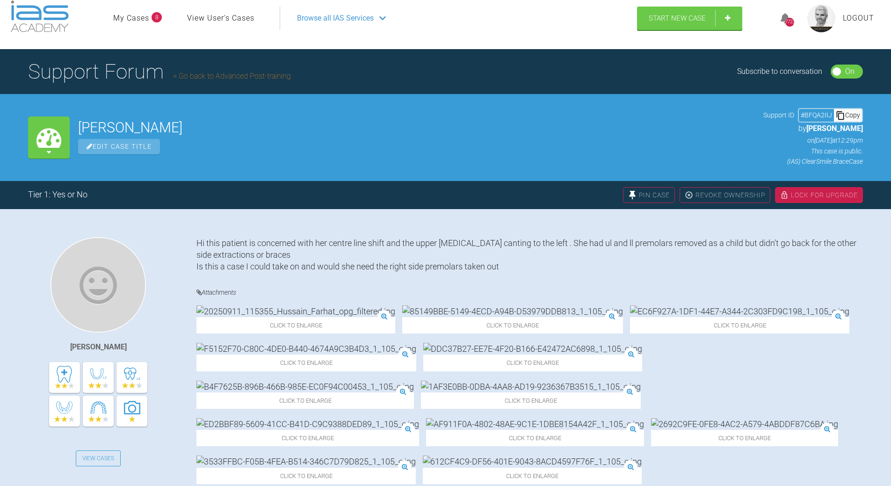
scroll to position [0, 0]
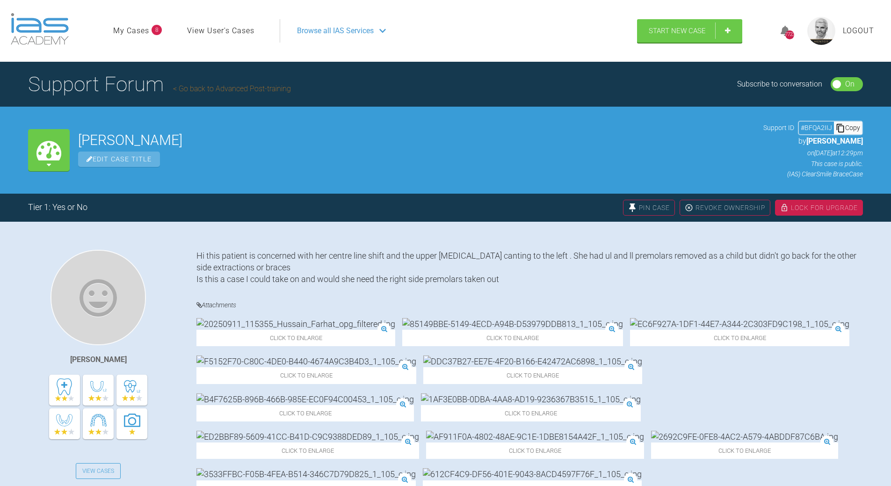
drag, startPoint x: 851, startPoint y: 129, endPoint x: 844, endPoint y: 128, distance: 6.6
click at [851, 128] on div "Copy" at bounding box center [848, 128] width 28 height 12
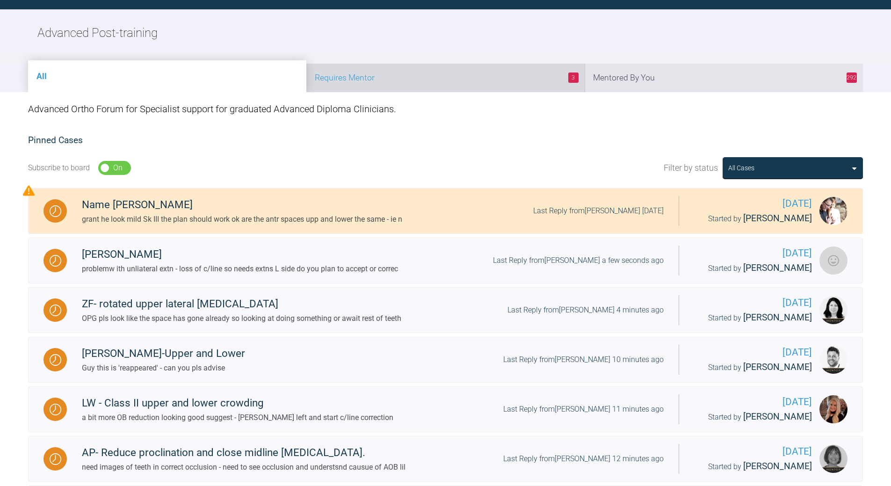
click at [490, 77] on li "3 Requires Mentor" at bounding box center [445, 78] width 278 height 29
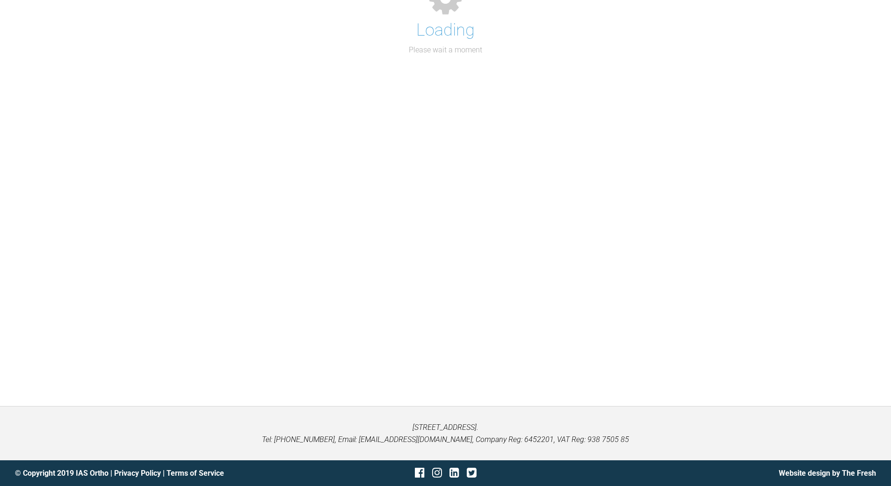
scroll to position [22, 0]
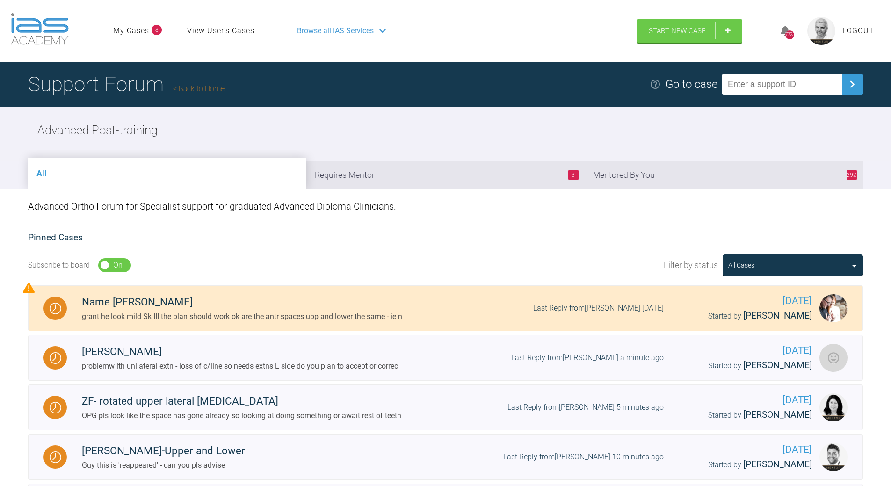
click at [189, 90] on link "Back to Home" at bounding box center [198, 88] width 51 height 9
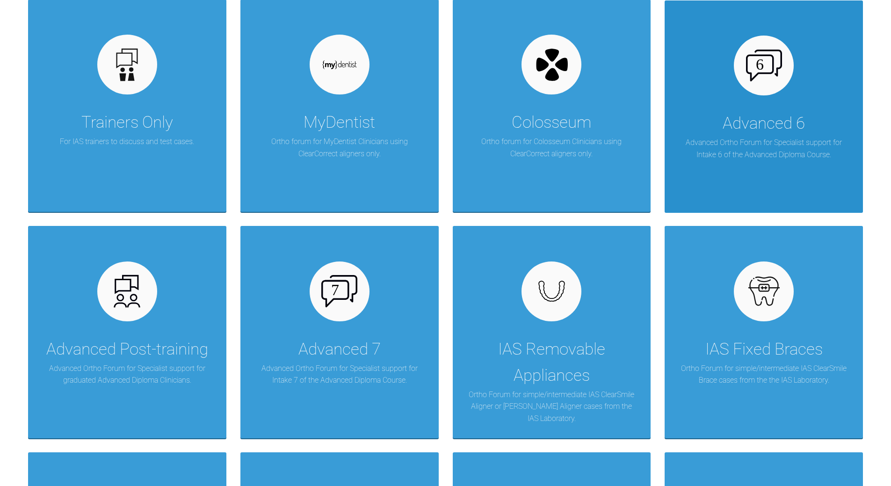
scroll to position [94, 0]
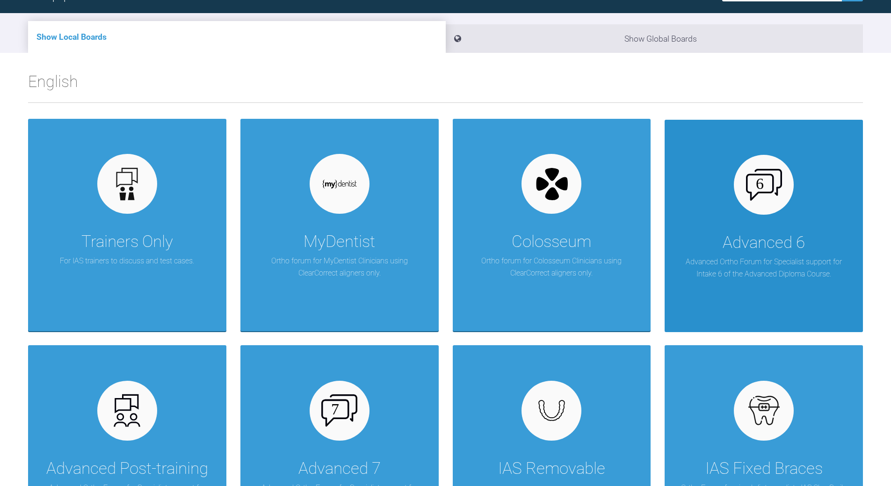
click at [715, 198] on div "Advanced 6 Advanced Ortho Forum for Specialist support for Intake 6 of the Adva…" at bounding box center [764, 226] width 198 height 212
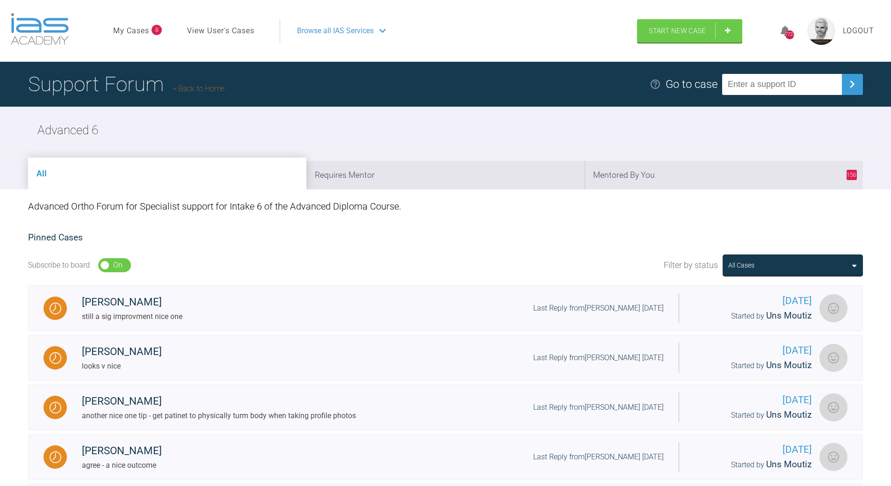
click at [215, 88] on link "Back to Home" at bounding box center [198, 88] width 51 height 9
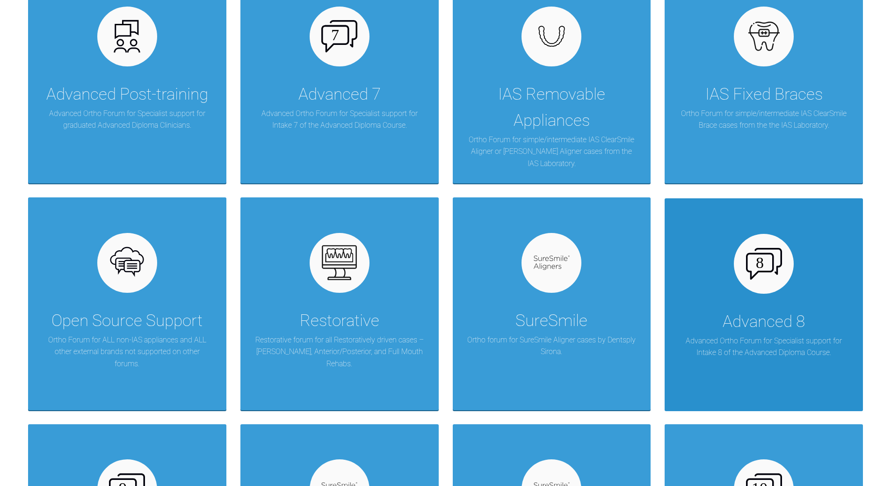
click at [752, 325] on div "Advanced 8" at bounding box center [764, 322] width 82 height 26
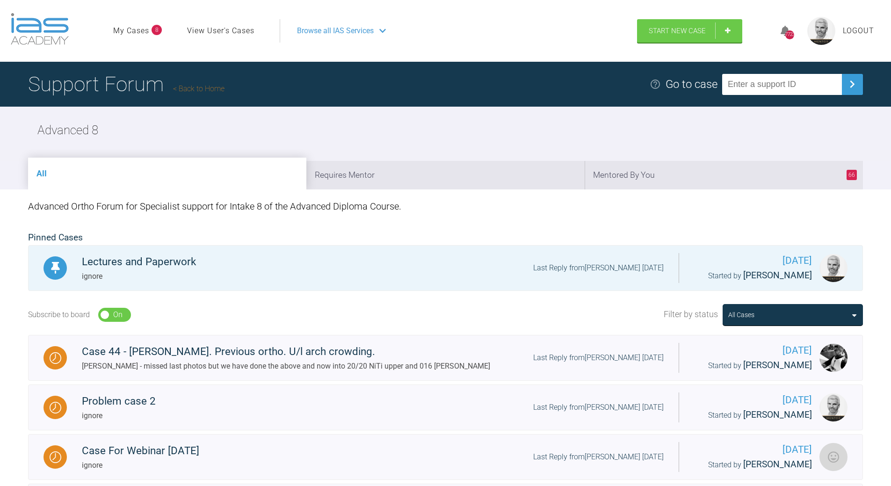
click at [212, 87] on link "Back to Home" at bounding box center [198, 88] width 51 height 9
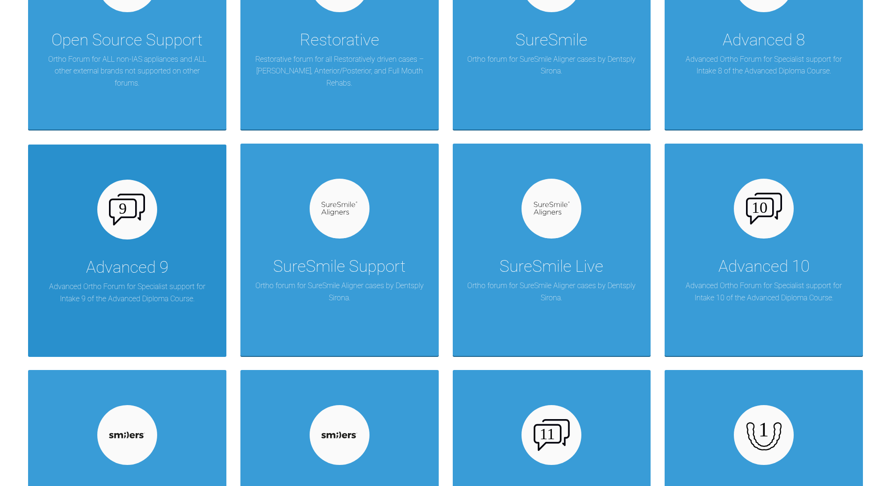
click at [145, 249] on div "Advanced 9 Advanced Ortho Forum for Specialist support for Intake 9 of the Adva…" at bounding box center [127, 251] width 198 height 212
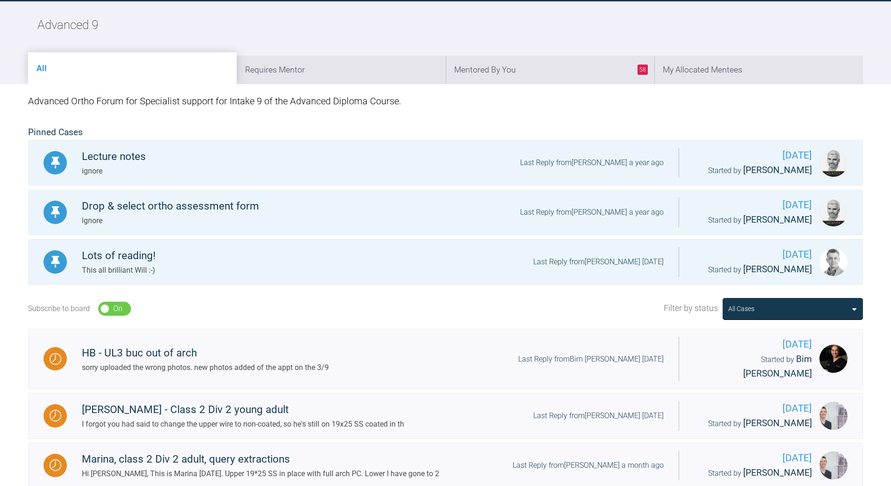
scroll to position [191, 0]
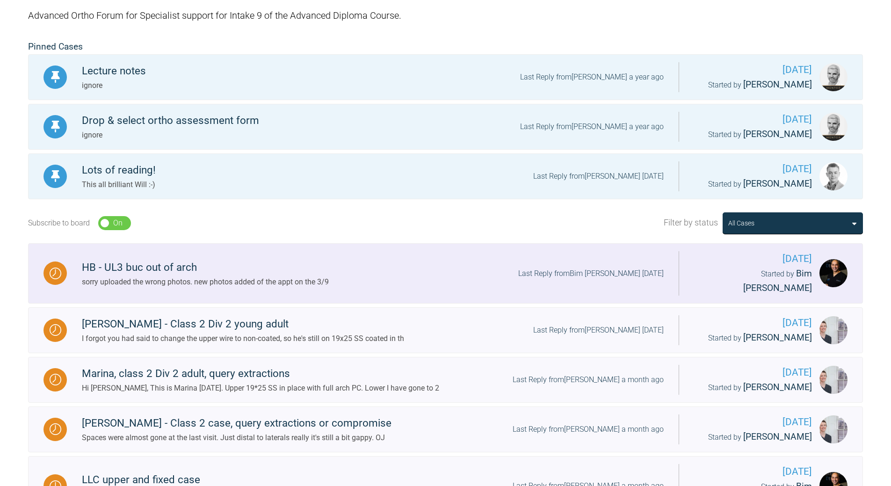
click at [611, 268] on div "Last Reply from Bim [PERSON_NAME] [DATE]" at bounding box center [591, 274] width 146 height 12
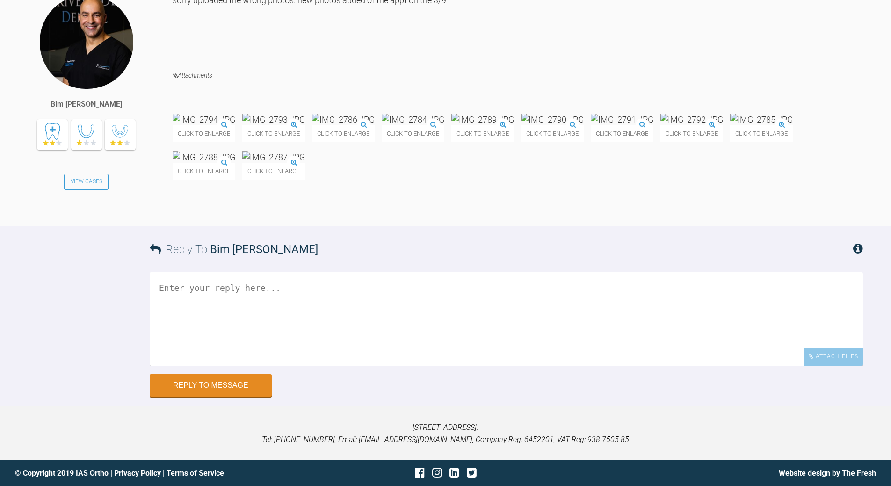
scroll to position [22261, 0]
click at [259, 366] on textarea at bounding box center [506, 319] width 713 height 94
click at [269, 366] on textarea "FECK - WHY DID I NOT SPAT THAT!!!" at bounding box center [506, 319] width 713 height 94
click at [332, 366] on textarea "FECK - WHY DID I NOT SPOT THAT!!!" at bounding box center [506, 319] width 713 height 94
click at [584, 125] on img at bounding box center [552, 120] width 63 height 12
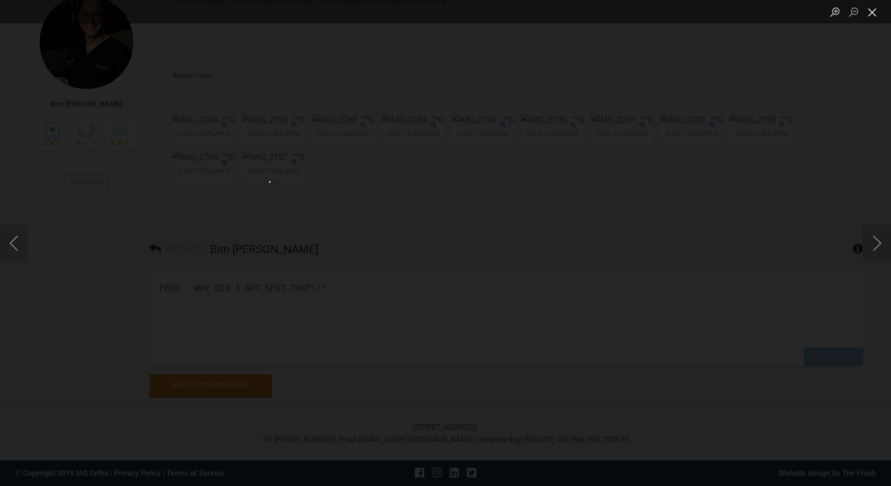
click at [872, 9] on button "Close lightbox" at bounding box center [872, 12] width 19 height 16
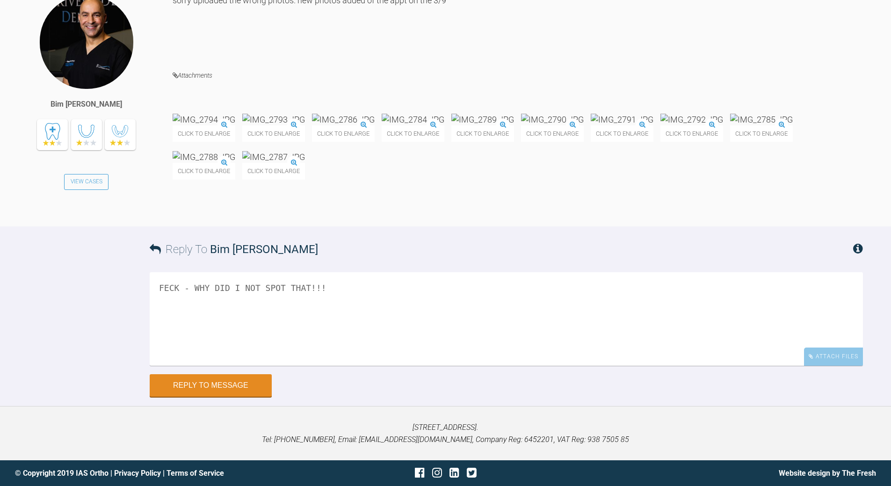
click at [349, 366] on textarea "FECK - WHY DID I NOT SPOT THAT!!!" at bounding box center [506, 319] width 713 height 94
click at [281, 366] on textarea "FECK - WHY DID I NOT SPOT THAT!!! UR3 UL3 are abit upright once space closed re…" at bounding box center [506, 319] width 713 height 94
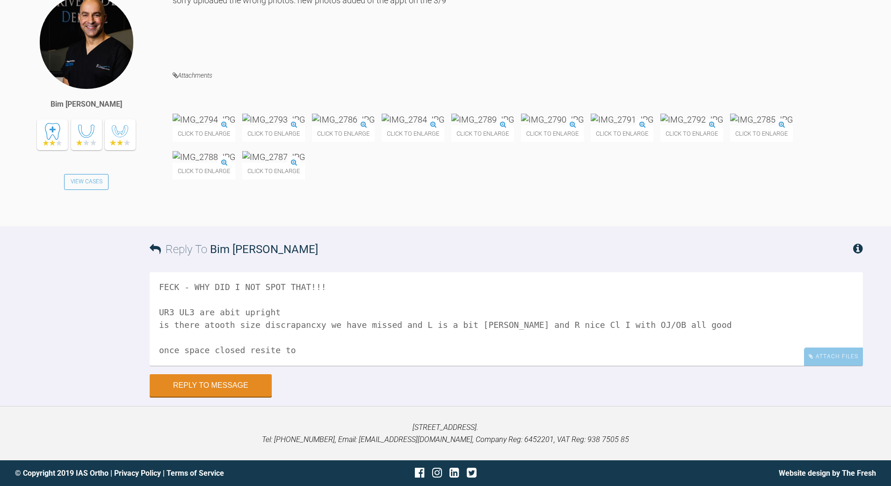
scroll to position [14, 0]
drag, startPoint x: 277, startPoint y: 435, endPoint x: 153, endPoint y: 433, distance: 123.5
click at [154, 366] on textarea "FECK - WHY DID I NOT SPOT THAT!!! UR3 UL3 are abit upright is there atooth size…" at bounding box center [506, 319] width 713 height 94
click at [183, 366] on textarea "FECK - WHY DID I NOT SPOT THAT!!! is there atooth size discrapancxy we have mis…" at bounding box center [506, 319] width 713 height 94
click at [161, 366] on textarea "FECK - WHY DID I NOT SPOT THAT!!! is there atooth size discrapancxy we have mis…" at bounding box center [506, 319] width 713 height 94
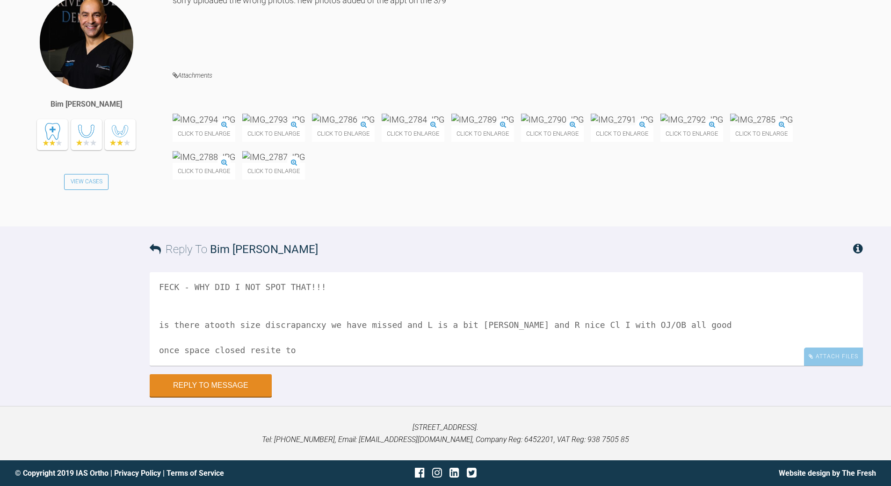
paste textarea "UR3 UL3 are abit upright"
click at [285, 366] on textarea "FECK - WHY DID I NOT SPOT THAT!!! is there atooth size discrapancxy we have mis…" at bounding box center [506, 319] width 713 height 94
drag, startPoint x: 431, startPoint y: 477, endPoint x: 431, endPoint y: 471, distance: 6.1
click at [432, 366] on textarea "FECK - WHY DID I NOT SPOT THAT!!! is there atooth size discrapancxy we have mis…" at bounding box center [506, 319] width 713 height 94
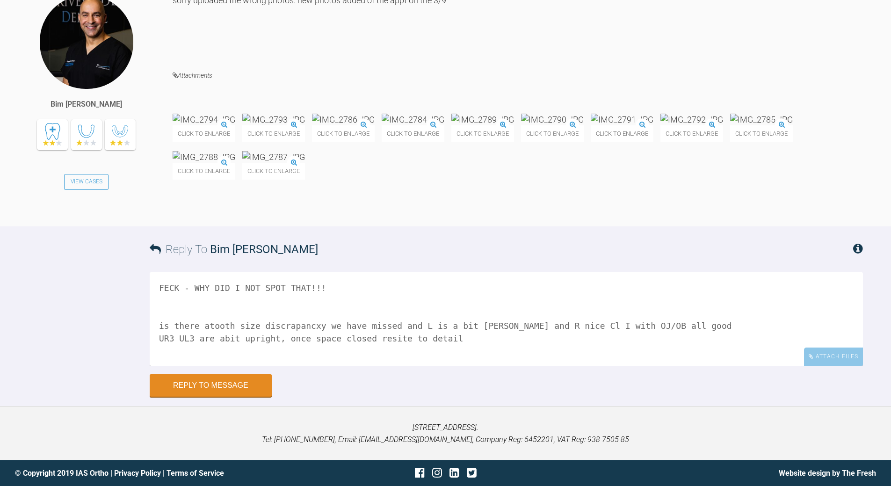
click at [307, 366] on textarea "FECK - WHY DID I NOT SPOT THAT!!! is there atooth size discrapancxy we have mis…" at bounding box center [506, 319] width 713 height 94
click at [194, 366] on textarea "FECK - WHY DID I NOT SPOT THAT!!! is there atooth size discrapancy we have miss…" at bounding box center [506, 319] width 713 height 94
click at [205, 366] on textarea "FECK - WHY DID I NOT SPOT THAT!!! is there atooth size discrapancy we have miss…" at bounding box center [506, 319] width 713 height 94
click at [667, 366] on textarea "FECK - WHY DID I NOT SPOT THAT!!! is there a tooth size discrapancy we have mis…" at bounding box center [506, 319] width 713 height 94
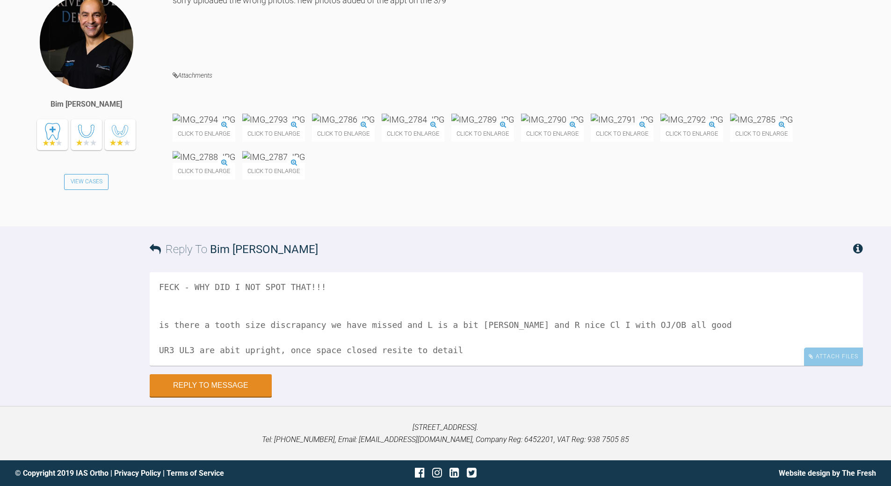
scroll to position [22394, 0]
type textarea "FECK - WHY DID I NOT SPOT THAT!!! is there a tooth size discrapancy we have mis…"
click at [235, 385] on button "Reply to Message" at bounding box center [211, 386] width 122 height 22
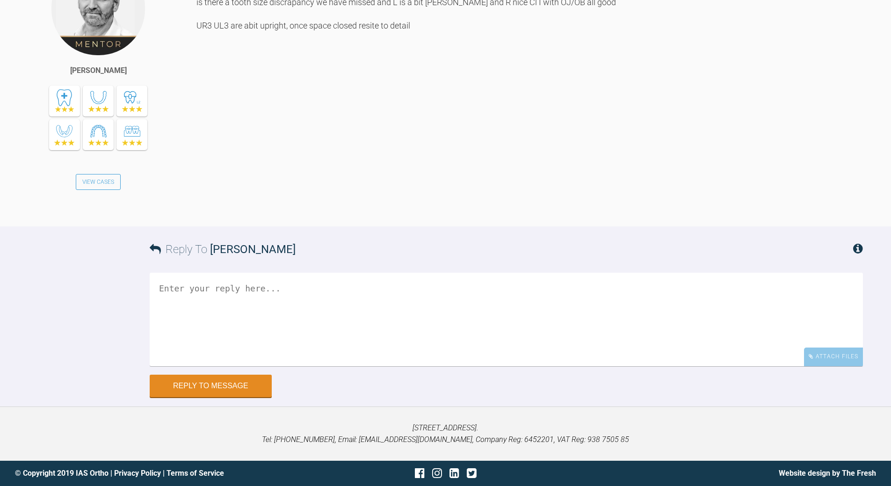
scroll to position [22748, 0]
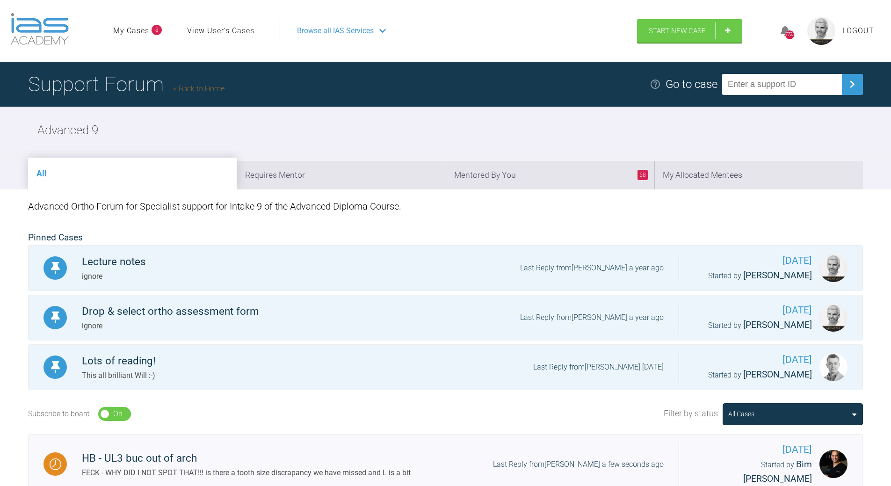
click at [200, 89] on link "Back to Home" at bounding box center [198, 88] width 51 height 9
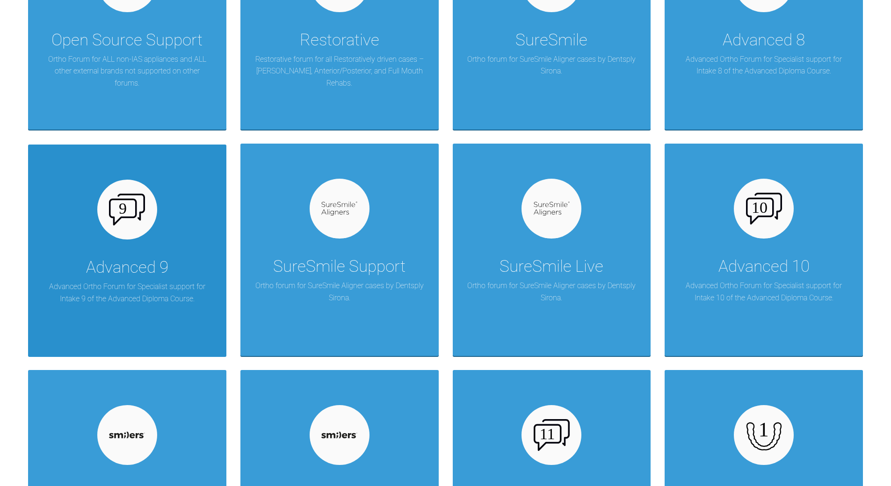
click at [158, 241] on div "Advanced 9 Advanced Ortho Forum for Specialist support for Intake 9 of the Adva…" at bounding box center [127, 251] width 198 height 212
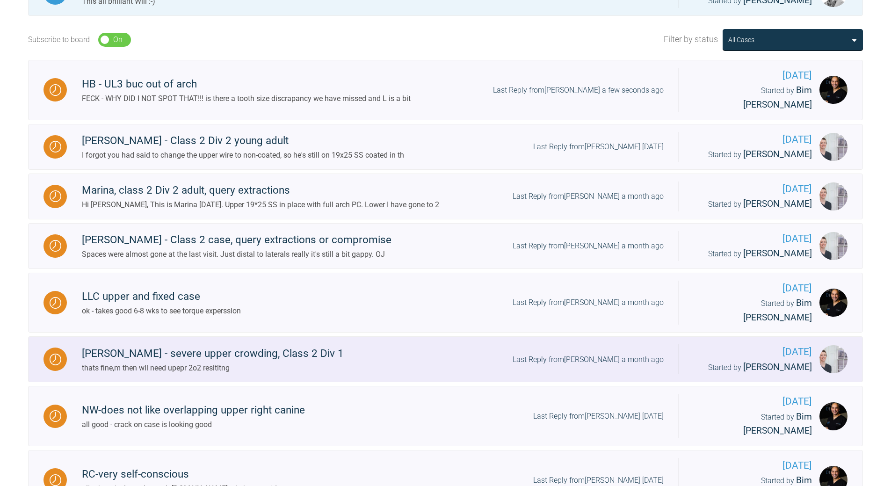
scroll to position [187, 0]
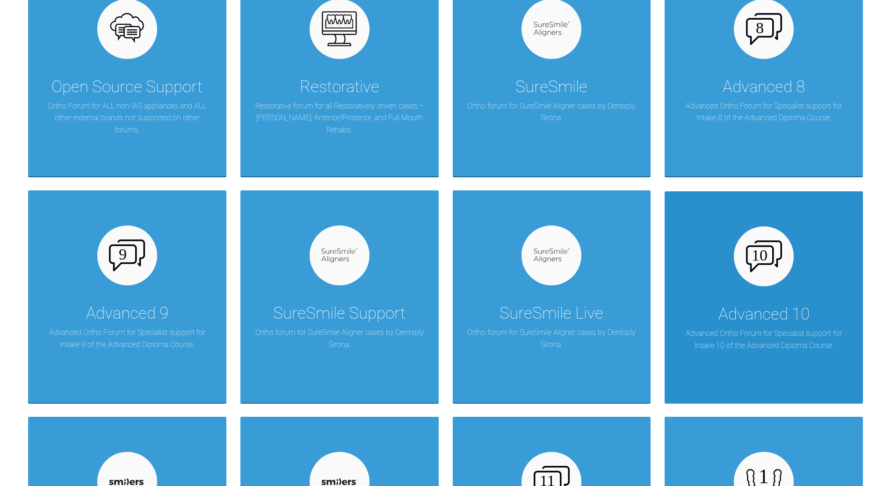
click at [757, 317] on div "Advanced 10" at bounding box center [764, 314] width 91 height 26
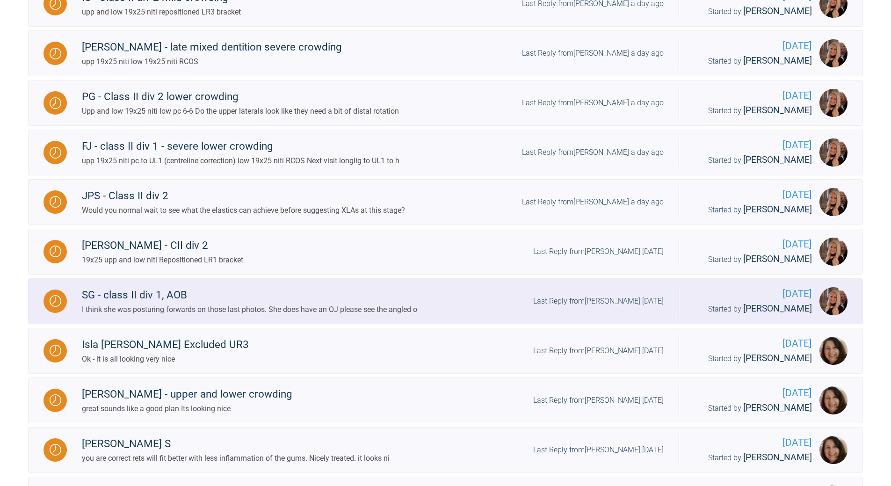
scroll to position [421, 0]
